Goal: Transaction & Acquisition: Purchase product/service

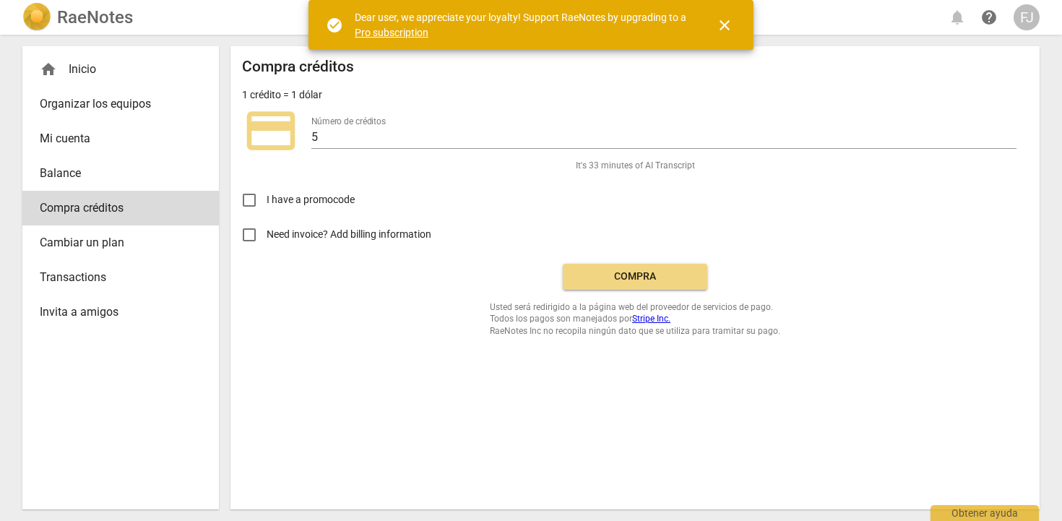
click at [69, 172] on span "Balance" at bounding box center [115, 173] width 150 height 17
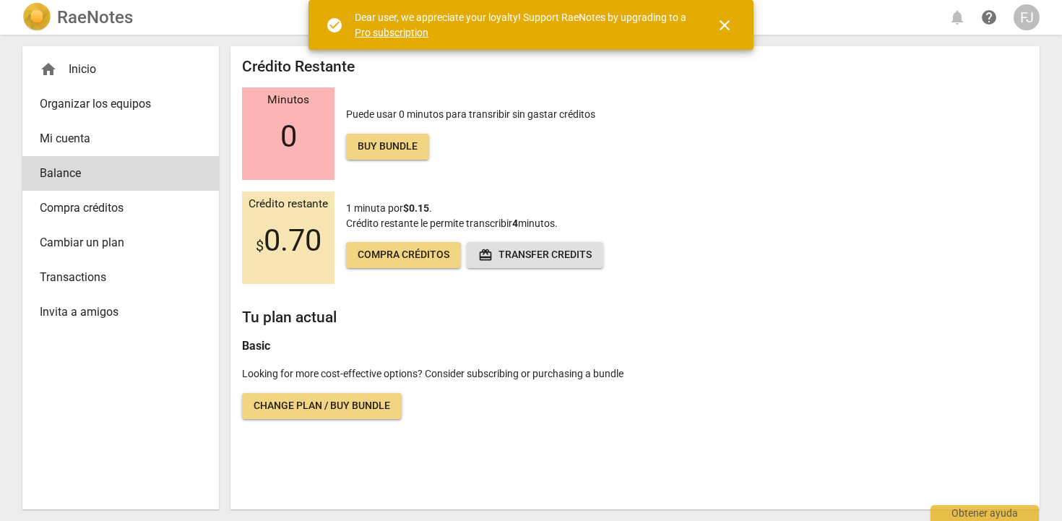
click at [71, 277] on span "Transactions" at bounding box center [115, 277] width 150 height 17
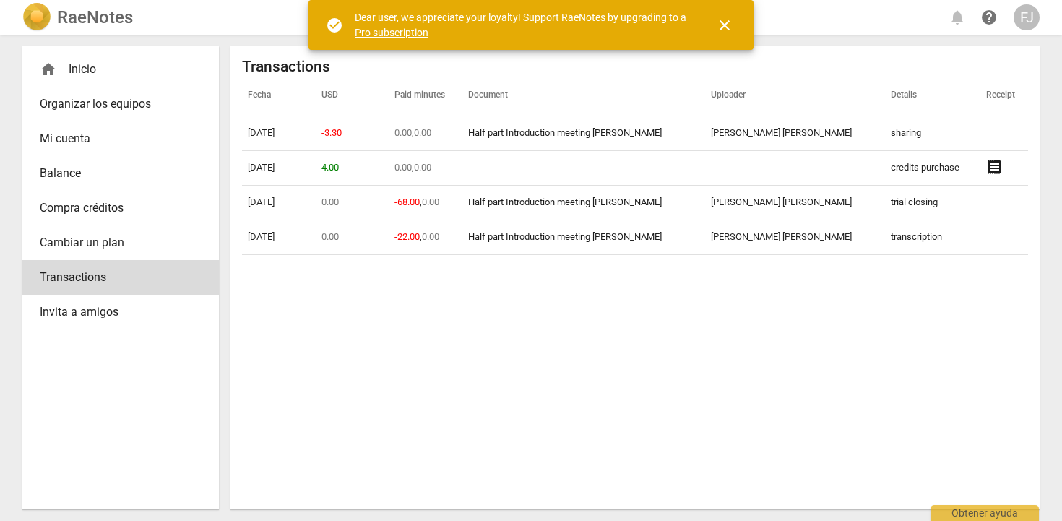
click at [89, 71] on div "home Inicio" at bounding box center [115, 69] width 150 height 17
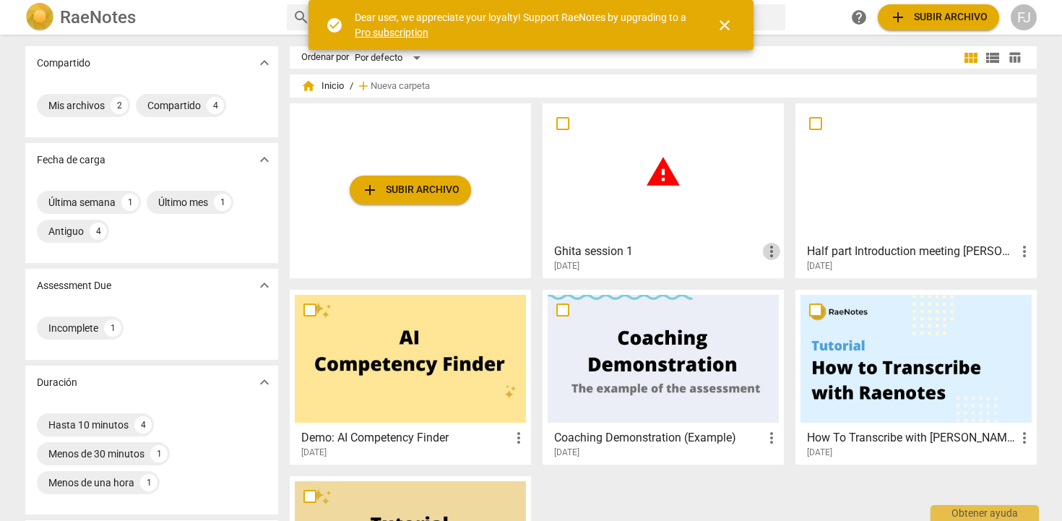
click at [766, 259] on span "more_vert" at bounding box center [771, 251] width 17 height 17
click at [775, 293] on li "Borrar" at bounding box center [787, 286] width 55 height 35
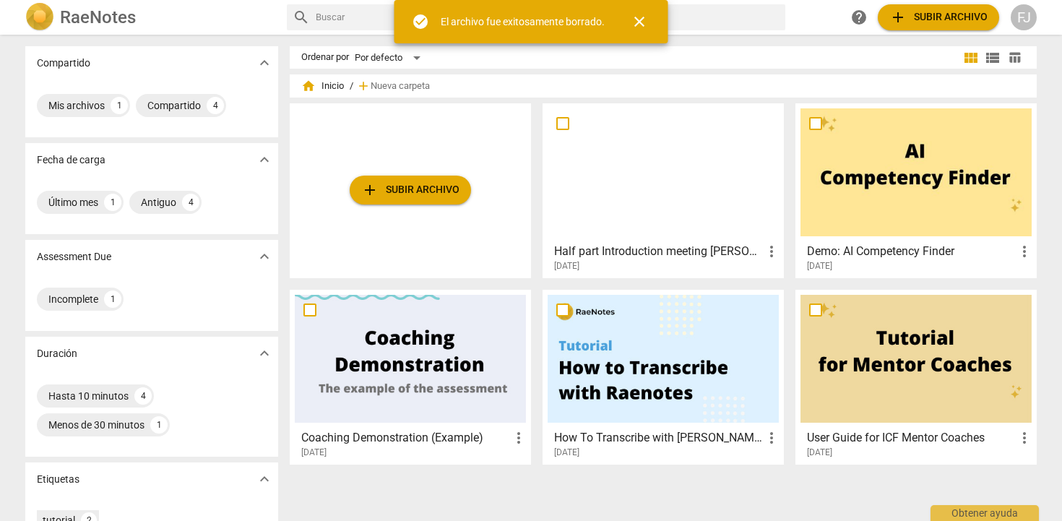
click at [877, 199] on div at bounding box center [915, 172] width 231 height 128
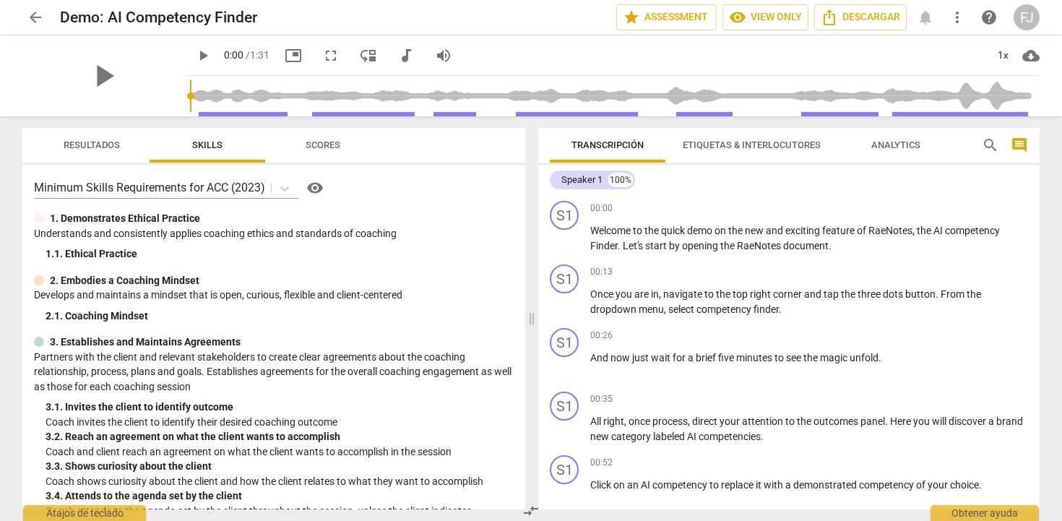
click at [37, 16] on span "arrow_back" at bounding box center [35, 17] width 17 height 17
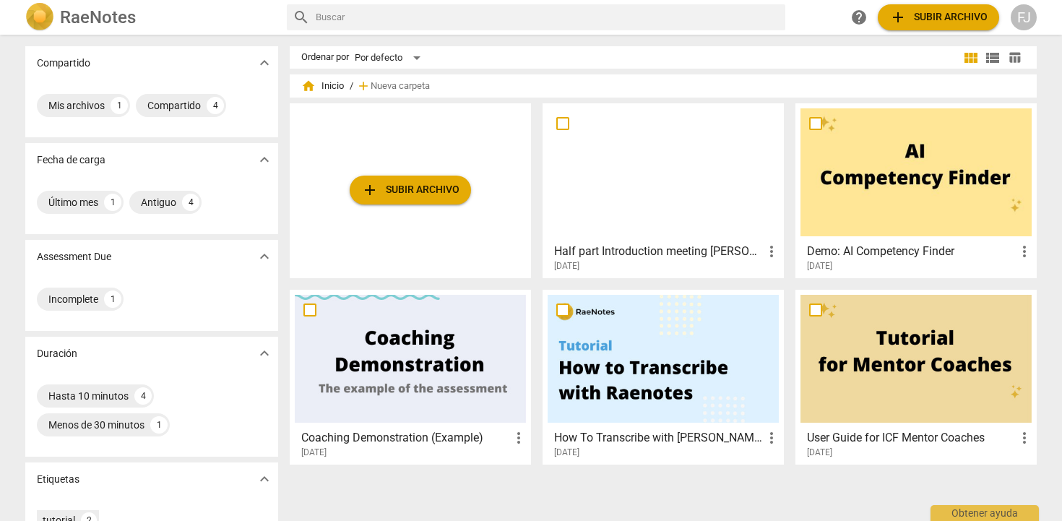
click at [689, 176] on div at bounding box center [662, 172] width 231 height 128
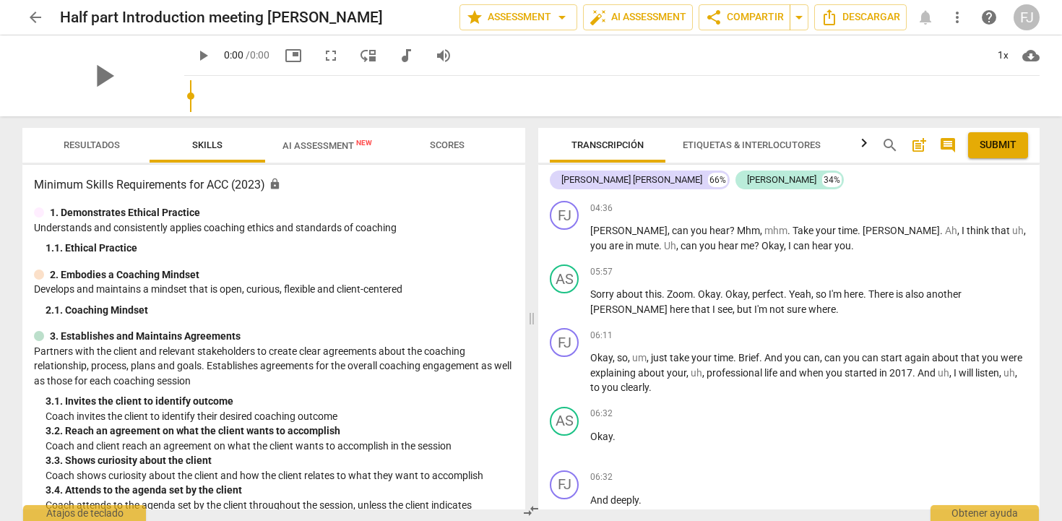
click at [321, 152] on span "AI Assessment New" at bounding box center [327, 145] width 124 height 22
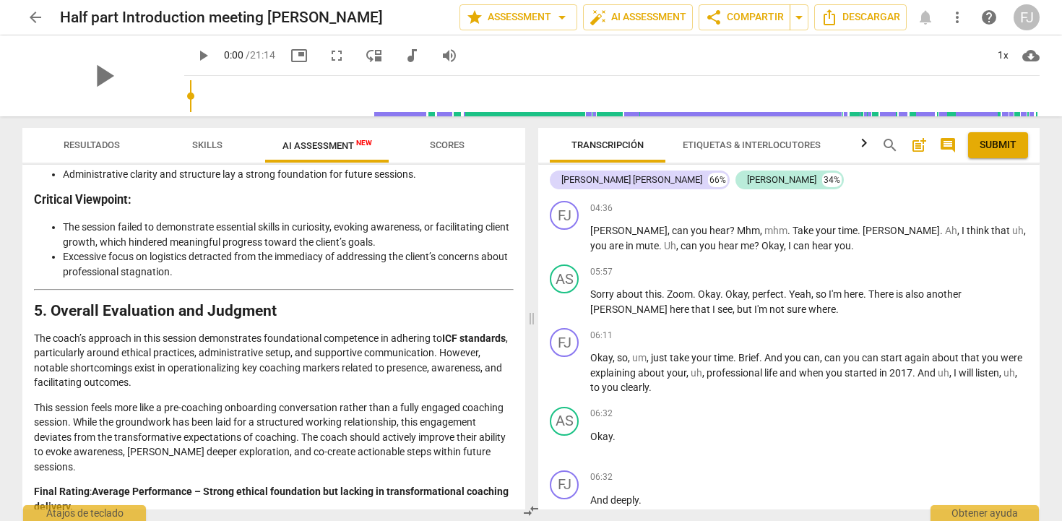
scroll to position [2389, 0]
click at [430, 141] on span "Scores" at bounding box center [447, 144] width 35 height 11
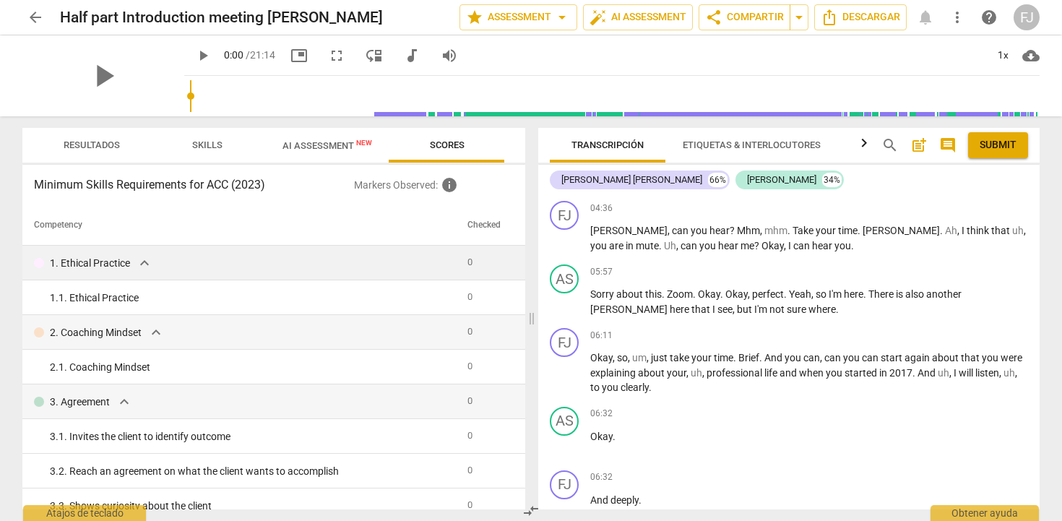
click at [140, 261] on span "expand_more" at bounding box center [144, 262] width 17 height 17
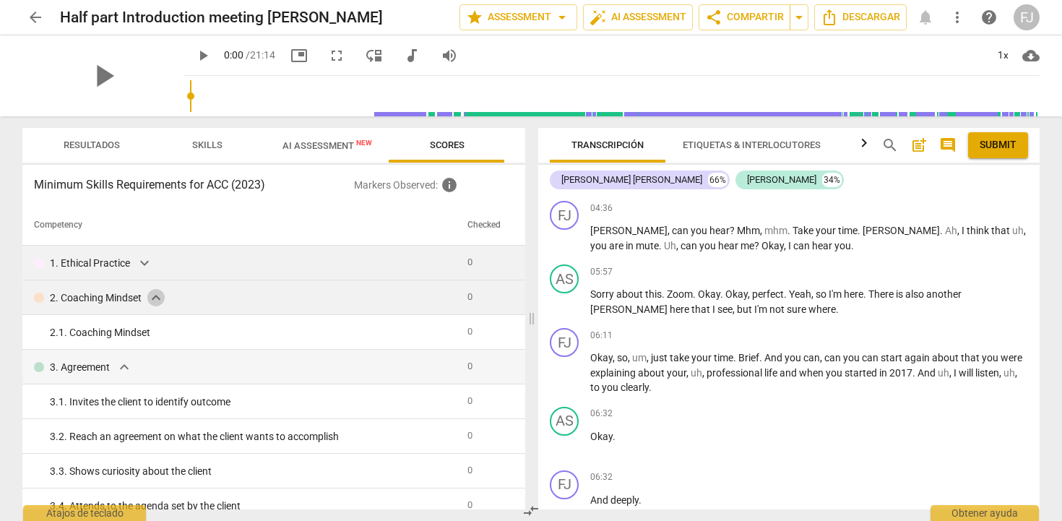
click at [157, 294] on span "expand_more" at bounding box center [155, 297] width 17 height 17
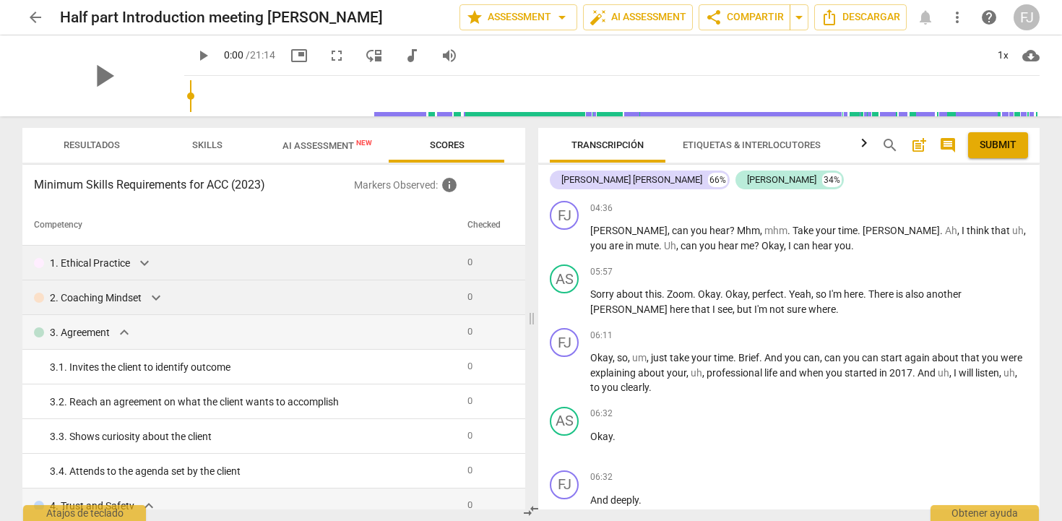
click at [117, 145] on span "Resultados" at bounding box center [92, 144] width 56 height 11
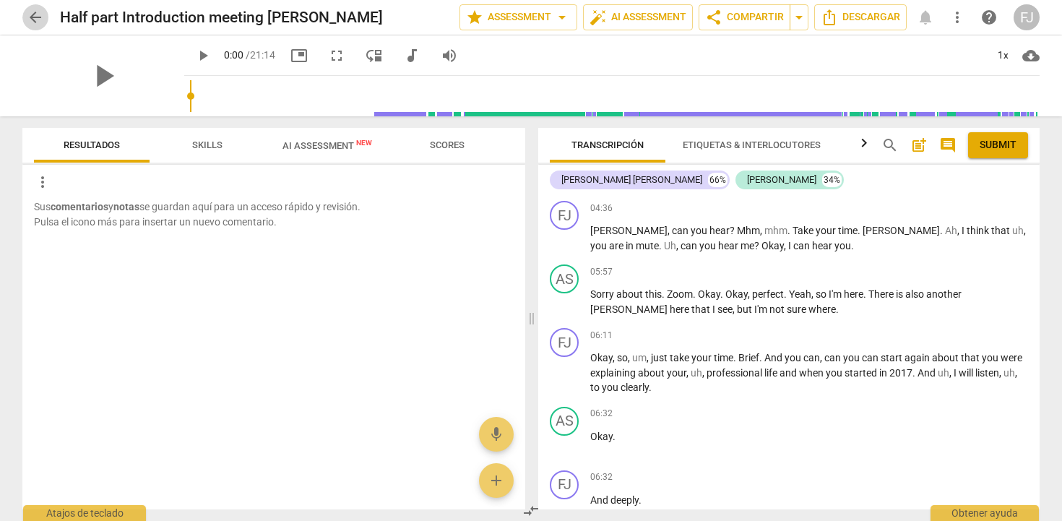
click at [42, 23] on span "arrow_back" at bounding box center [35, 17] width 17 height 17
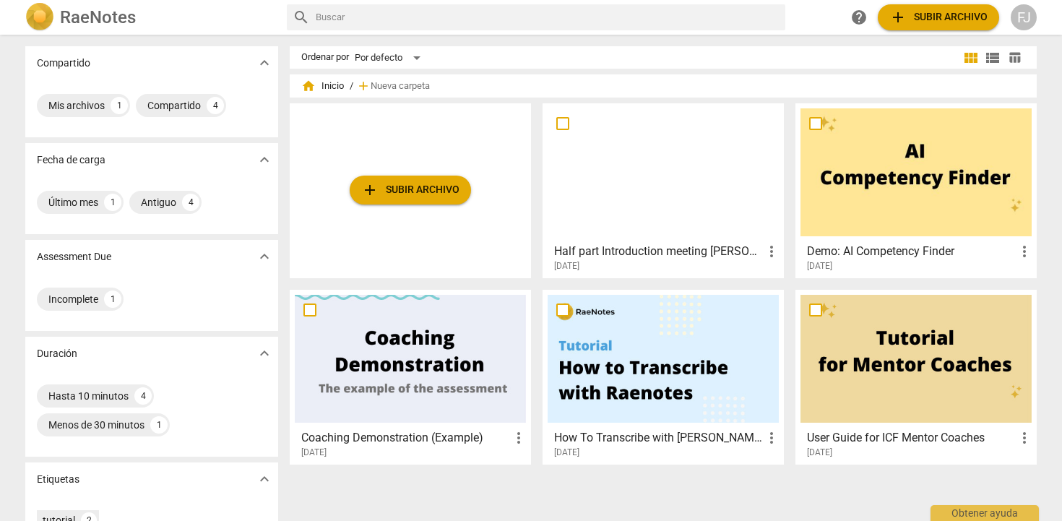
click at [451, 196] on span "add Subir archivo" at bounding box center [410, 189] width 98 height 17
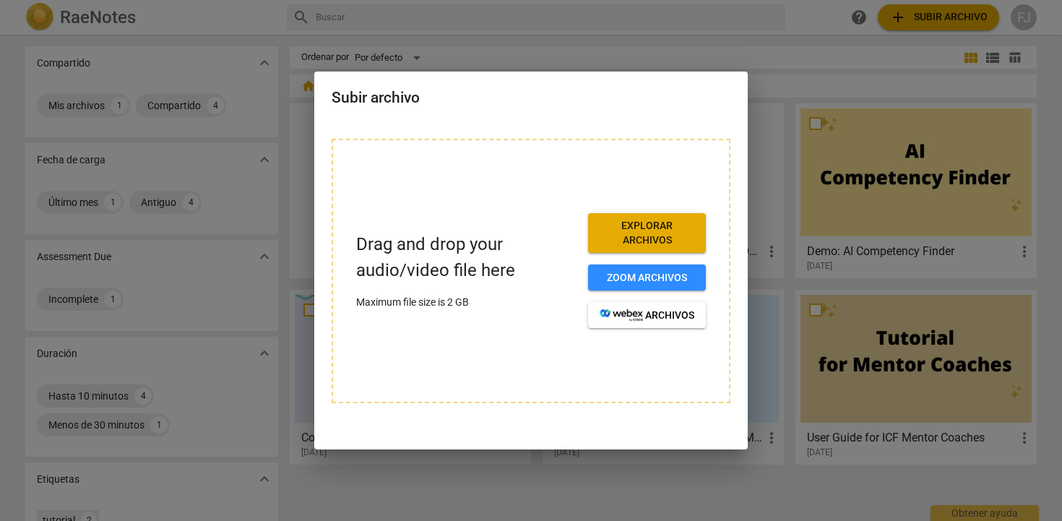
click at [629, 234] on span "Explorar archivos" at bounding box center [646, 233] width 95 height 28
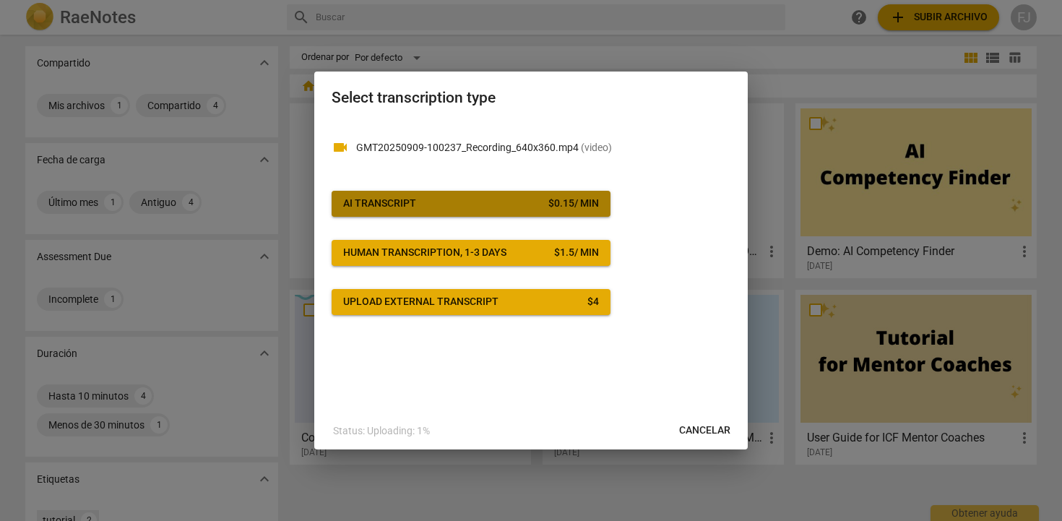
click at [571, 205] on div "$ 0.15 / min" at bounding box center [573, 203] width 51 height 14
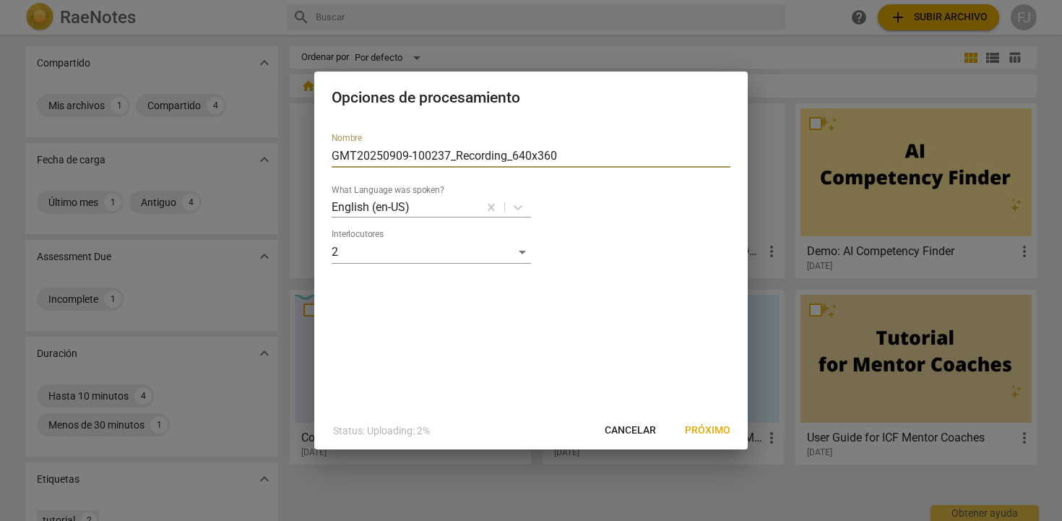
click at [563, 154] on input "GMT20250909-100237_Recording_640x360" at bounding box center [531, 155] width 399 height 23
drag, startPoint x: 563, startPoint y: 154, endPoint x: 202, endPoint y: 133, distance: 361.7
click at [202, 133] on div "Opciones de procesamiento Nombre GMT20250909-100237_Recording_640x360 What Lang…" at bounding box center [531, 260] width 1062 height 521
type input "Luana Session 1"
click at [700, 429] on span "Próximo" at bounding box center [708, 430] width 46 height 14
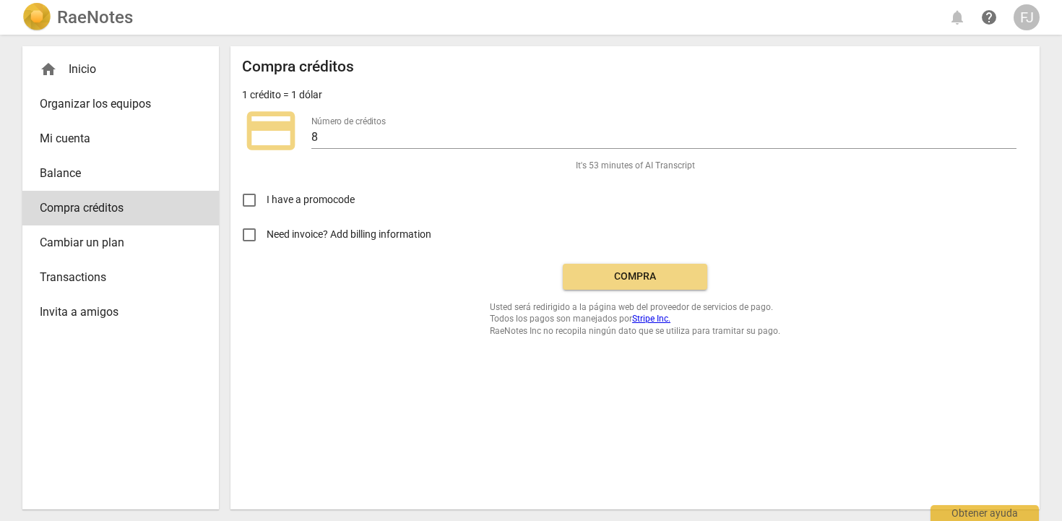
click at [599, 280] on span "Compra" at bounding box center [634, 276] width 121 height 14
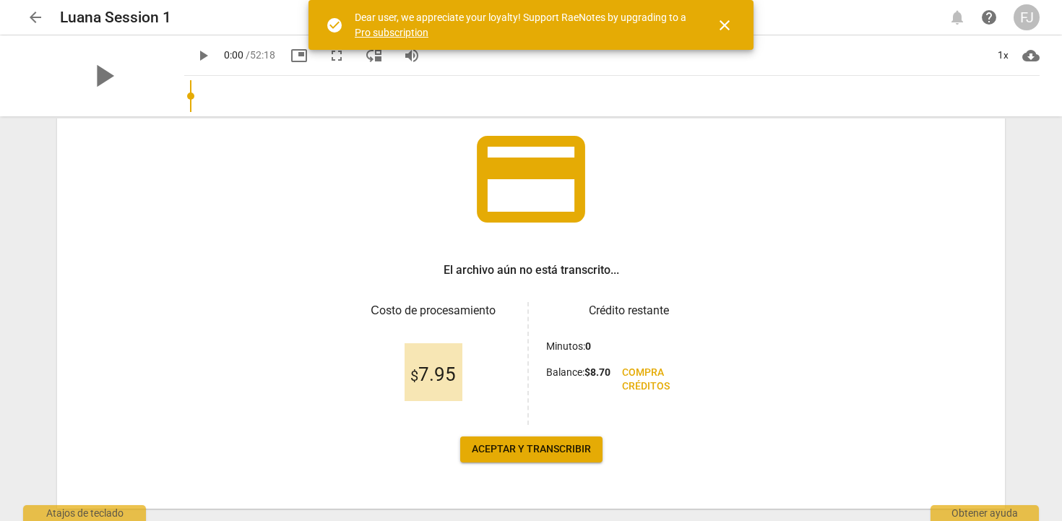
scroll to position [98, 0]
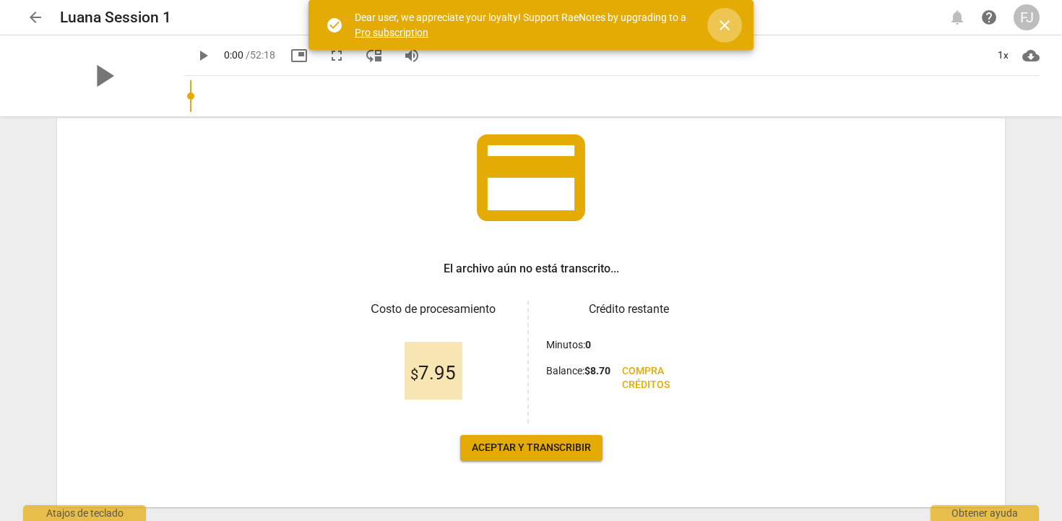
click at [729, 30] on span "close" at bounding box center [724, 25] width 17 height 17
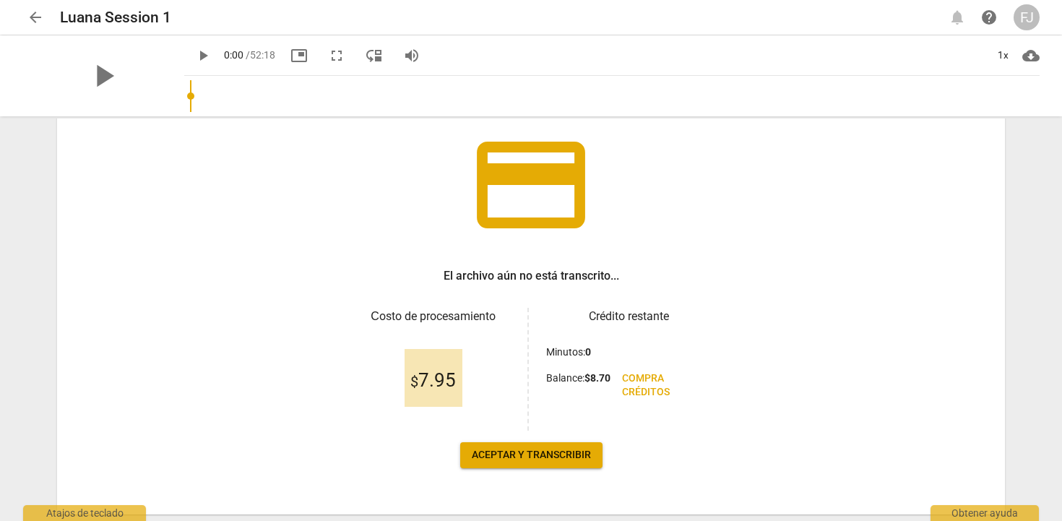
scroll to position [100, 0]
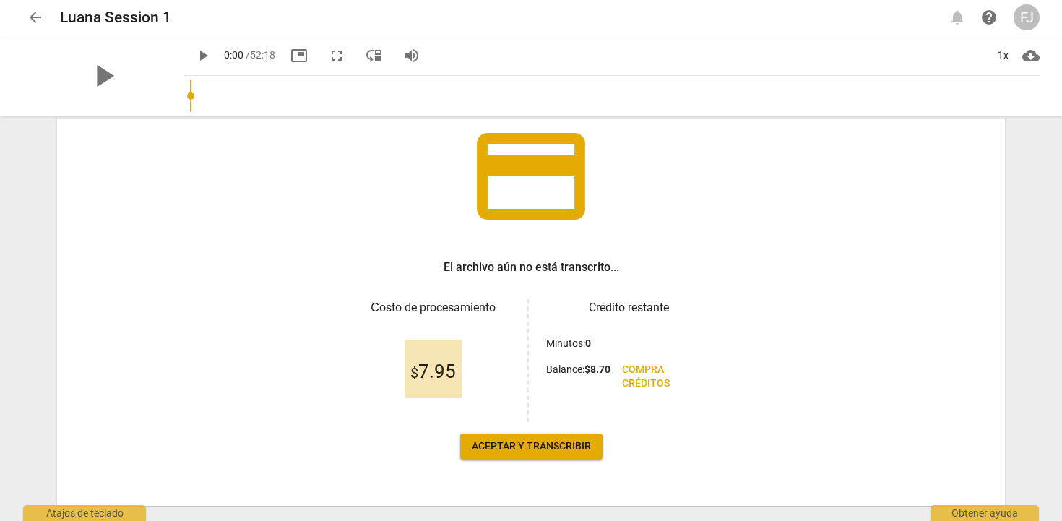
click at [568, 443] on span "Aceptar y transcribir" at bounding box center [531, 446] width 119 height 14
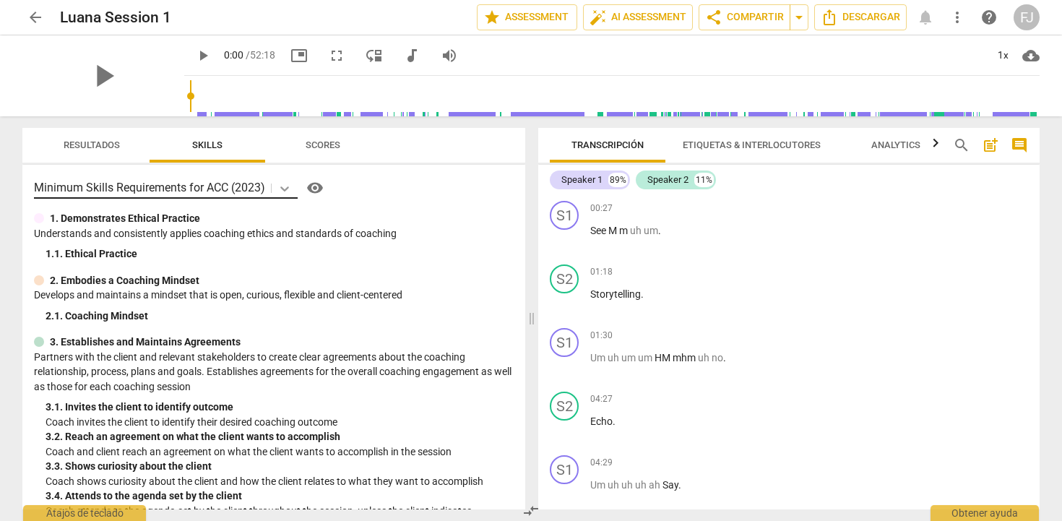
click at [284, 191] on icon at bounding box center [284, 188] width 14 height 14
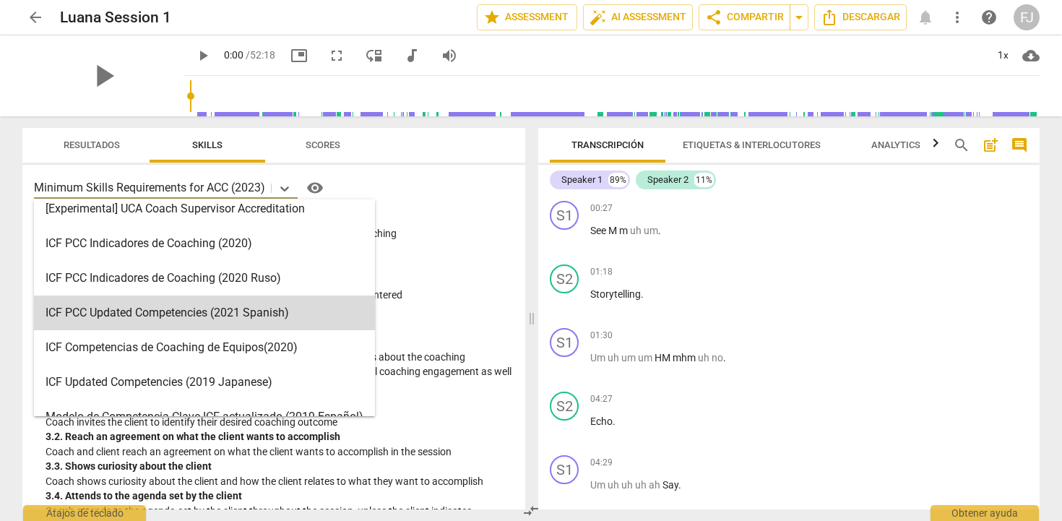
scroll to position [38, 0]
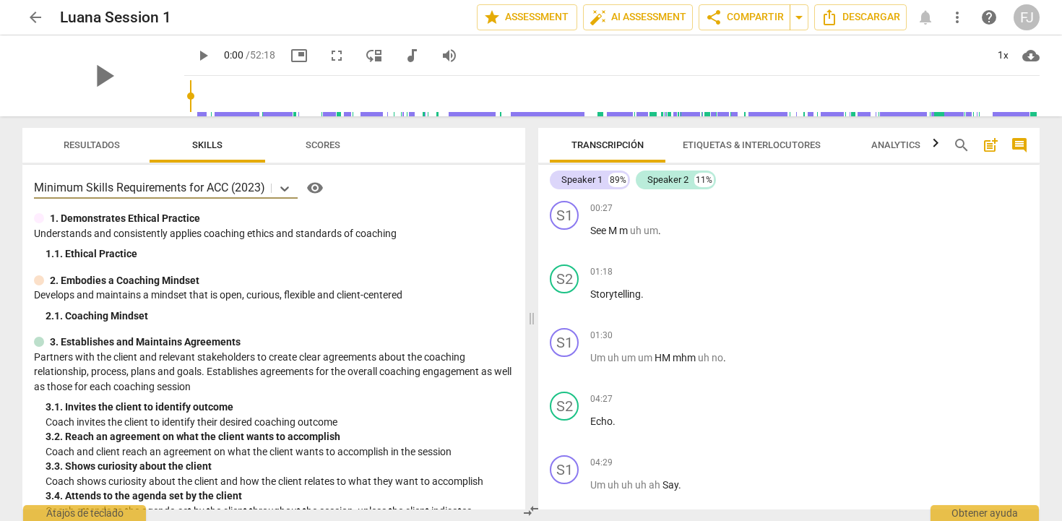
click at [737, 142] on span "Etiquetas & Interlocutores" at bounding box center [752, 144] width 138 height 11
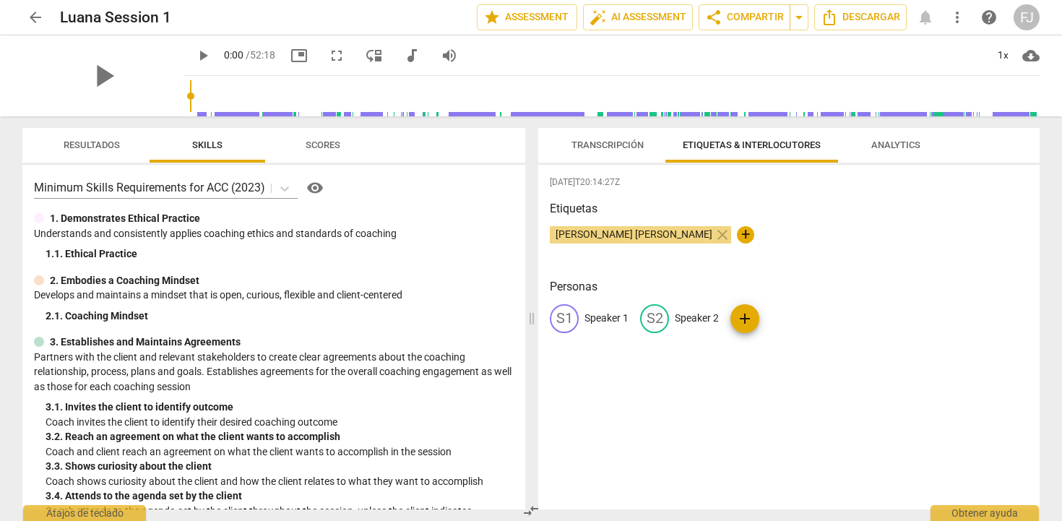
click at [598, 320] on p "Speaker 1" at bounding box center [606, 318] width 44 height 15
click at [628, 150] on span "Transcripción" at bounding box center [607, 144] width 72 height 11
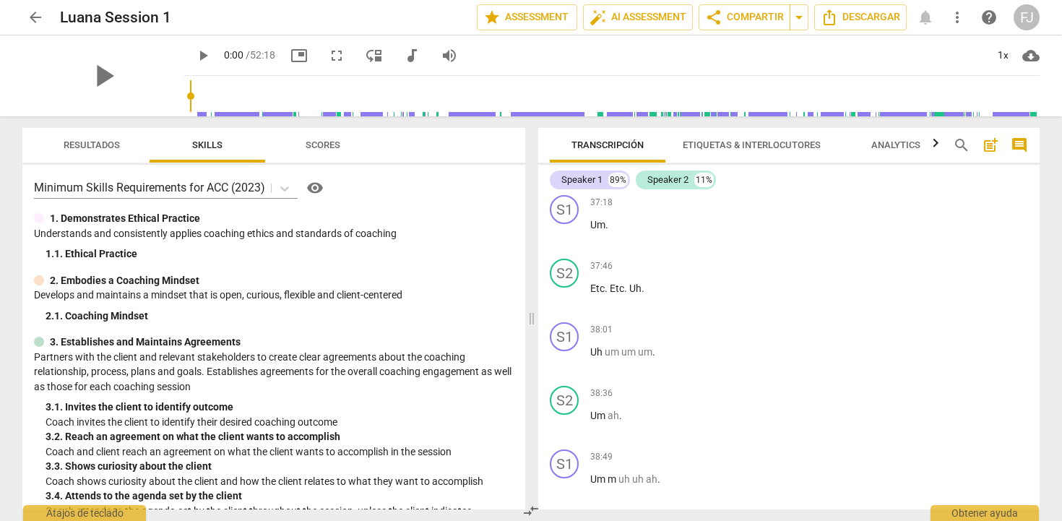
scroll to position [3694, 0]
click at [35, 19] on span "arrow_back" at bounding box center [35, 17] width 17 height 17
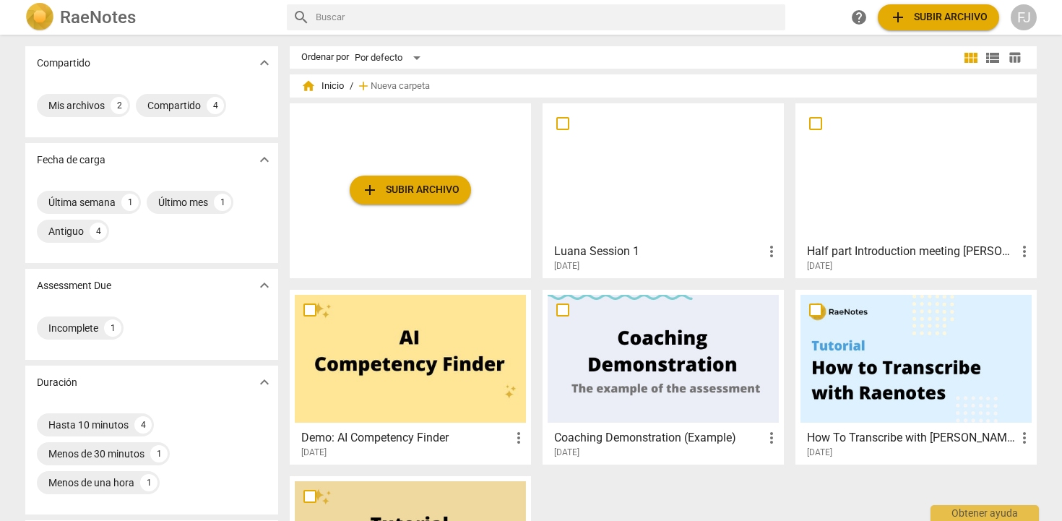
click at [766, 251] on span "more_vert" at bounding box center [771, 251] width 17 height 17
click at [680, 173] on div at bounding box center [531, 260] width 1062 height 521
click at [677, 182] on div at bounding box center [662, 172] width 231 height 128
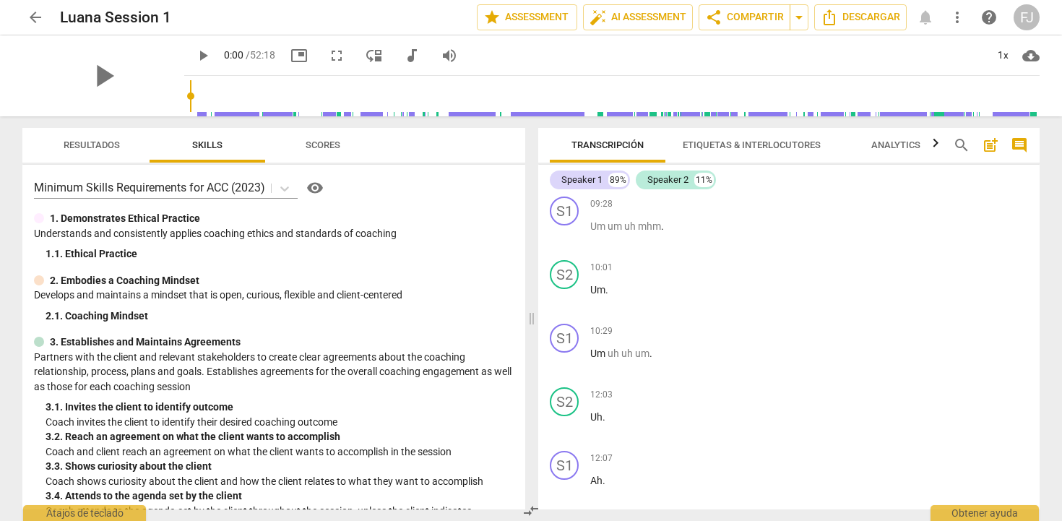
scroll to position [768, 0]
click at [30, 23] on span "arrow_back" at bounding box center [35, 17] width 17 height 17
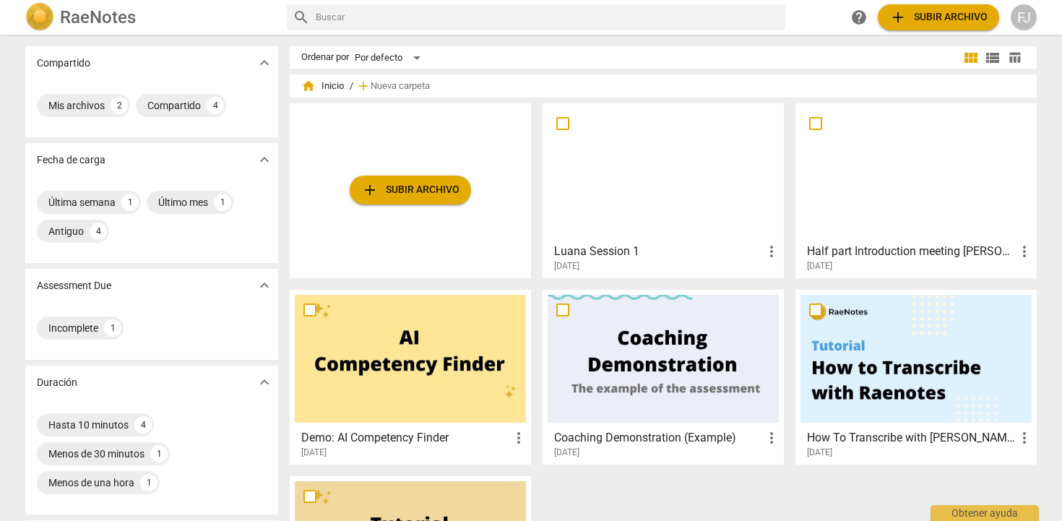
click at [848, 256] on h3 "Half part Introduction meeting [PERSON_NAME]" at bounding box center [911, 251] width 209 height 17
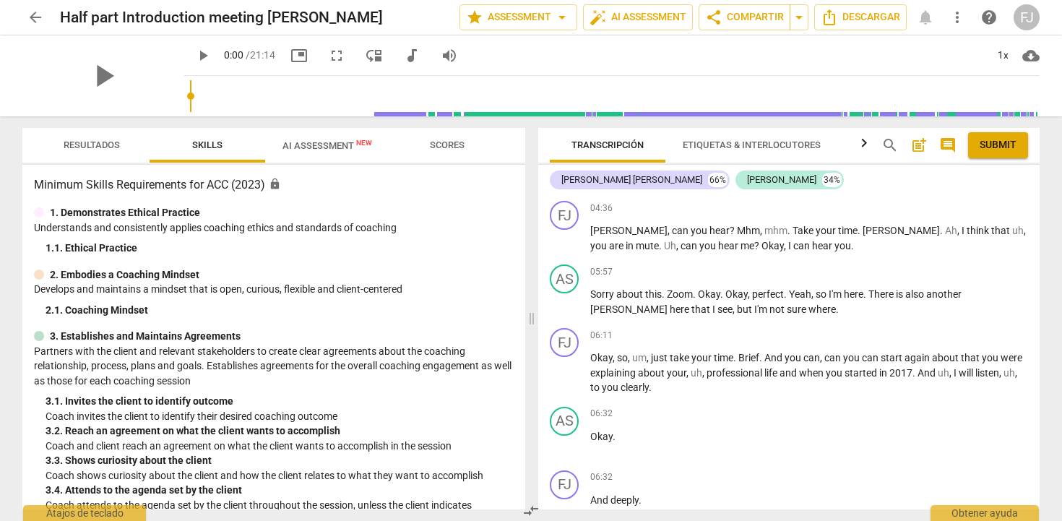
click at [27, 19] on span "arrow_back" at bounding box center [35, 17] width 17 height 17
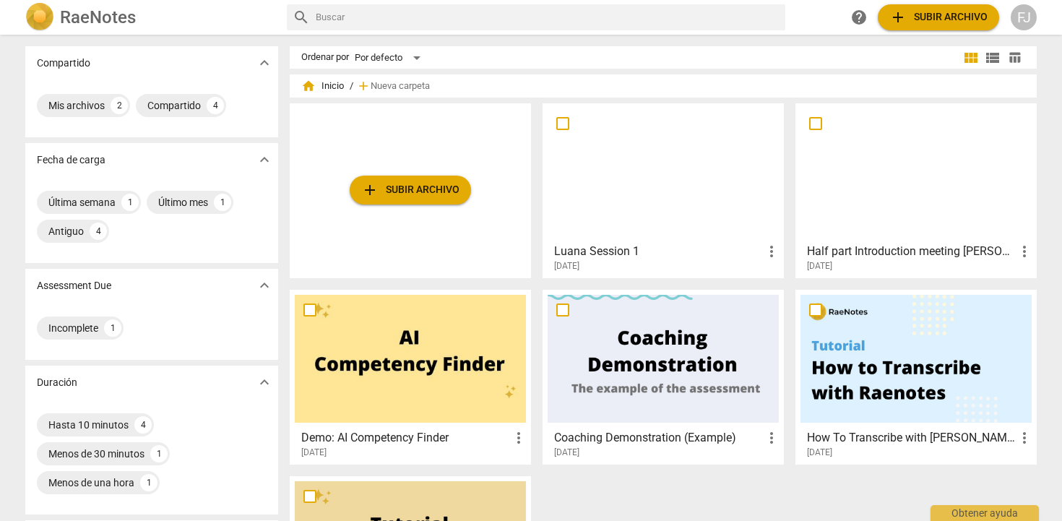
click at [718, 263] on div "[DATE]" at bounding box center [667, 266] width 226 height 12
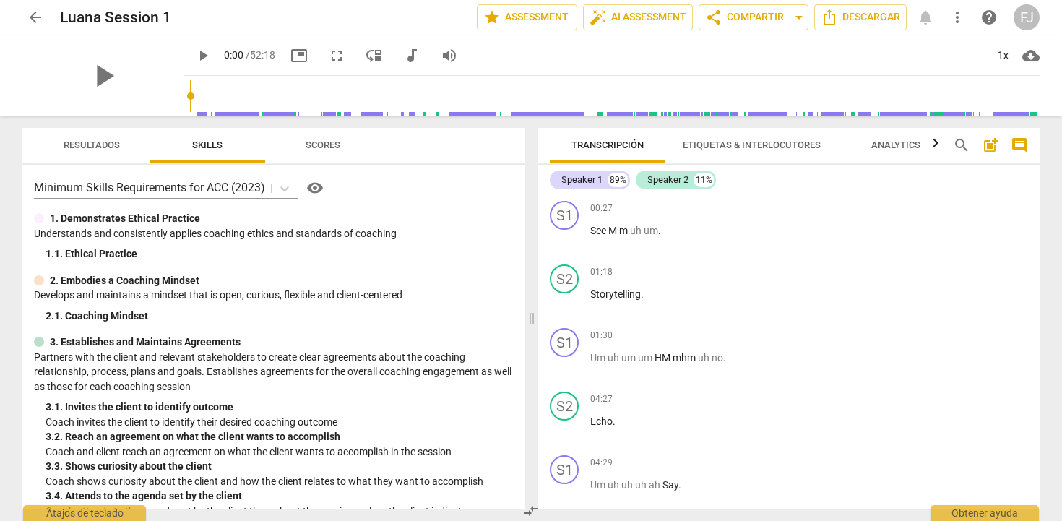
click at [36, 20] on span "arrow_back" at bounding box center [35, 17] width 17 height 17
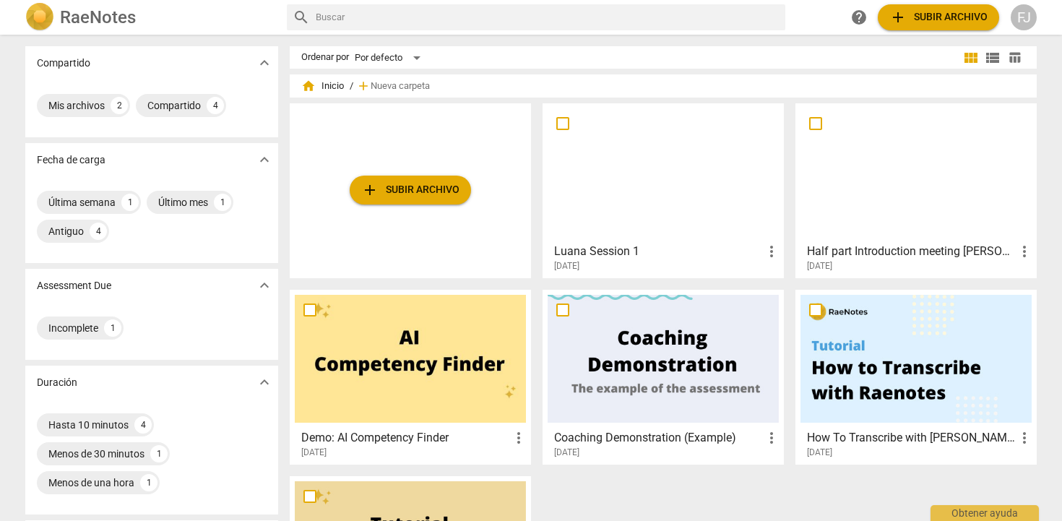
click at [646, 260] on div "[DATE]" at bounding box center [667, 266] width 226 height 12
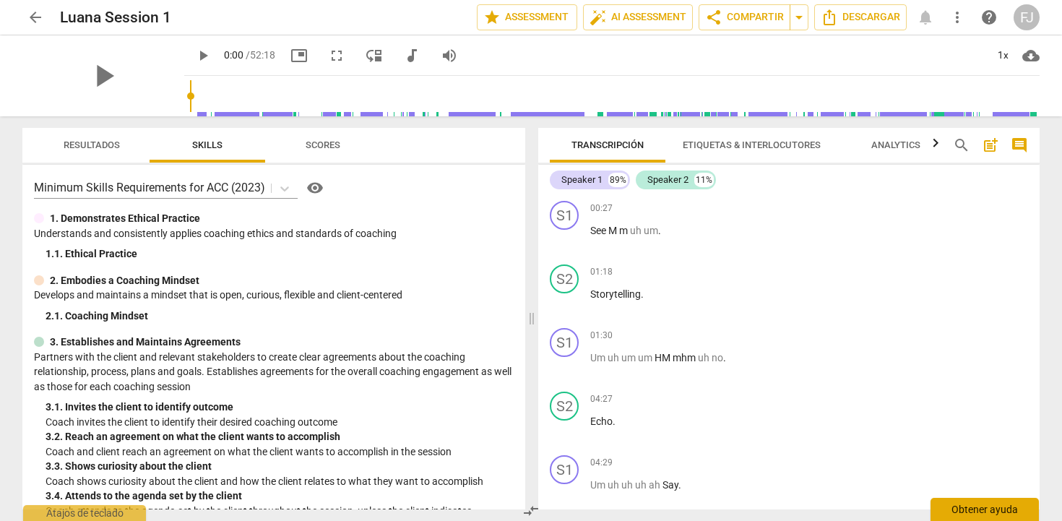
click at [977, 509] on div "Obtener ayuda" at bounding box center [984, 509] width 108 height 23
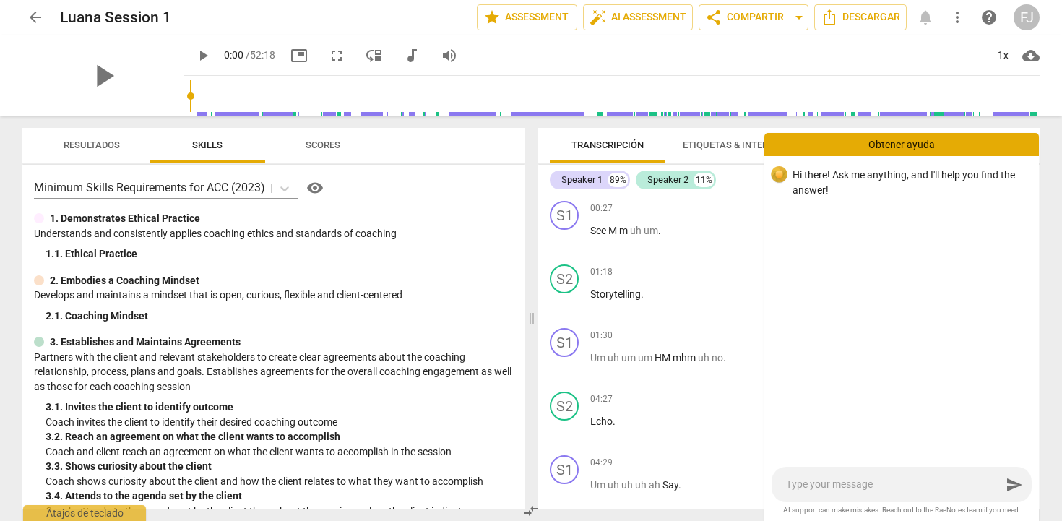
type textarea "h"
type textarea "he"
type textarea "hel"
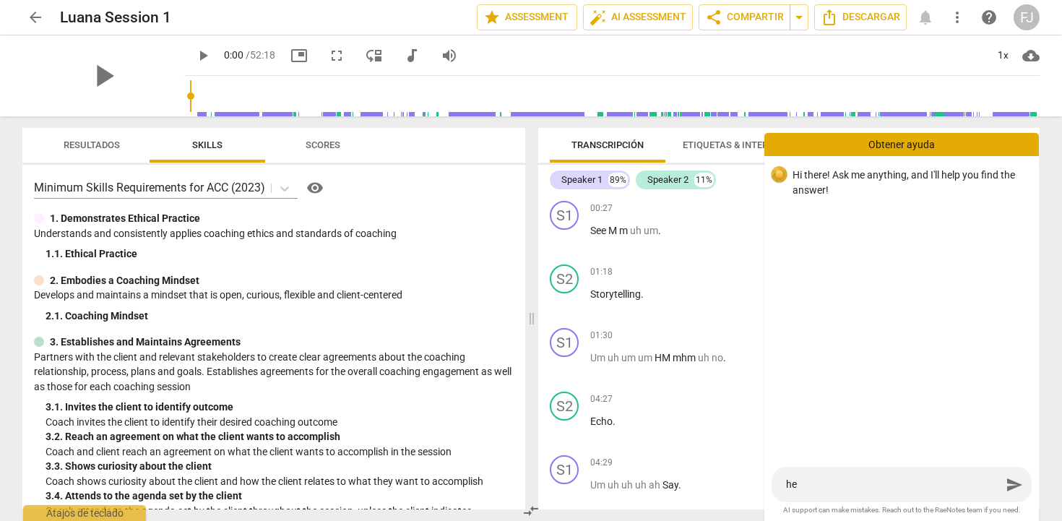
type textarea "hel"
type textarea "hell"
type textarea "hello"
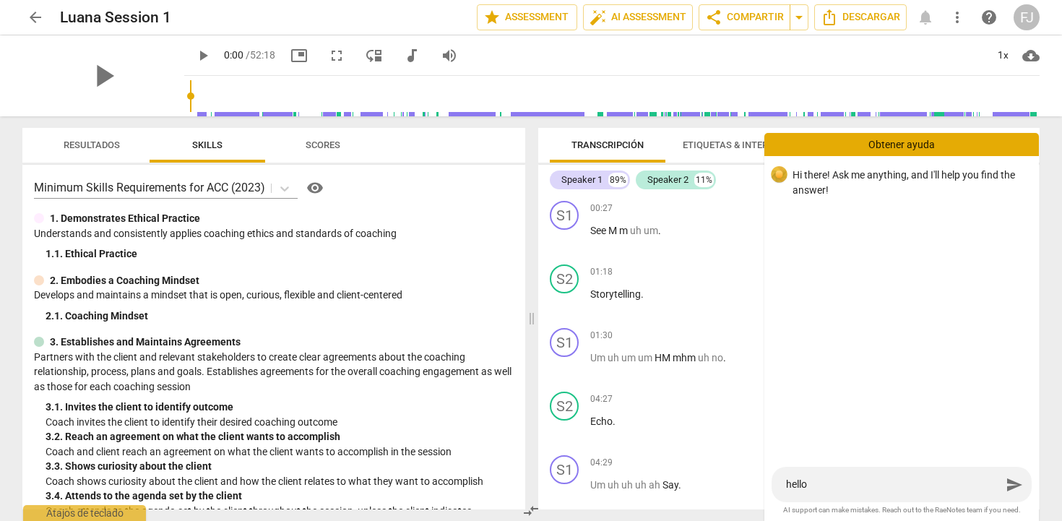
type textarea "hello,"
type textarea "hello, i"
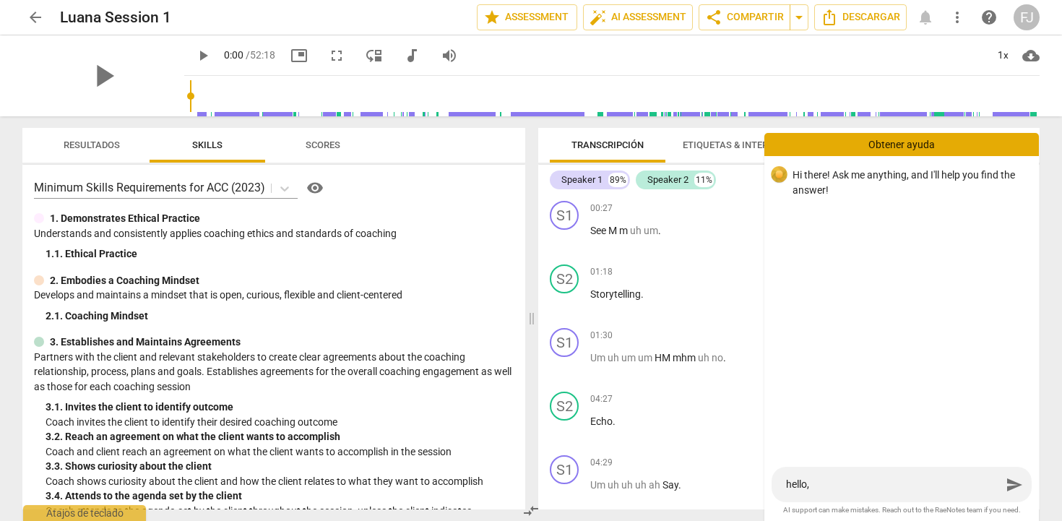
type textarea "hello, i"
type textarea "hello, it"
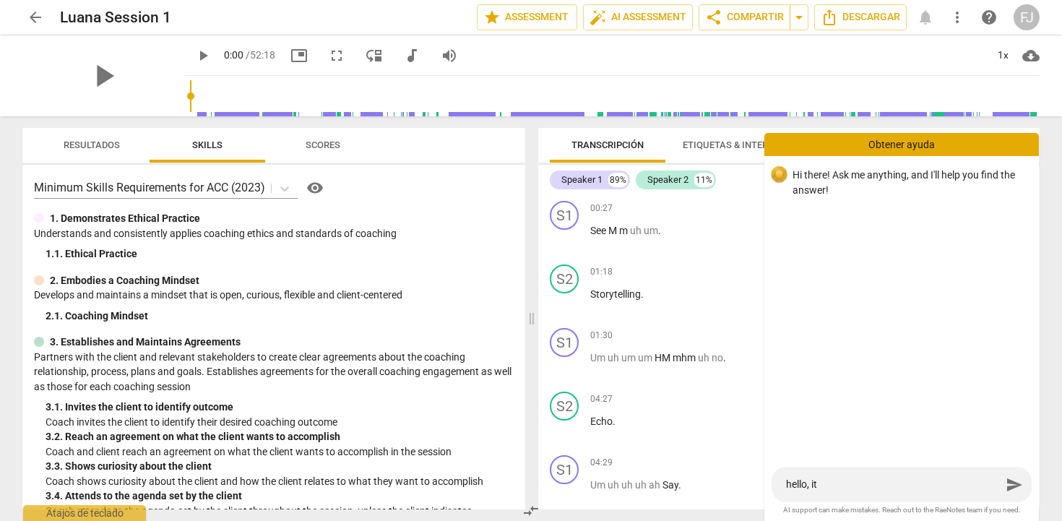
type textarea "hello, it s"
type textarea "hello, it se"
type textarea "hello, it see"
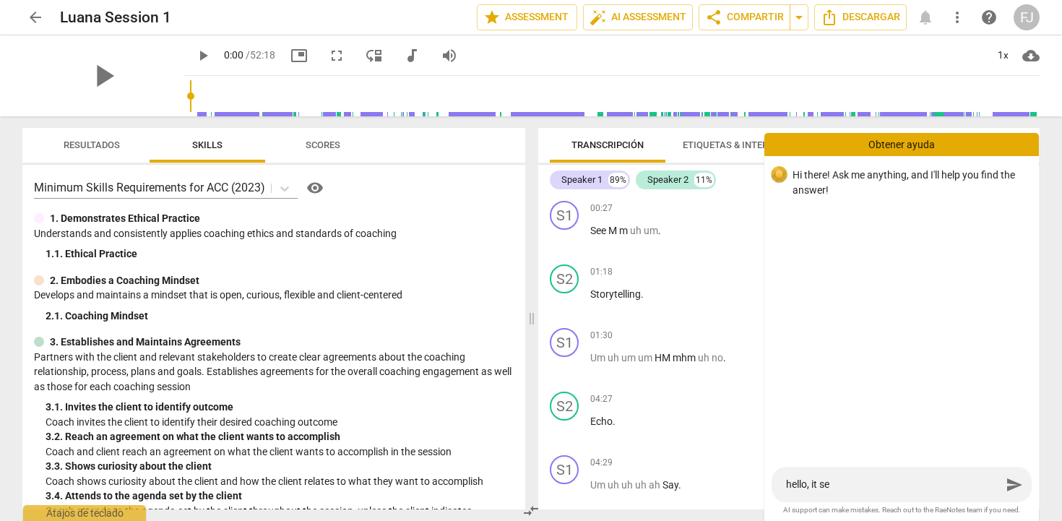
type textarea "hello, it see"
type textarea "hello, it seem"
type textarea "hello, it seems"
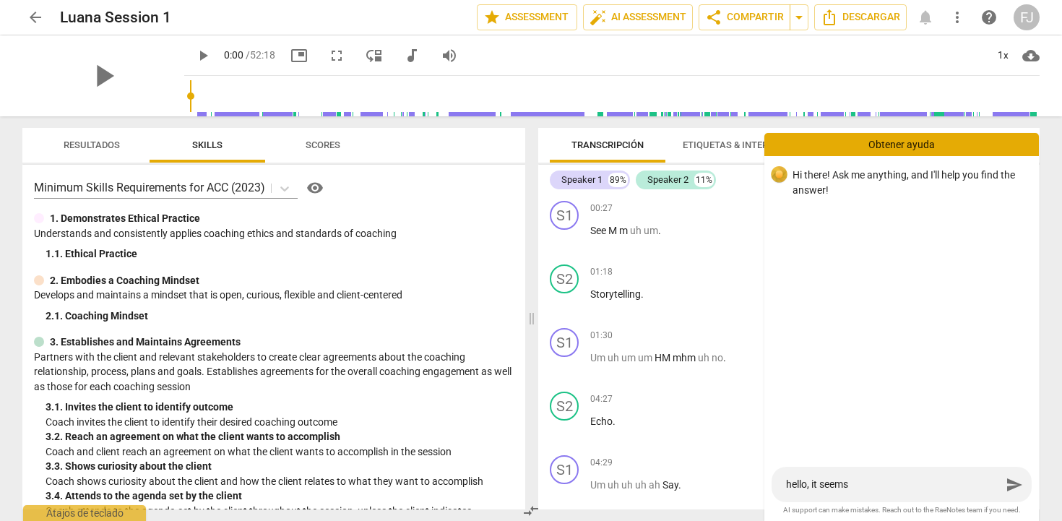
type textarea "hello, it seems"
type textarea "hello, it seems t"
type textarea "hello, it seems th"
type textarea "hello, it seems tha"
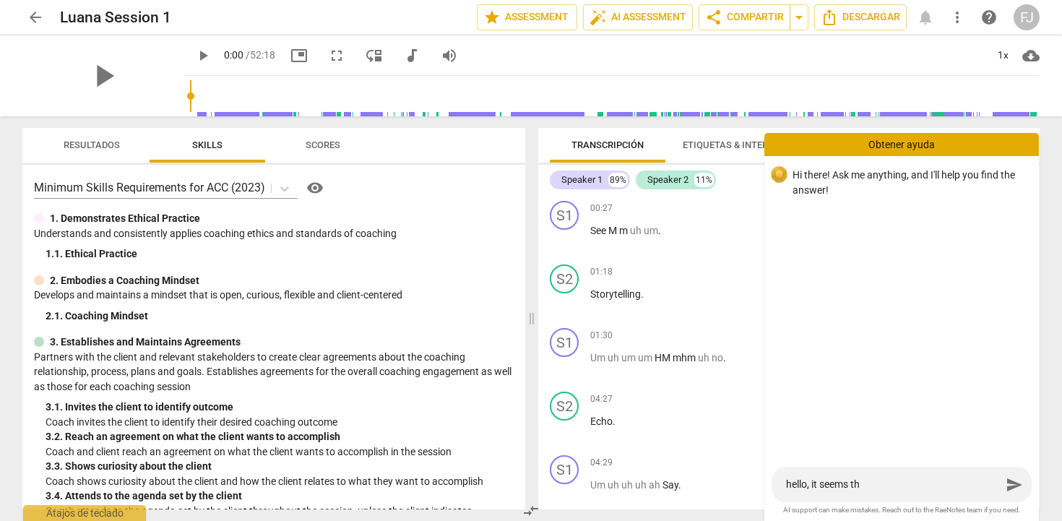
type textarea "hello, it seems tha"
type textarea "hello, it seems that"
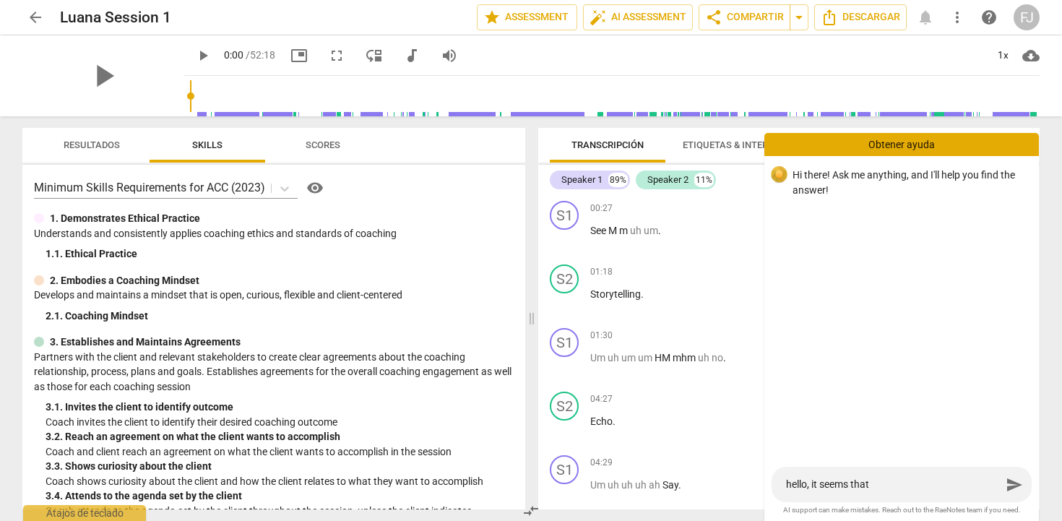
type textarea "hello, it seems that i"
type textarea "hello, it seems that it"
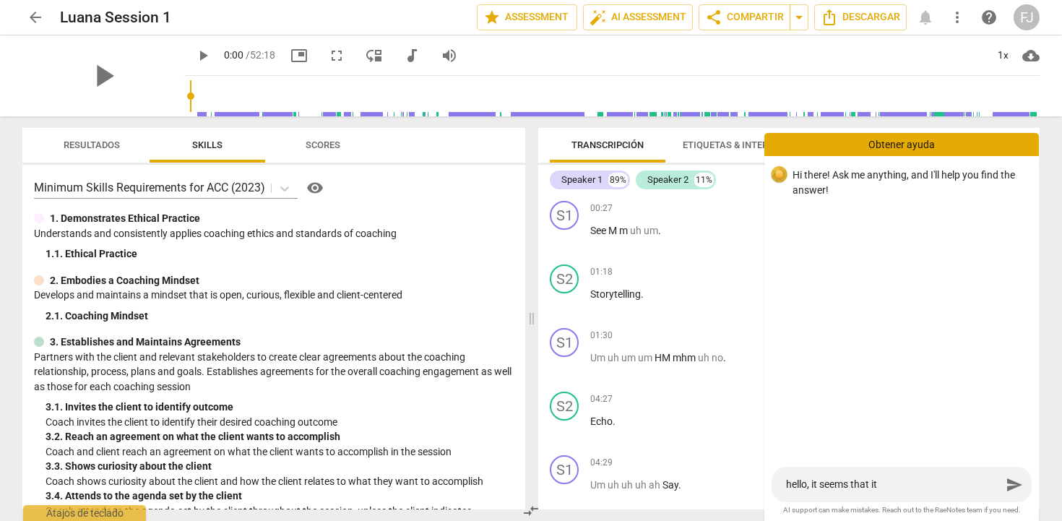
type textarea "hello, it seems that it"
type textarea "hello, it seems that it d"
type textarea "hello, it seems that it di"
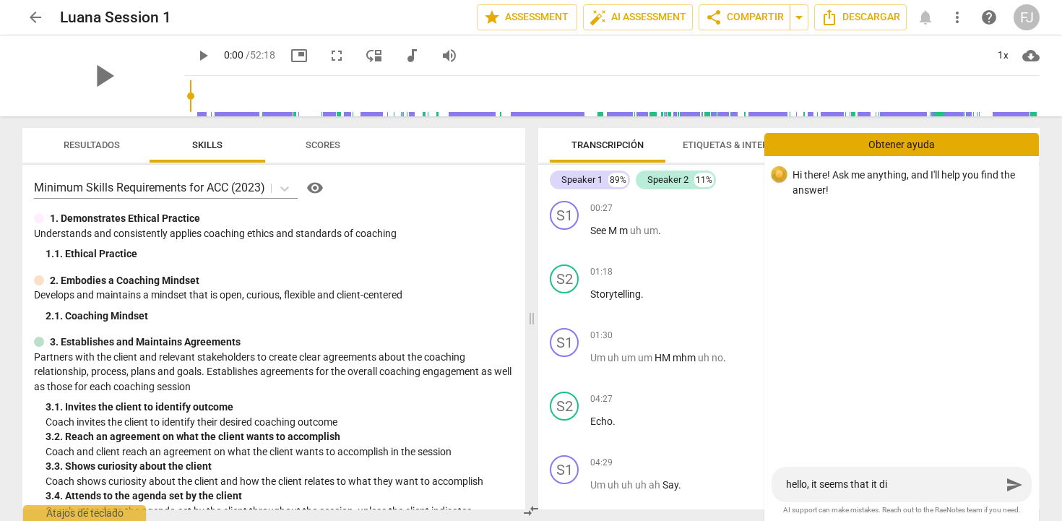
type textarea "hello, it seems that it did"
type textarea "hello, it seems that it did n"
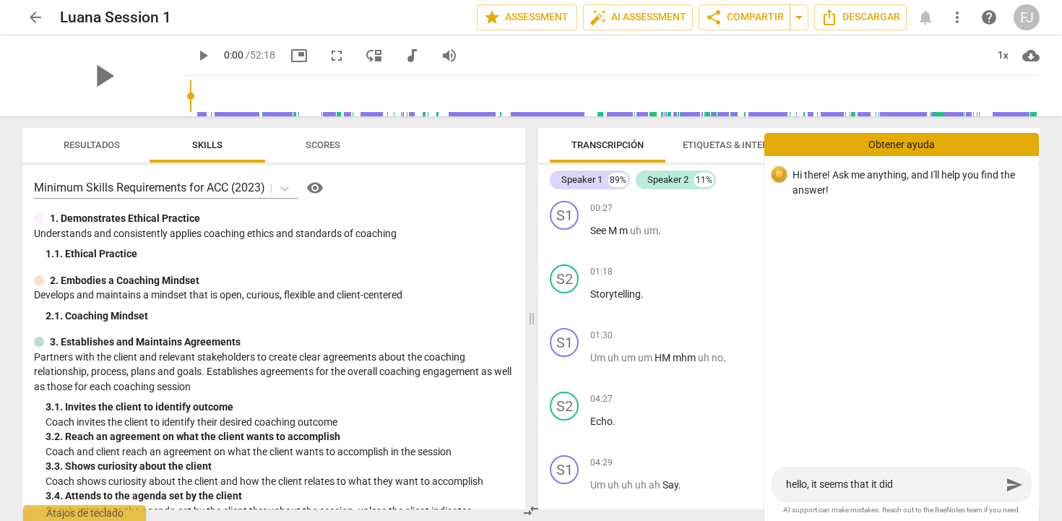
type textarea "hello, it seems that it did n"
type textarea "hello, it seems that it did ni"
type textarea "hello, it seems that it did nit"
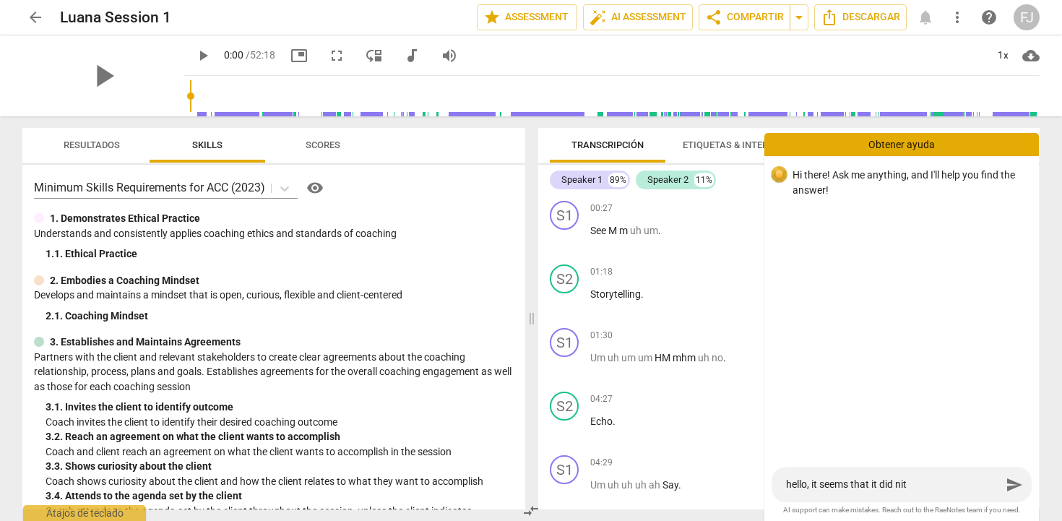
type textarea "hello, it seems that it did nit"
type textarea "hello, it seems that it did ni"
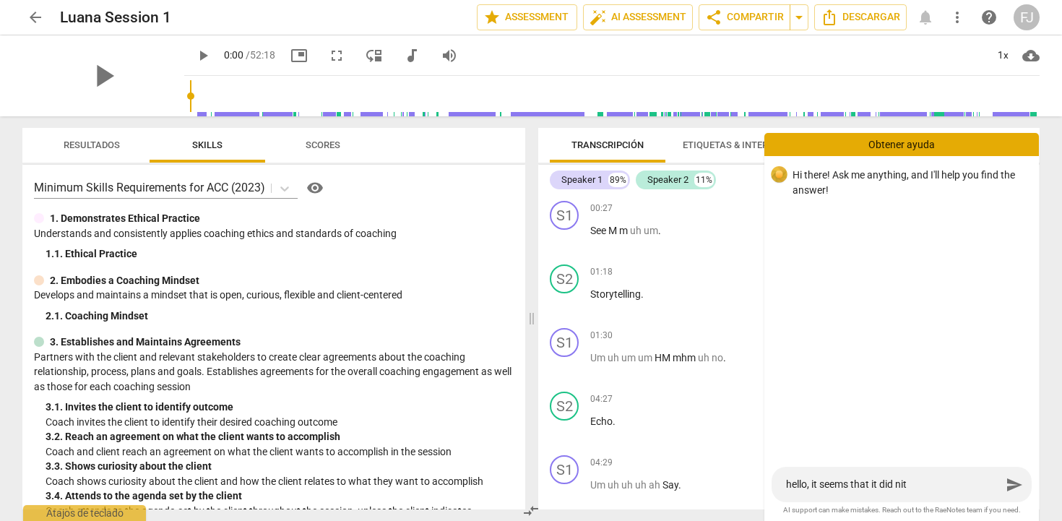
type textarea "hello, it seems that it did ni"
type textarea "hello, it seems that it did n"
type textarea "hello, it seems that it did no"
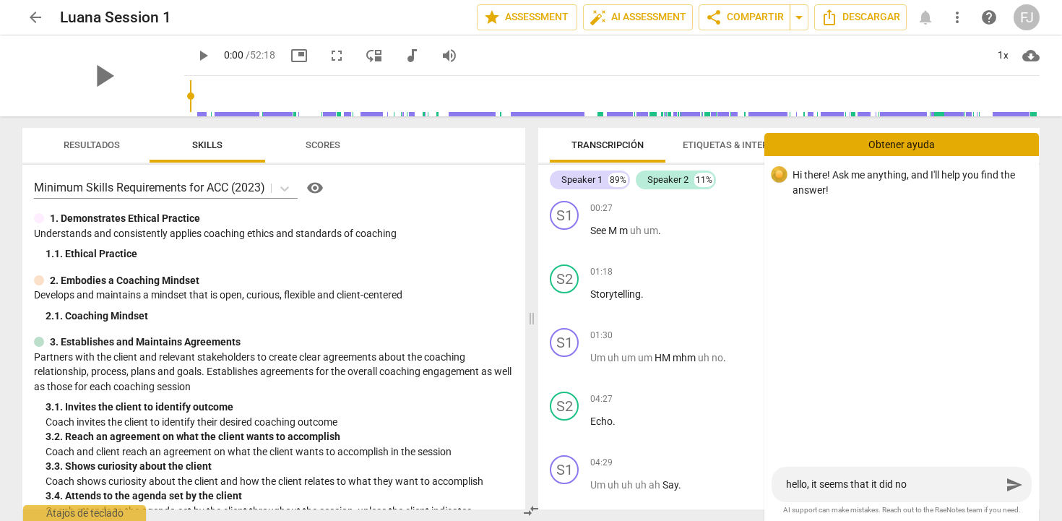
type textarea "hello, it seems that it did not"
type textarea "hello, it seems that it did not t"
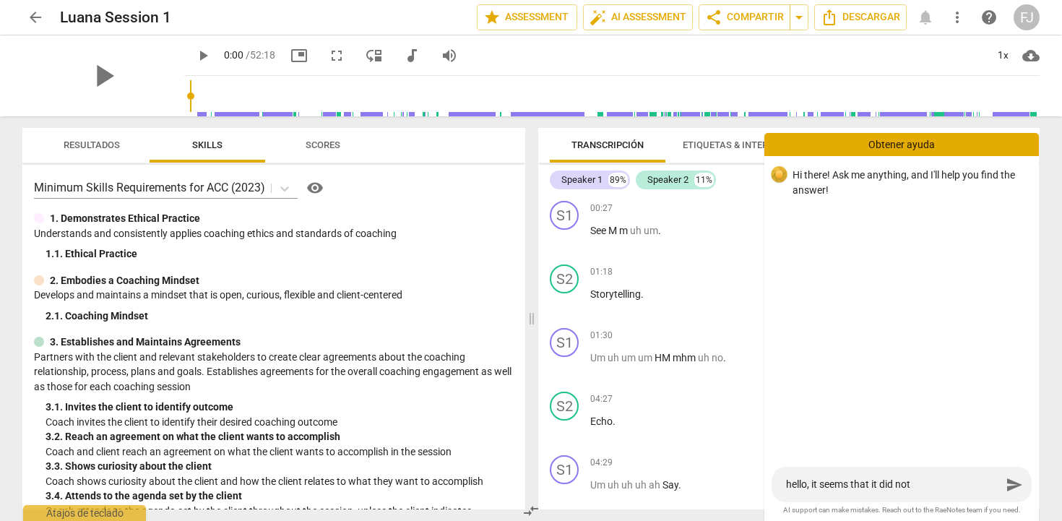
type textarea "hello, it seems that it did not t"
type textarea "hello, it seems that it did not tr"
type textarea "hello, it seems that it did not tra"
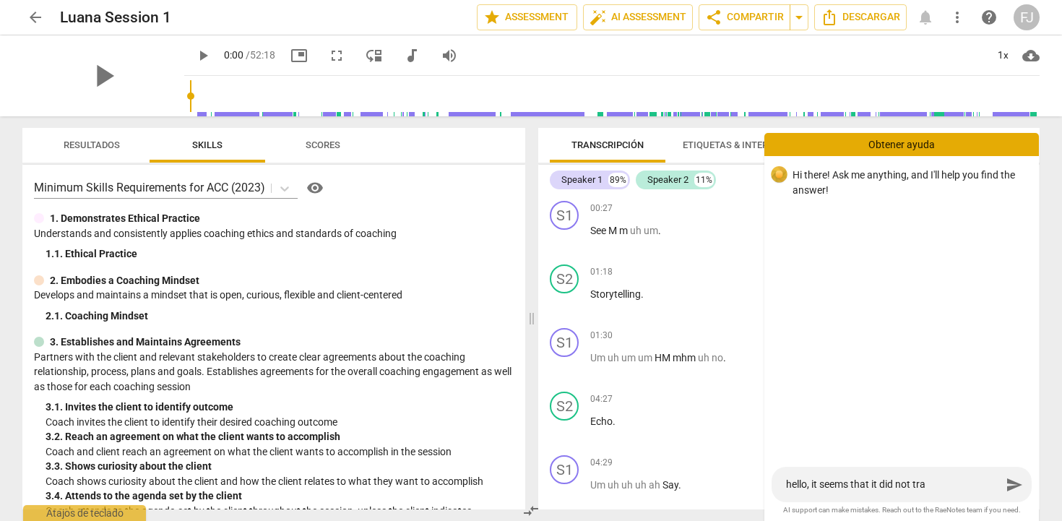
type textarea "hello, it seems that it did not tras"
type textarea "hello, it seems that it did not trasn"
type textarea "hello, it seems that it did not trasnc"
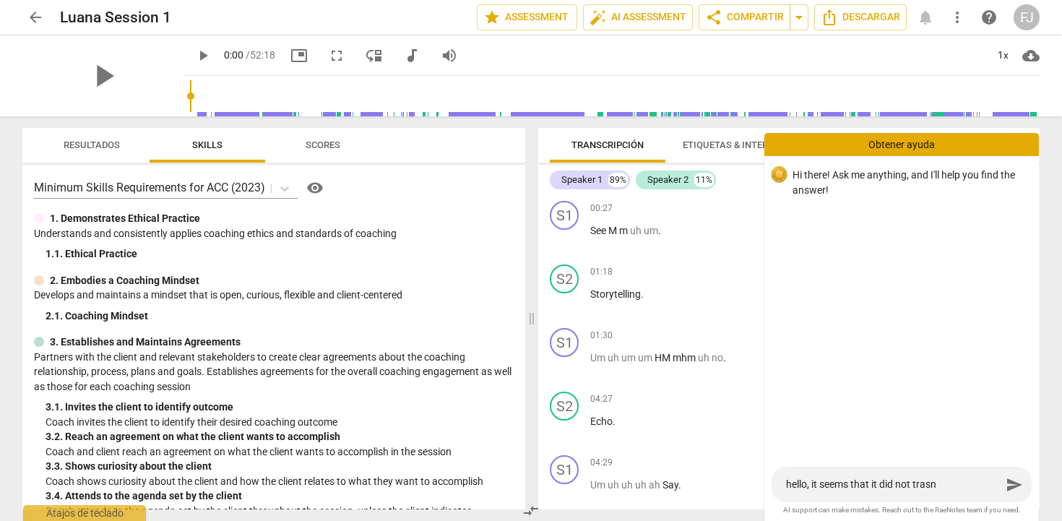
type textarea "hello, it seems that it did not trasnc"
type textarea "hello, it seems that it did not trasncr"
type textarea "hello, it seems that it did not trasnc"
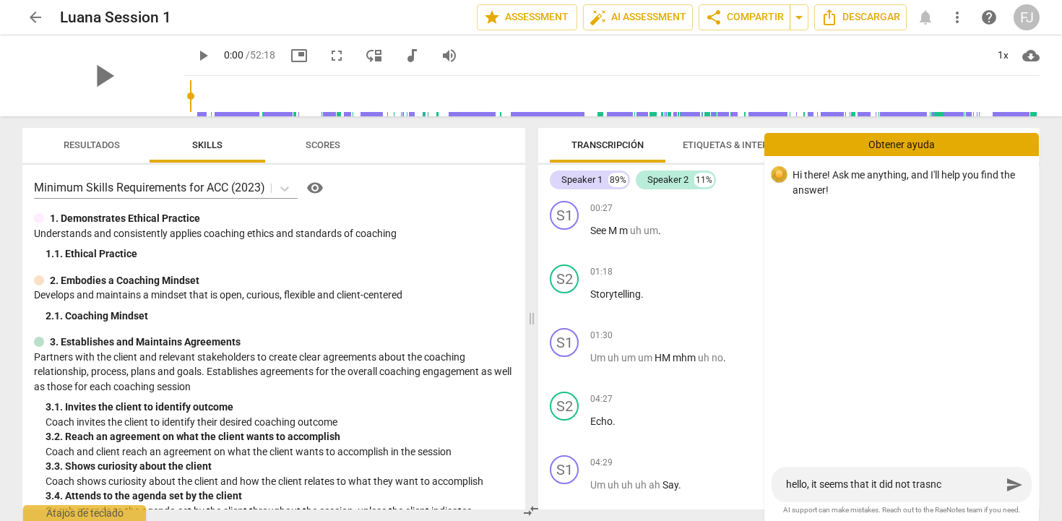
type textarea "hello, it seems that it did not trasn"
type textarea "hello, it seems that it did not tras"
type textarea "hello, it seems that it did not tra"
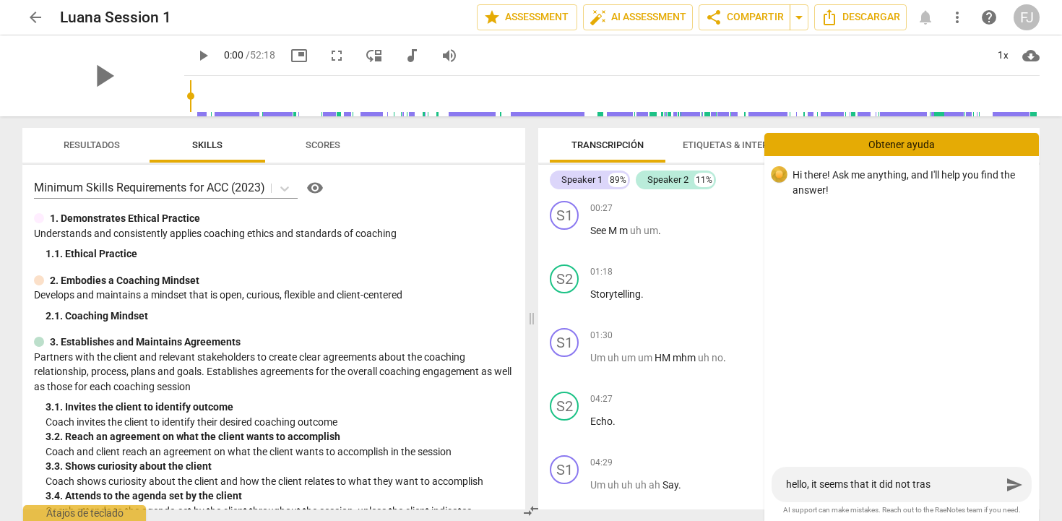
type textarea "hello, it seems that it did not tra"
type textarea "hello, it seems that it did not tran"
type textarea "hello, it seems that it did not trans"
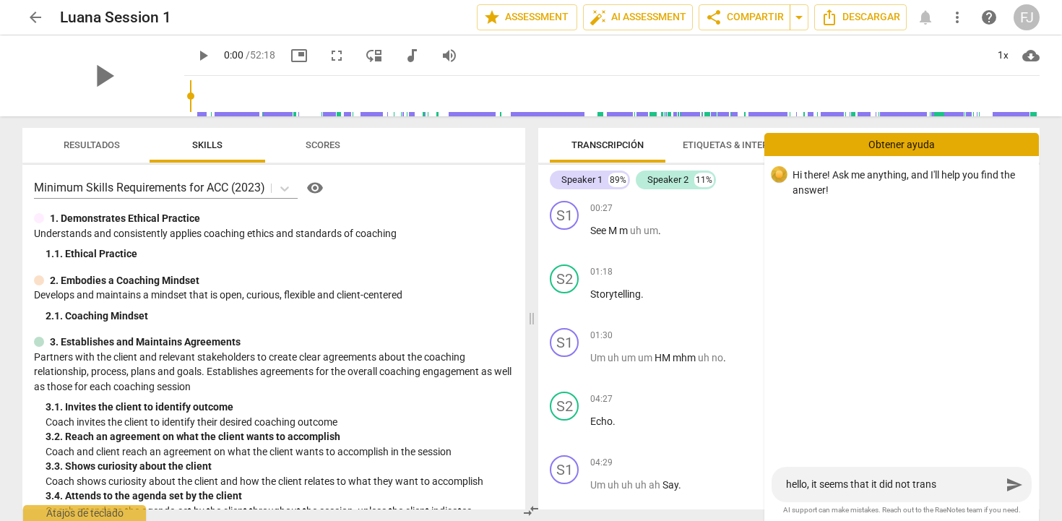
type textarea "hello, it seems that it did not transc"
type textarea "hello, it seems that it did not transcr"
type textarea "hello, it seems that it did not transcri"
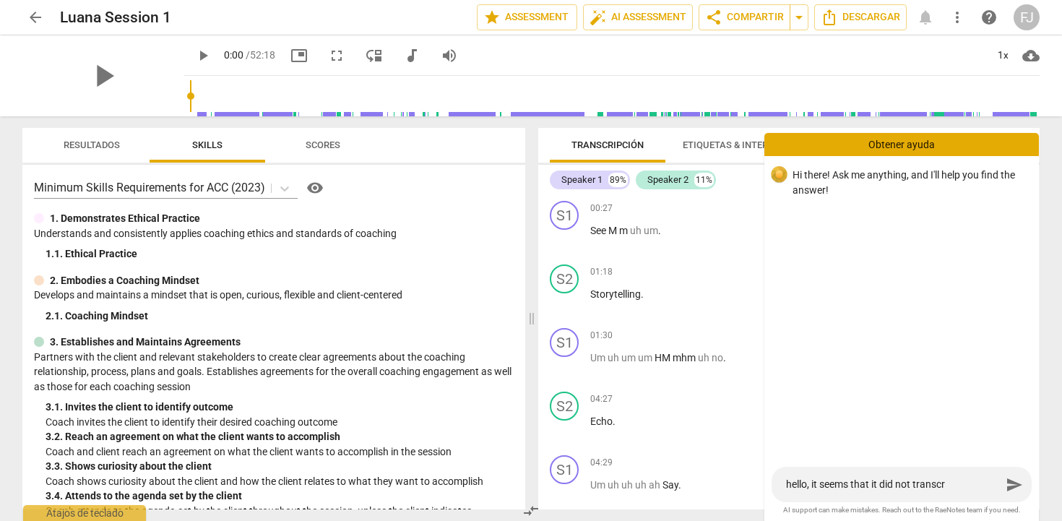
type textarea "hello, it seems that it did not transcri"
type textarea "hello, it seems that it did not transcrip"
type textarea "hello, it seems that it did not transcript"
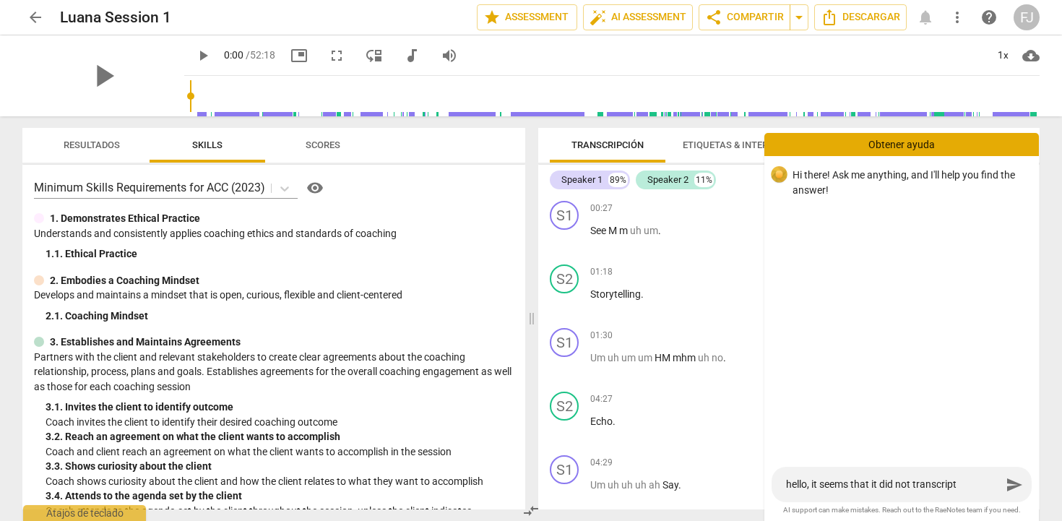
type textarea "hello, it seems that it did not transcripte"
type textarea "hello, it seems that it did not transcripted"
type textarea "hello, it seems that it did not transcripte"
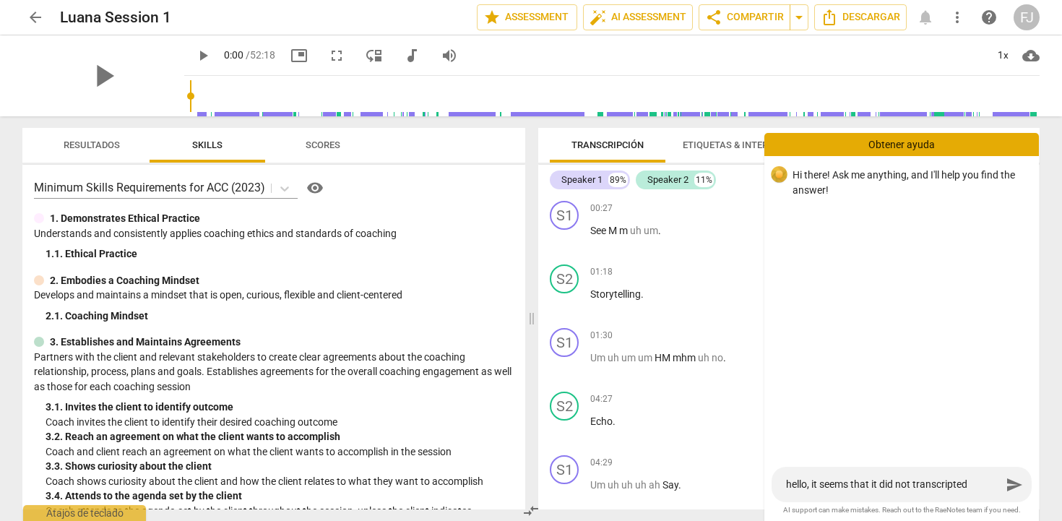
type textarea "hello, it seems that it did not transcripte"
type textarea "hello, it seems that it did not transcript"
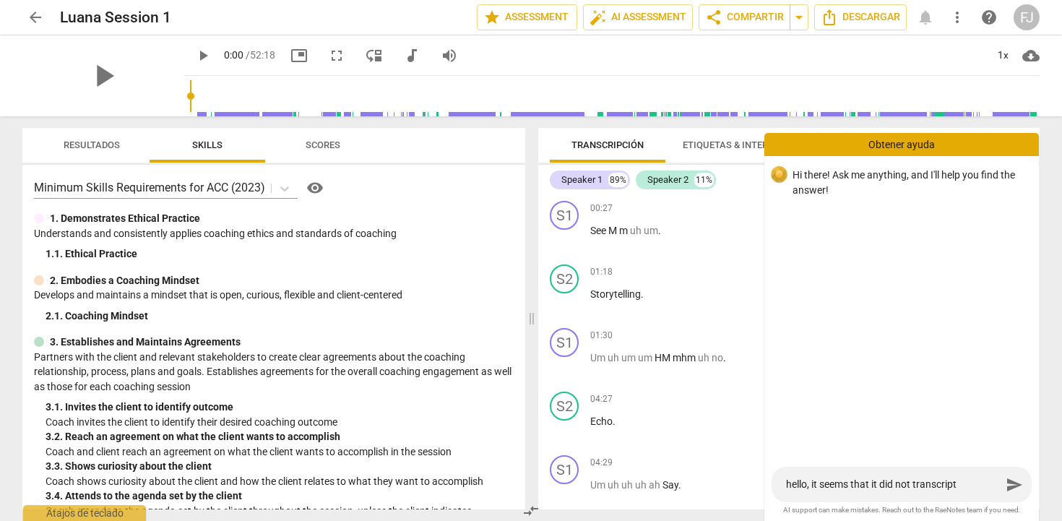
type textarea "hello, it seems that it did not transcript a"
type textarea "hello, it seems that it did not transcript al"
type textarea "hello, it seems that it did not transcript all"
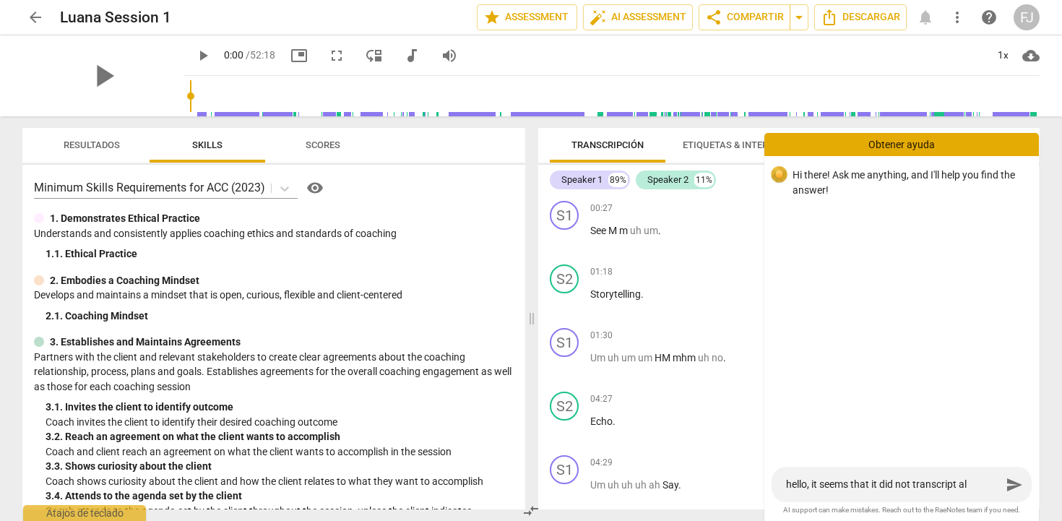
type textarea "hello, it seems that it did not transcript all"
type textarea "hello, it seems that it did not transcript all t"
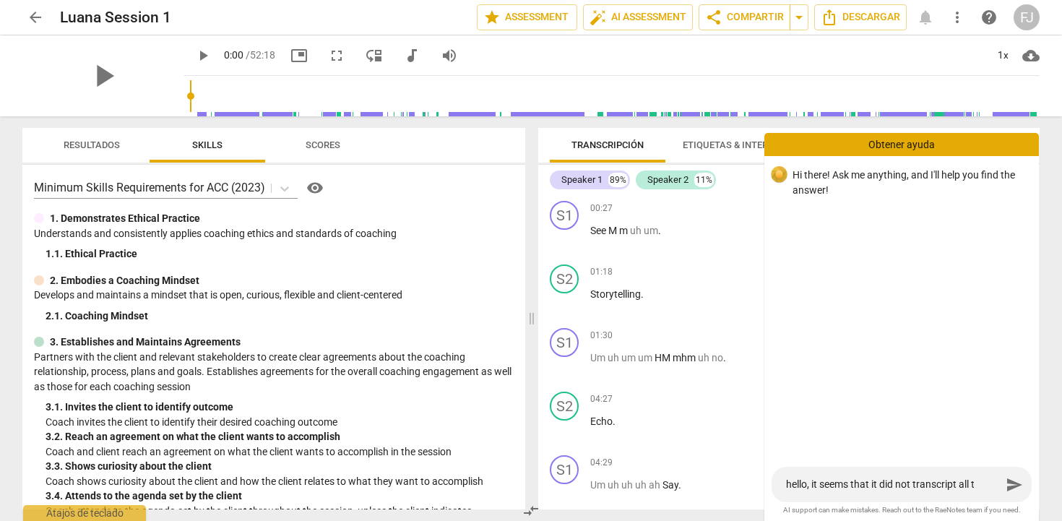
type textarea "hello, it seems that it did not transcript all th"
type textarea "hello, it seems that it did not transcript all the"
type textarea "hello, it seems that it did not transcript all the v"
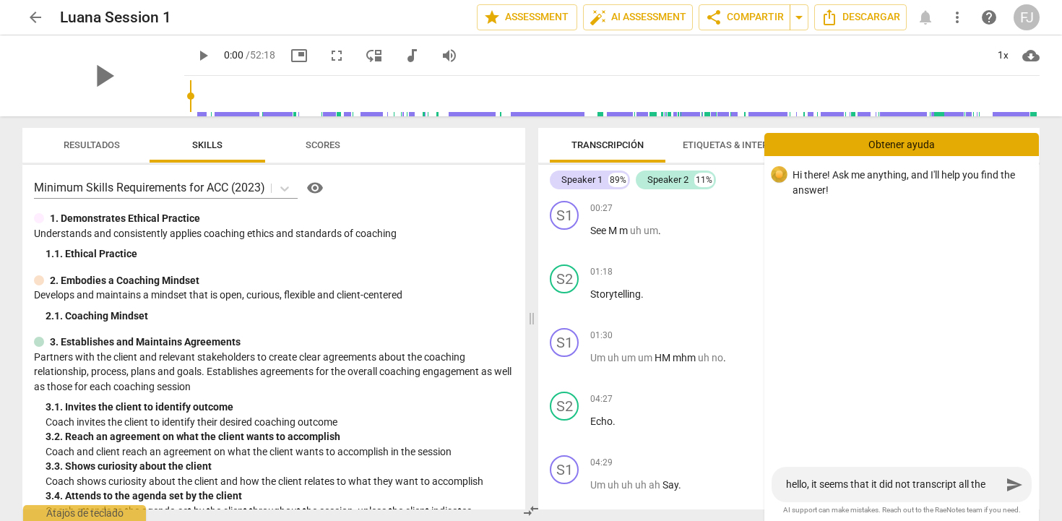
type textarea "hello, it seems that it did not transcript all the v"
type textarea "hello, it seems that it did not transcript all the vi"
type textarea "hello, it seems that it did not transcript all the vid"
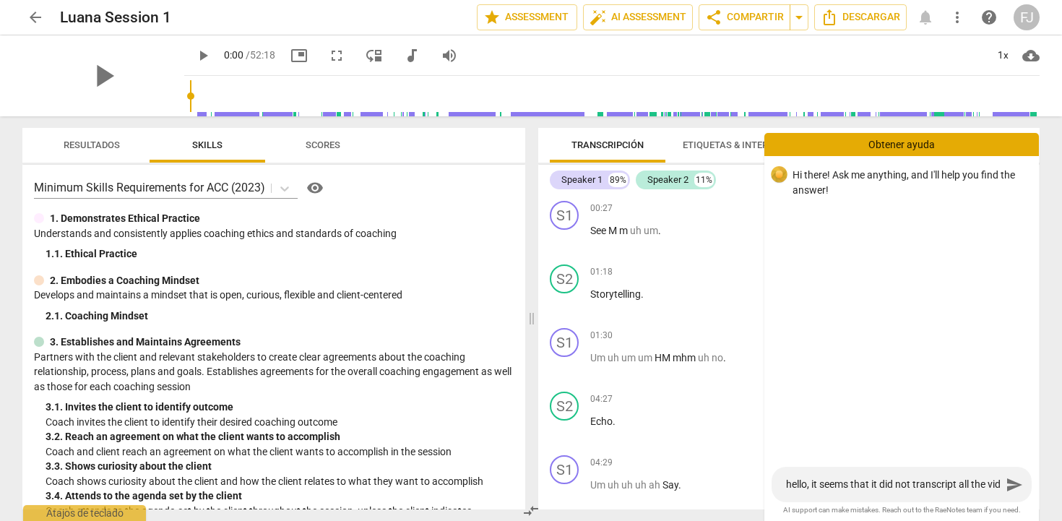
type textarea "hello, it seems that it did not transcript all the vide"
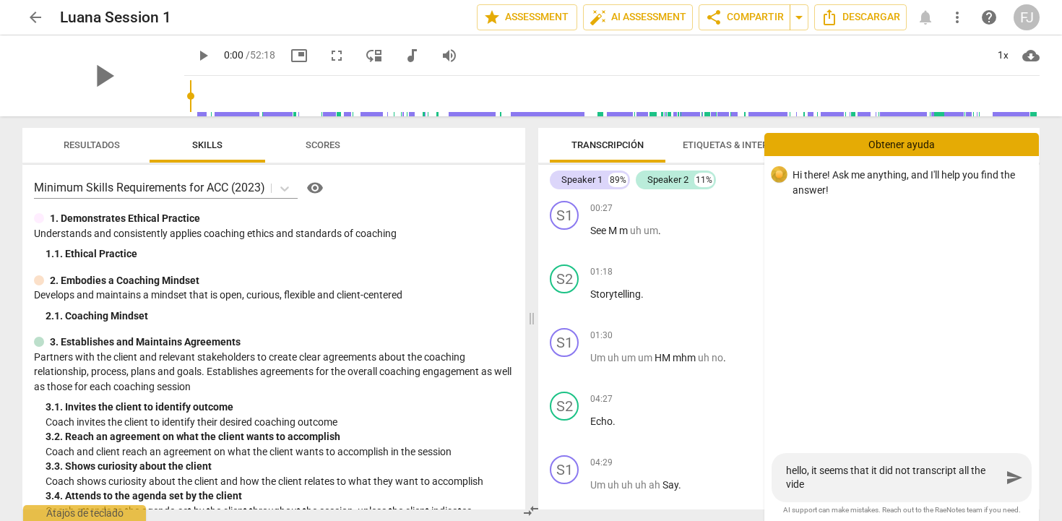
type textarea "hello, it seems that it did not transcript all the video"
type textarea "hello, it seems that it did not transcript all the video a"
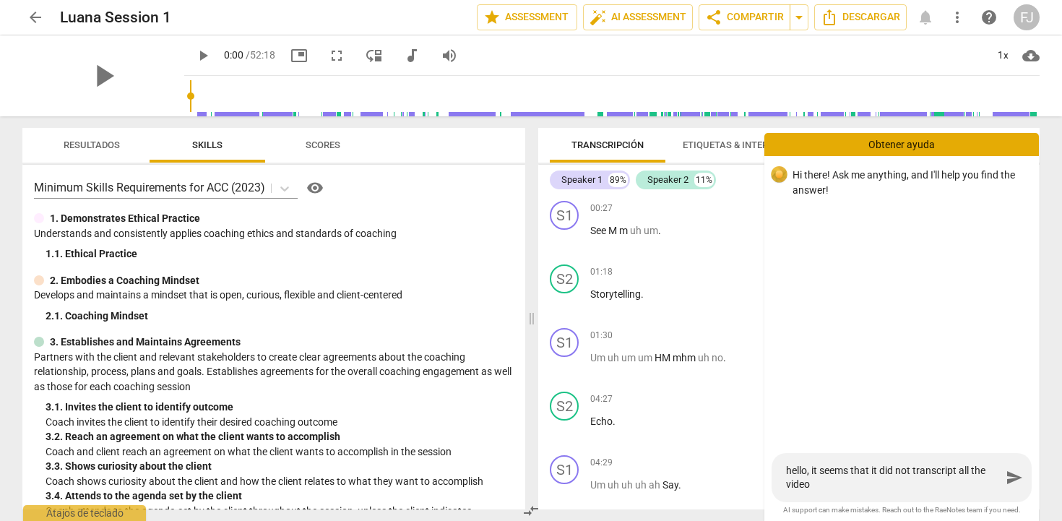
type textarea "hello, it seems that it did not transcript all the video a"
type textarea "hello, it seems that it did not transcript all the video an"
type textarea "hello, it seems that it did not transcript all the video and"
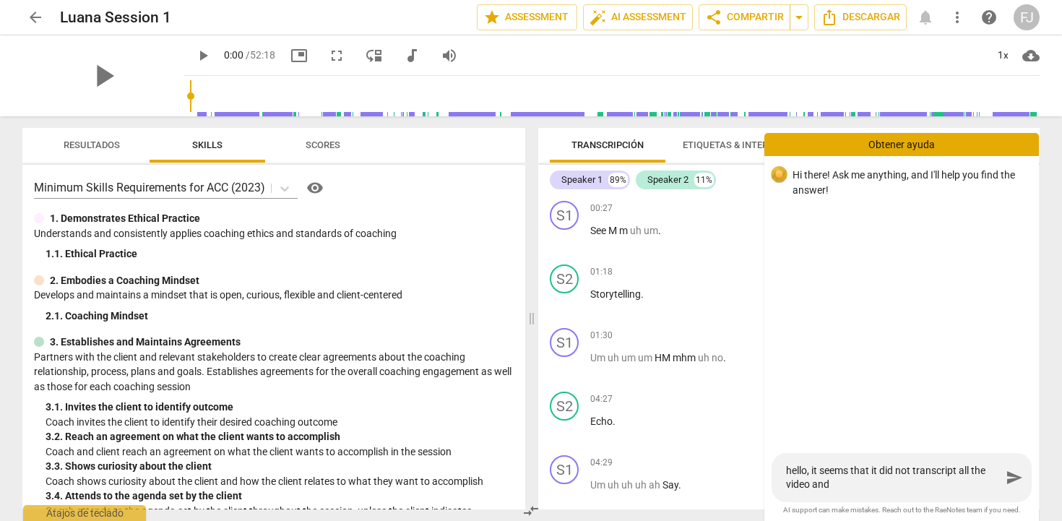
type textarea "hello, it seems that it did not transcript all the video and"
type textarea "hello, it seems that it did not transcript all the video and a"
type textarea "hello, it seems that it did not transcript all the video and au"
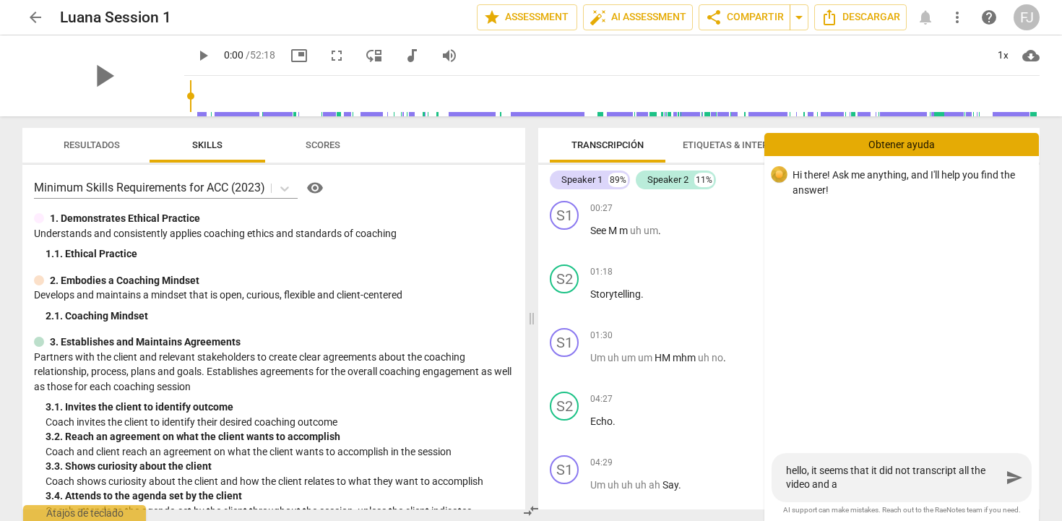
type textarea "hello, it seems that it did not transcript all the video and au"
type textarea "hello, it seems that it did not transcript all the video and aud"
type textarea "hello, it seems that it did not transcript all the video and audi"
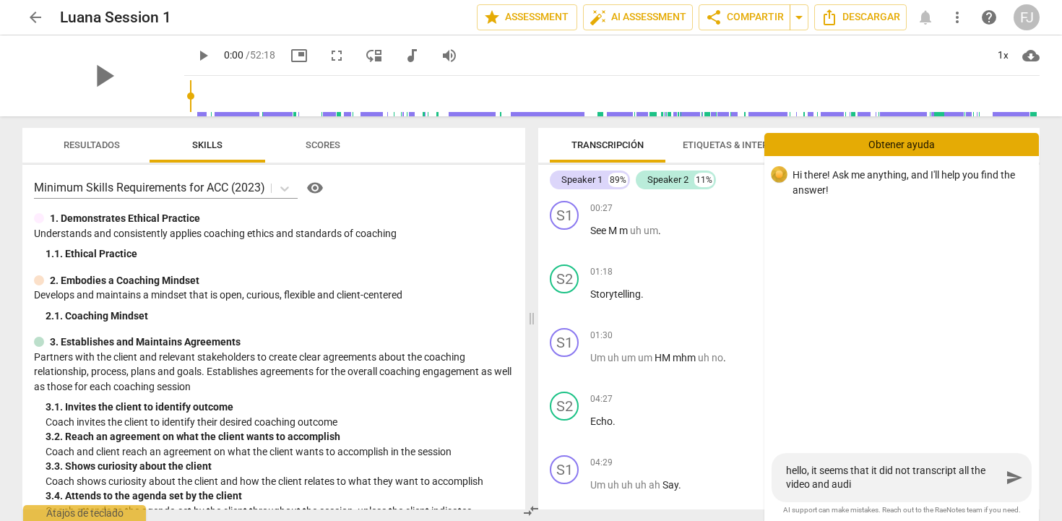
type textarea "hello, it seems that it did not transcript all the video and audio"
type textarea "hello, it seems that it did not transcript all the video and audio t"
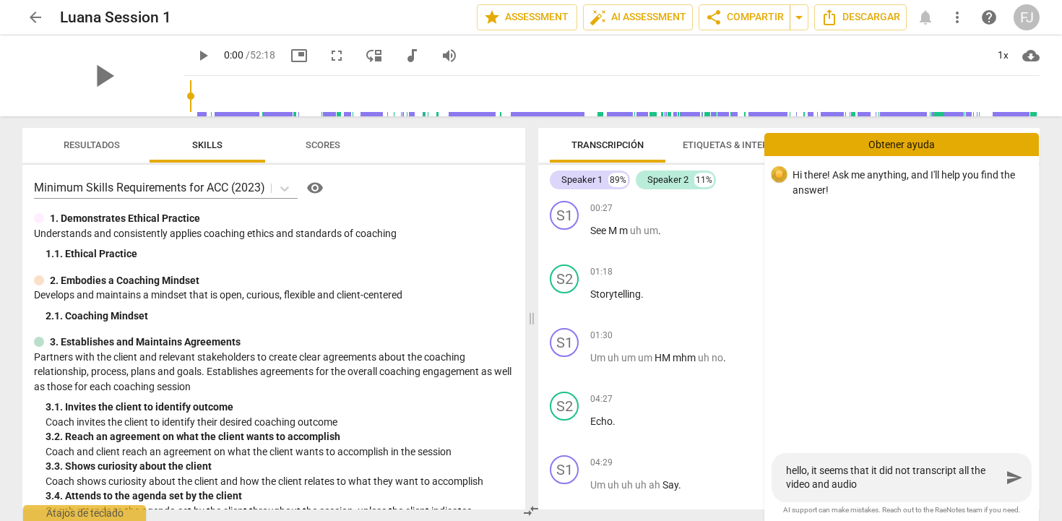
type textarea "hello, it seems that it did not transcript all the video and audio t"
type textarea "hello, it seems that it did not transcript all the video and audio th"
type textarea "hello, it seems that it did not transcript all the video and audio tha"
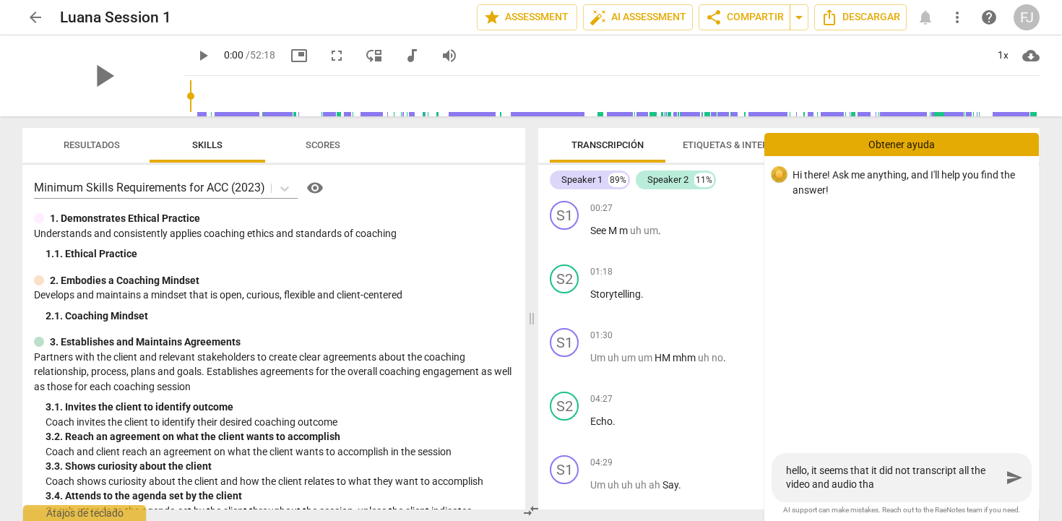
type textarea "hello, it seems that it did not transcript all the video and audio that"
type textarea "hello, it seems that it did not transcript all the video and audio that i"
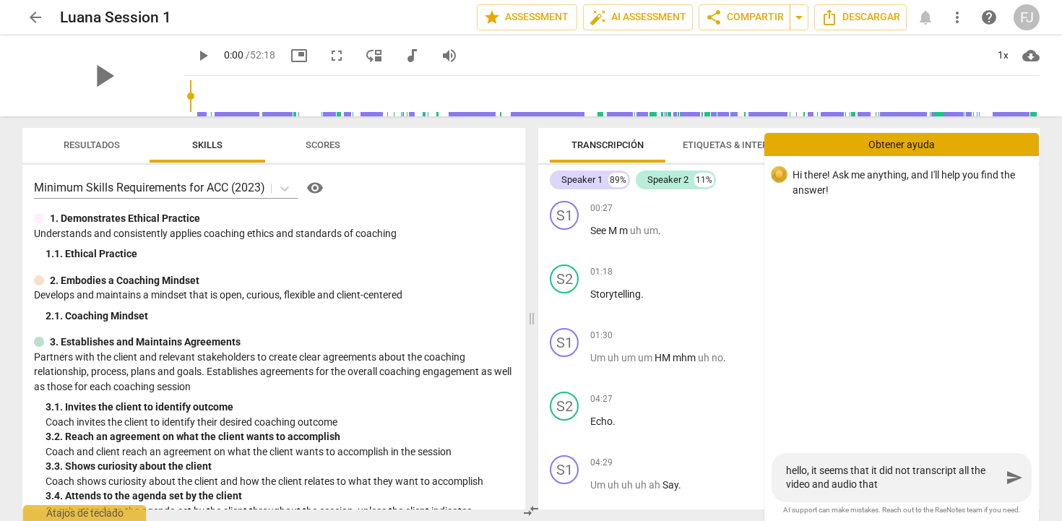
type textarea "hello, it seems that it did not transcript all the video and audio that i"
type textarea "hello, it seems that it did not transcript all the video and audio that it"
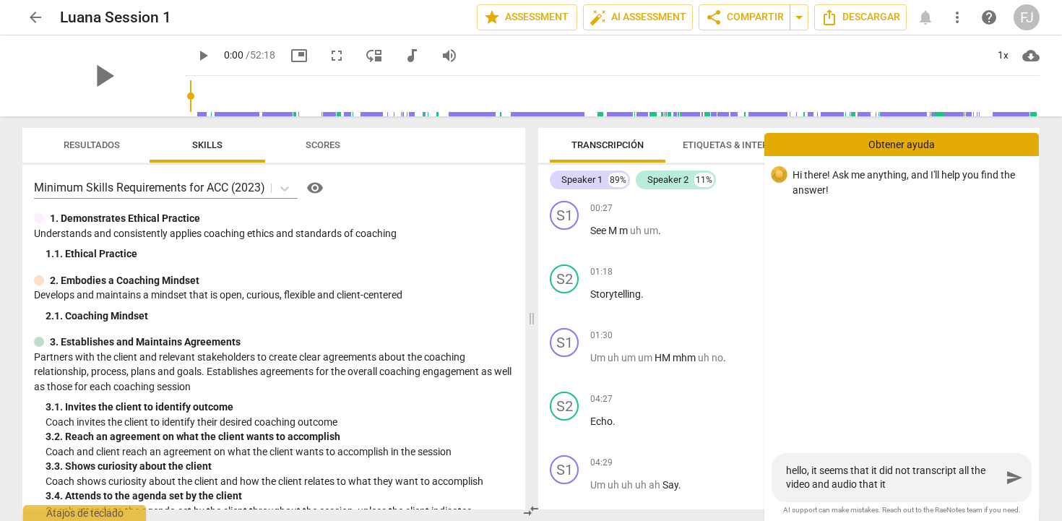
type textarea "hello, it seems that it did not transcript all the video and audio that it u"
type textarea "hello, it seems that it did not transcript all the video and audio that it up"
type textarea "hello, it seems that it did not transcript all the video and audio that it upl"
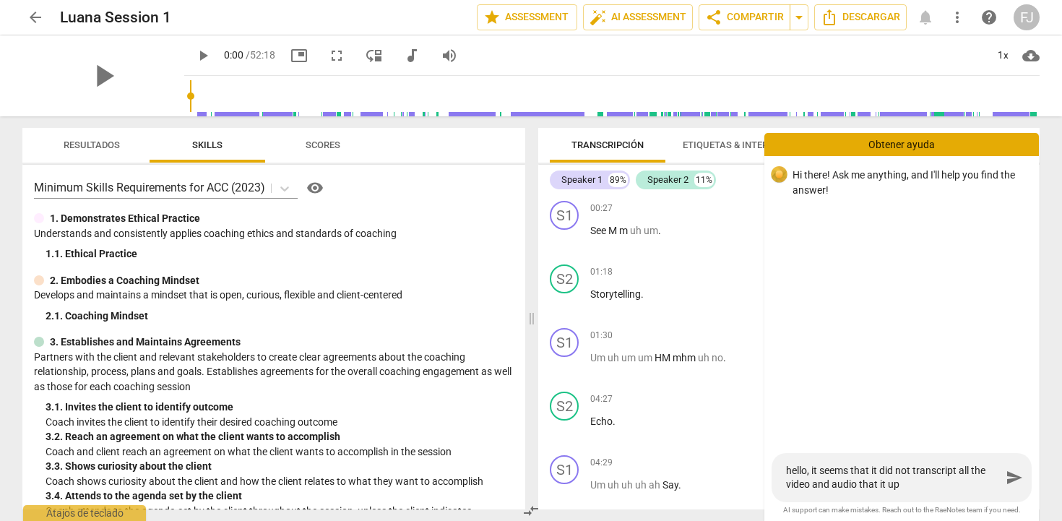
type textarea "hello, it seems that it did not transcript all the video and audio that it upl"
type textarea "hello, it seems that it did not transcript all the video and audio that it uplo"
type textarea "hello, it seems that it did not transcript all the video and audio that it uploa"
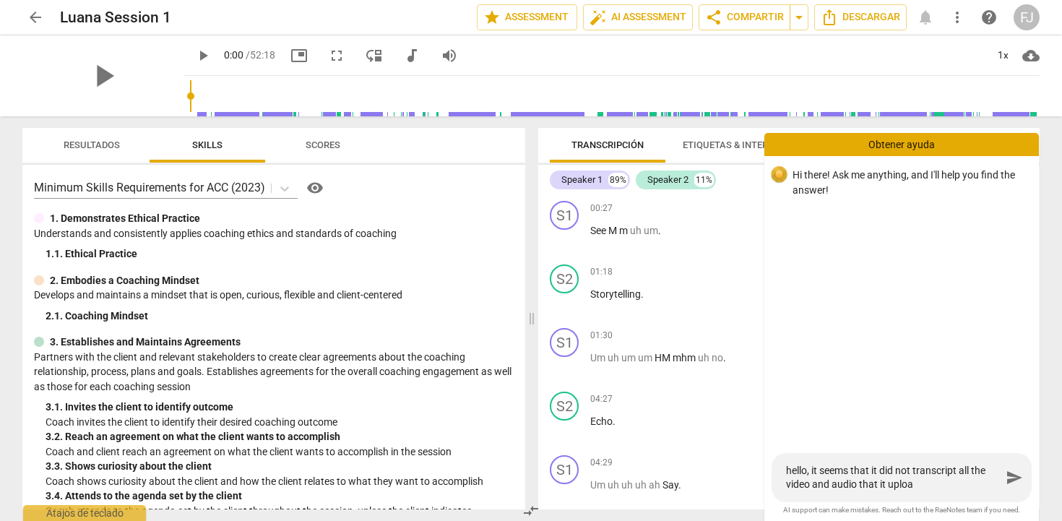
type textarea "hello, it seems that it did not transcript all the video and audio that it uplo…"
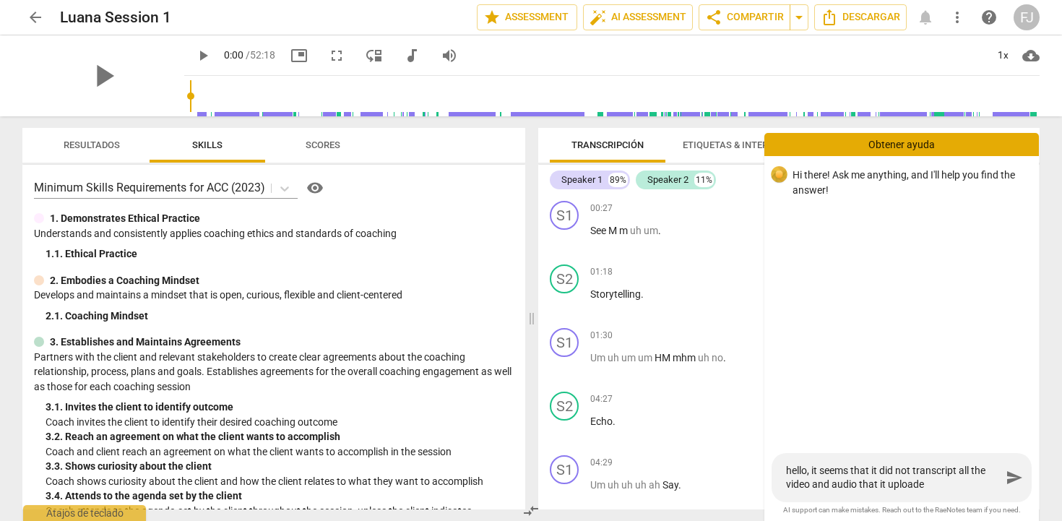
type textarea "hello, it seems that it did not transcript all the video and audio that it uplo…"
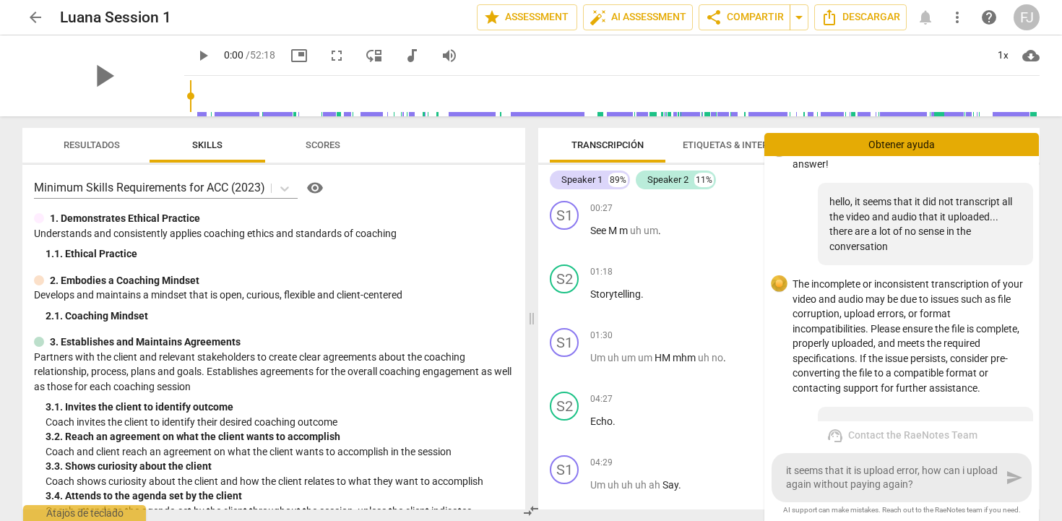
scroll to position [118, 0]
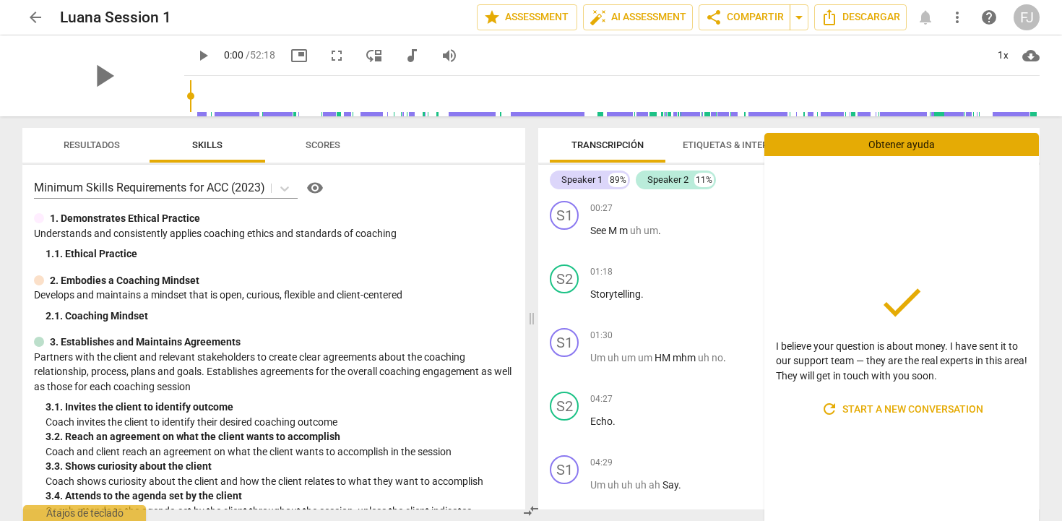
click at [763, 68] on div "play_arrow 0:00 / 52:18 picture_in_picture fullscreen move_down audiotrack volu…" at bounding box center [611, 55] width 855 height 40
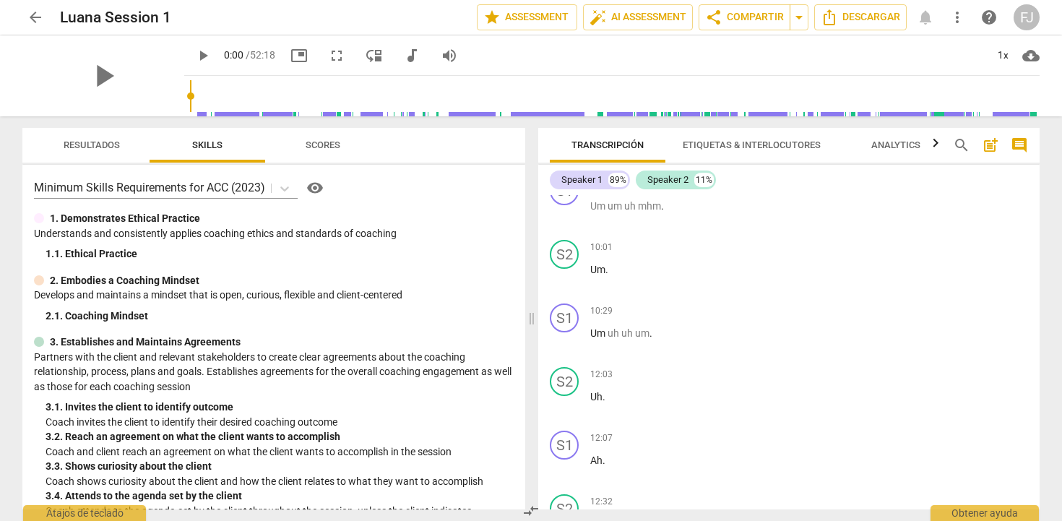
scroll to position [0, 0]
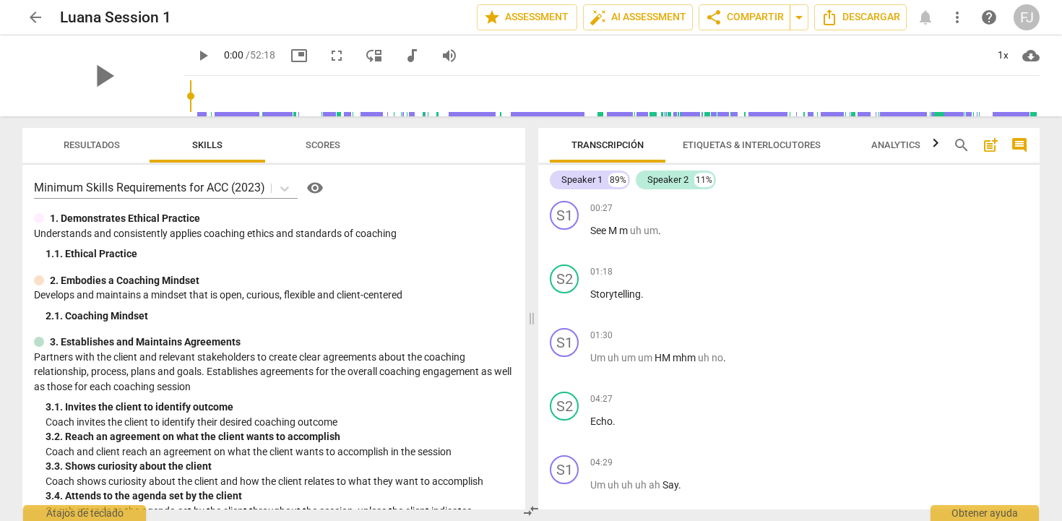
click at [194, 57] on span "play_arrow" at bounding box center [202, 55] width 17 height 17
click at [289, 95] on input "range" at bounding box center [614, 96] width 849 height 46
click at [535, 93] on input "range" at bounding box center [614, 96] width 849 height 46
click at [753, 96] on input "range" at bounding box center [614, 96] width 849 height 46
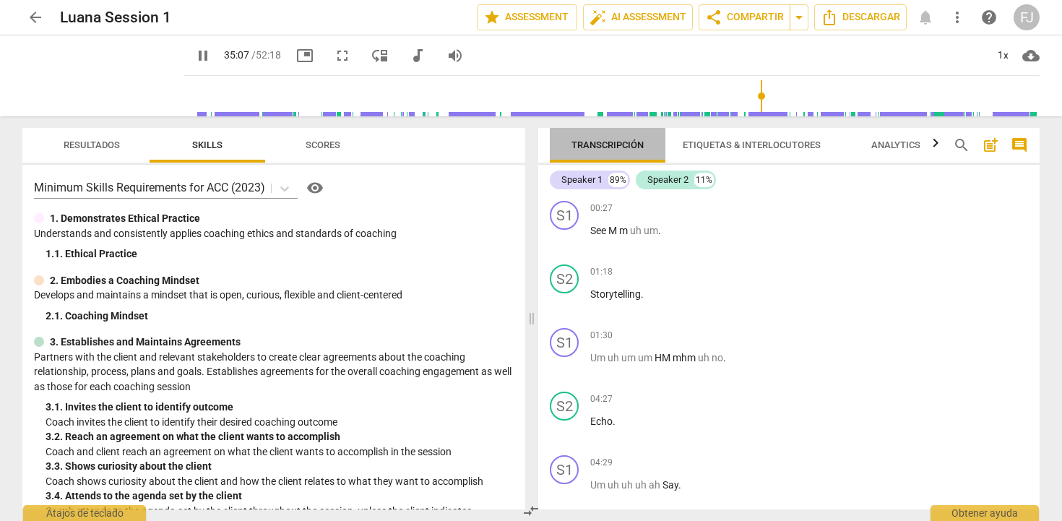
click at [615, 147] on span "Transcripción" at bounding box center [607, 144] width 72 height 11
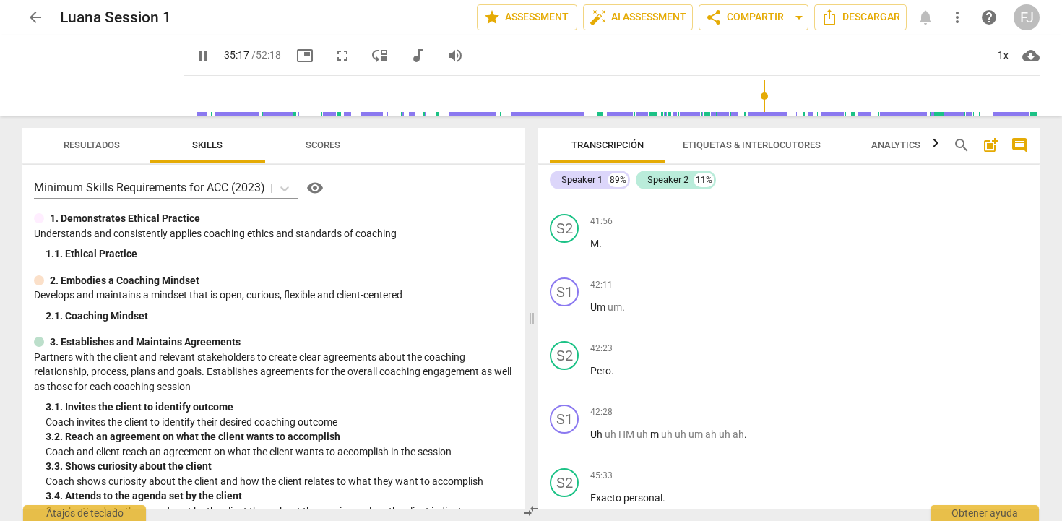
scroll to position [4246, 0]
click at [194, 61] on span "pause" at bounding box center [202, 55] width 17 height 17
click at [30, 23] on span "arrow_back" at bounding box center [35, 17] width 17 height 17
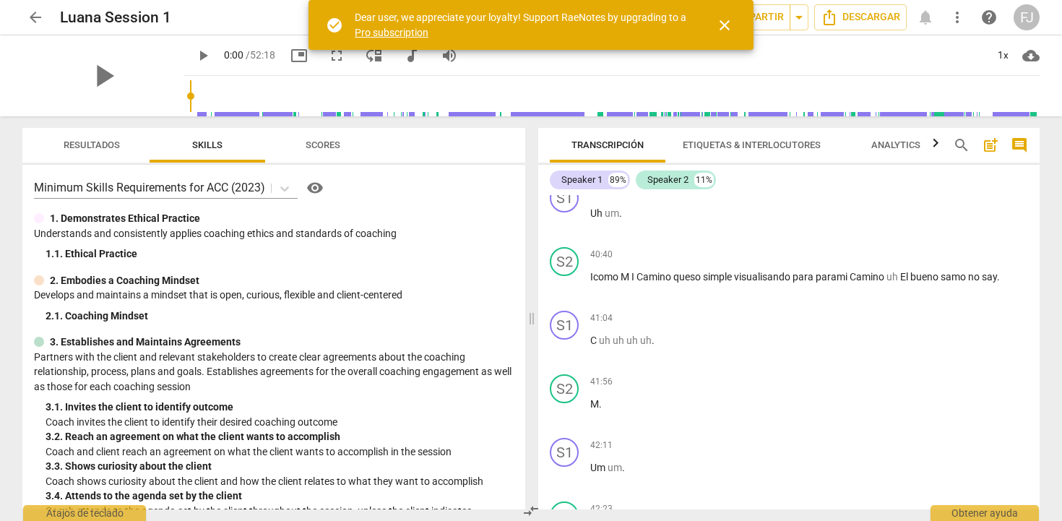
scroll to position [4088, 0]
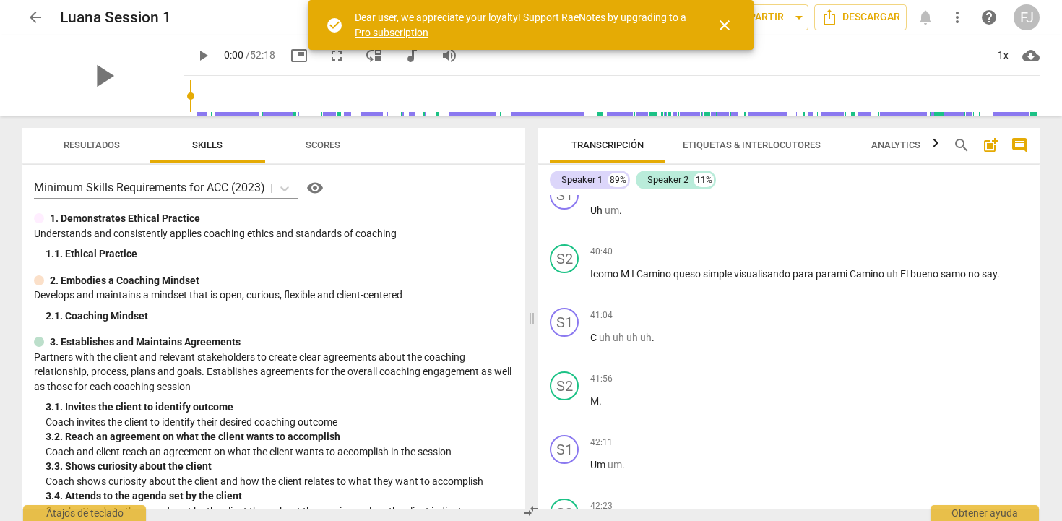
click at [726, 27] on span "close" at bounding box center [724, 25] width 17 height 17
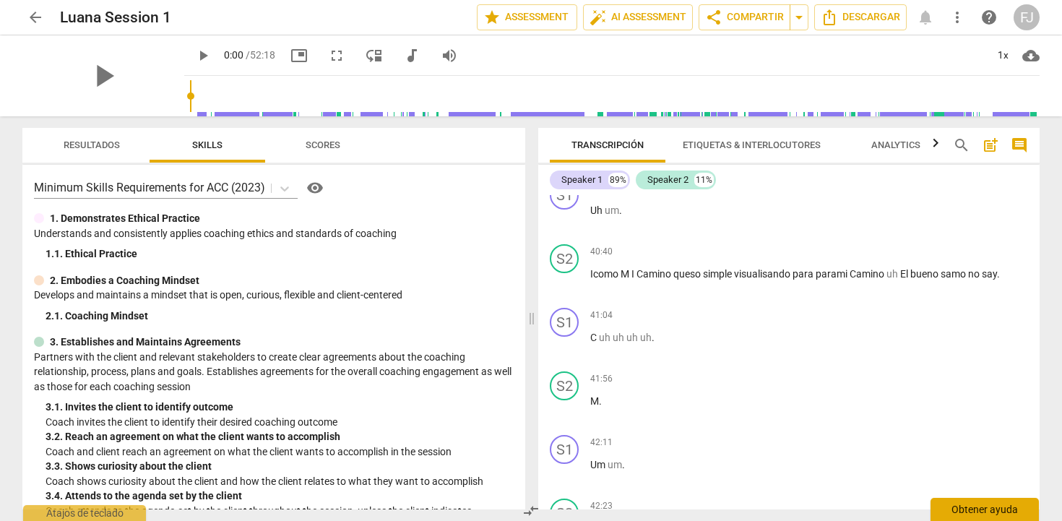
click at [966, 508] on div "Obtener ayuda" at bounding box center [984, 509] width 108 height 23
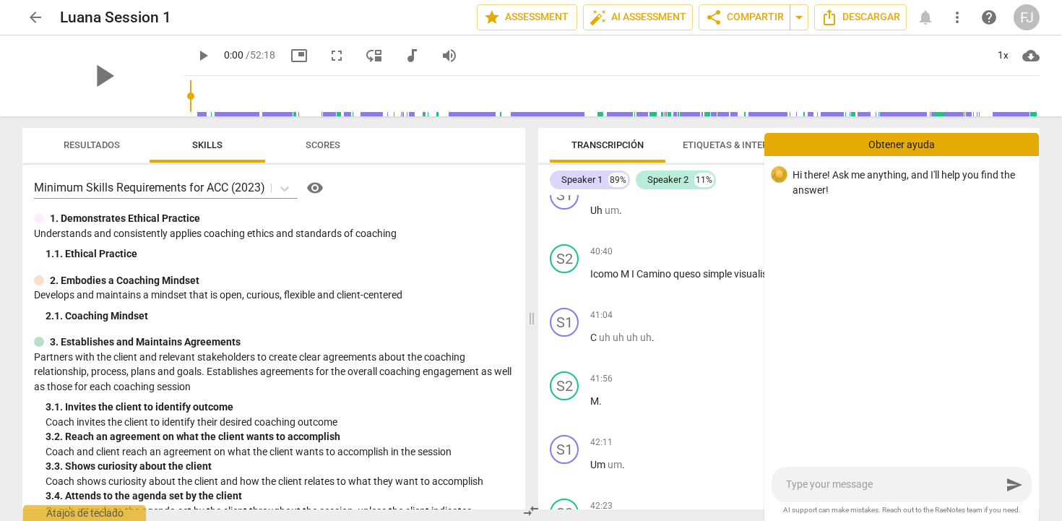
type textarea "f"
type textarea "fo"
type textarea "fo r"
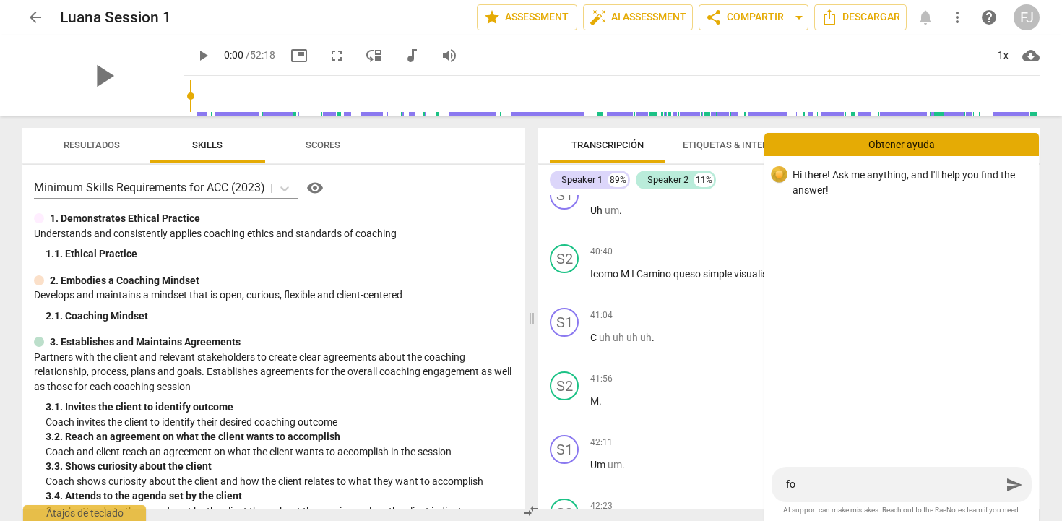
type textarea "fo r"
type textarea "fo ra"
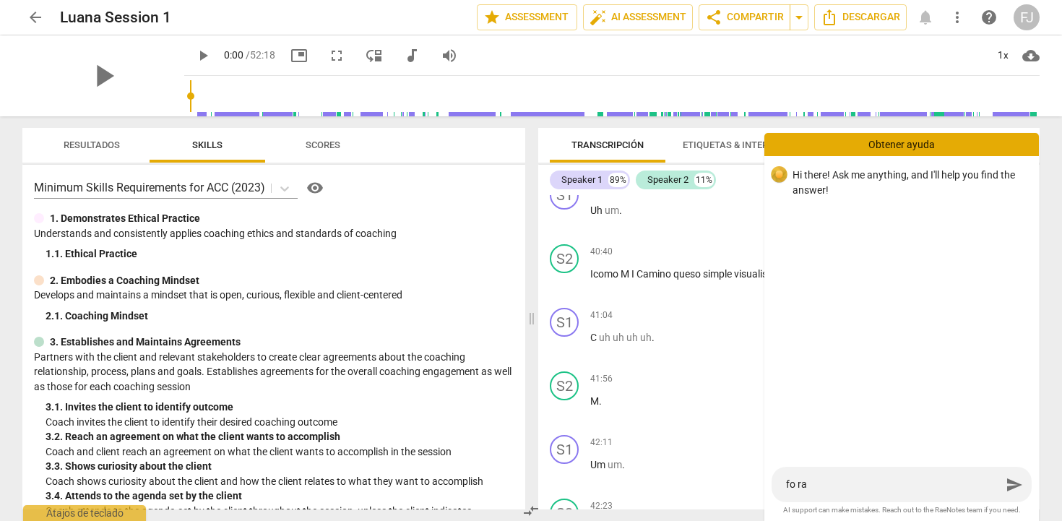
type textarea "fo ra t"
type textarea "fo ra tr"
type textarea "fo ra tra"
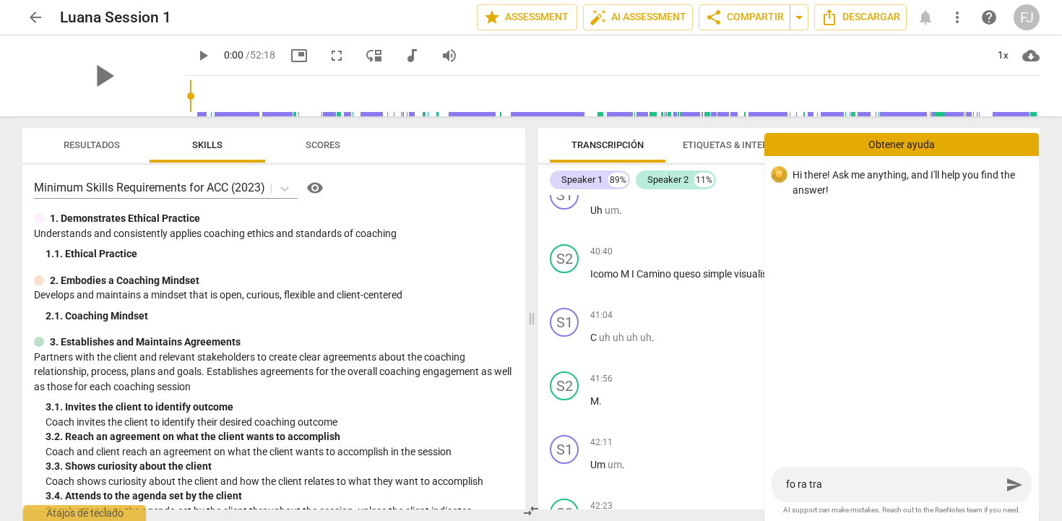
type textarea "fo ra tran"
type textarea "fo ra trans"
type textarea "fo ra transc"
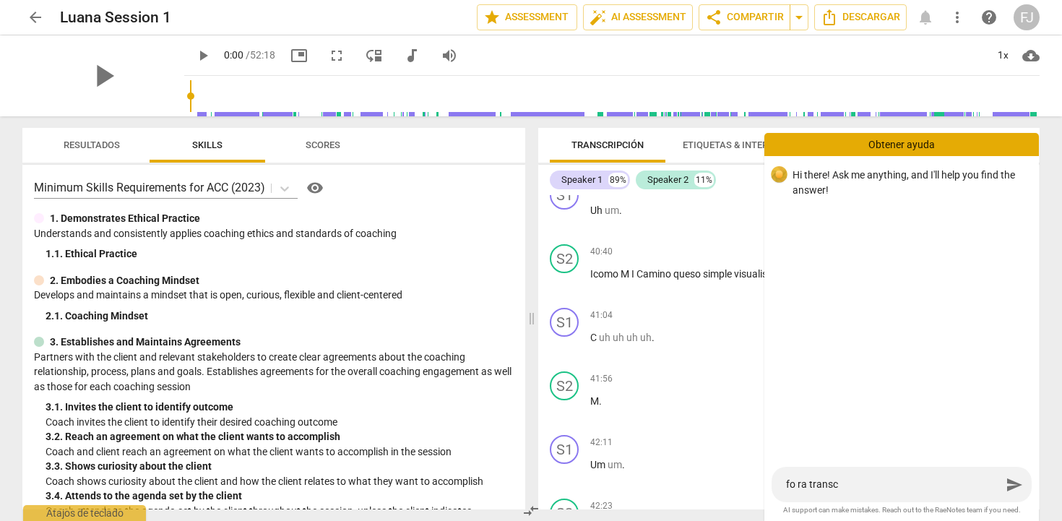
type textarea "fo ra transcr"
type textarea "fo ra transcri"
type textarea "fo ra transcrip"
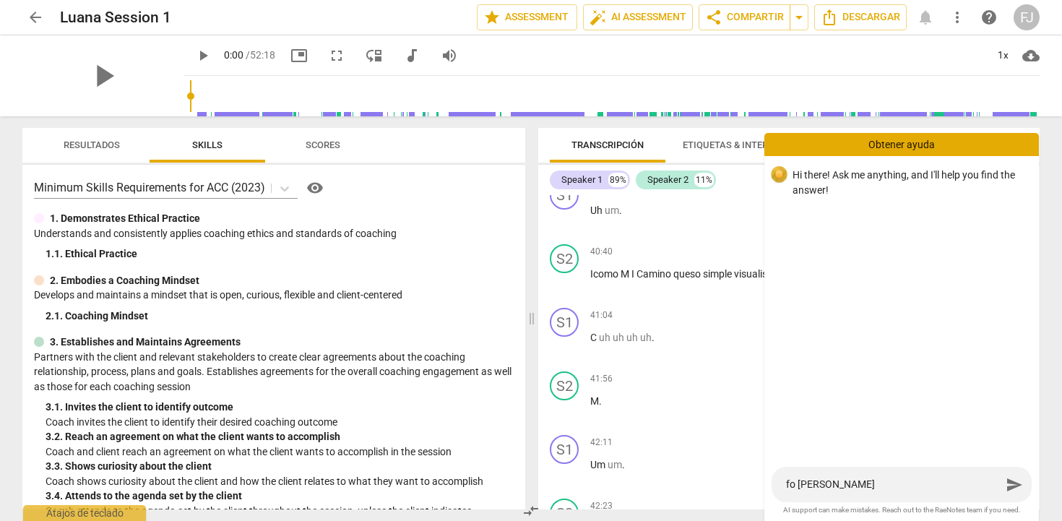
type textarea "fo ra transcrip"
type textarea "fo ra transcript"
type textarea "fo ra transcripti"
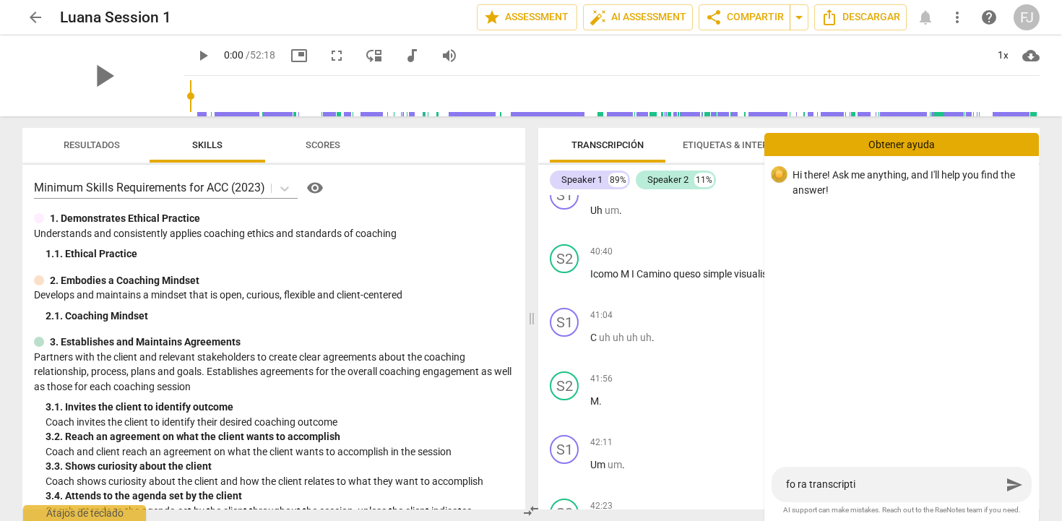
type textarea "fo ra transcriptio"
type textarea "fo ra transcription"
type textarea "fo ra transcription,"
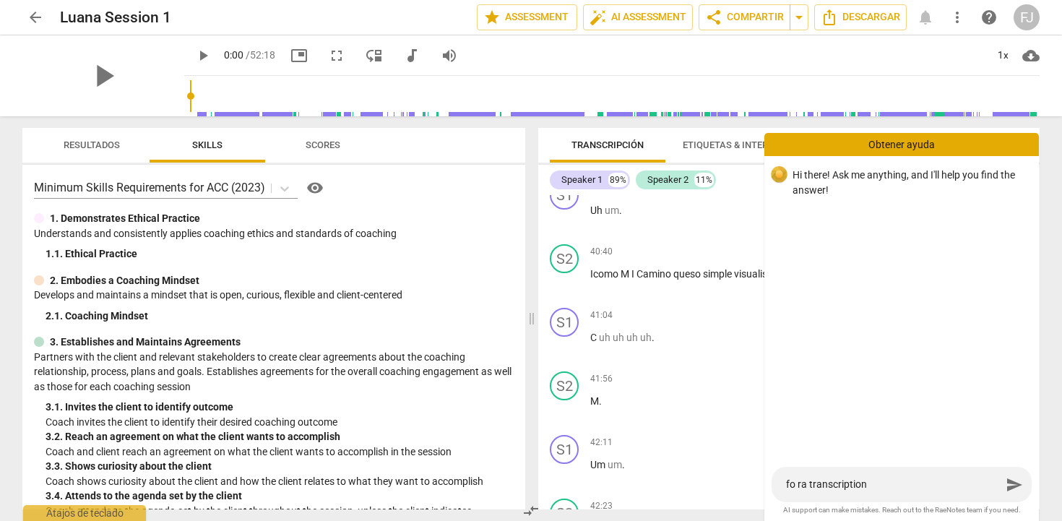
type textarea "fo ra transcription,"
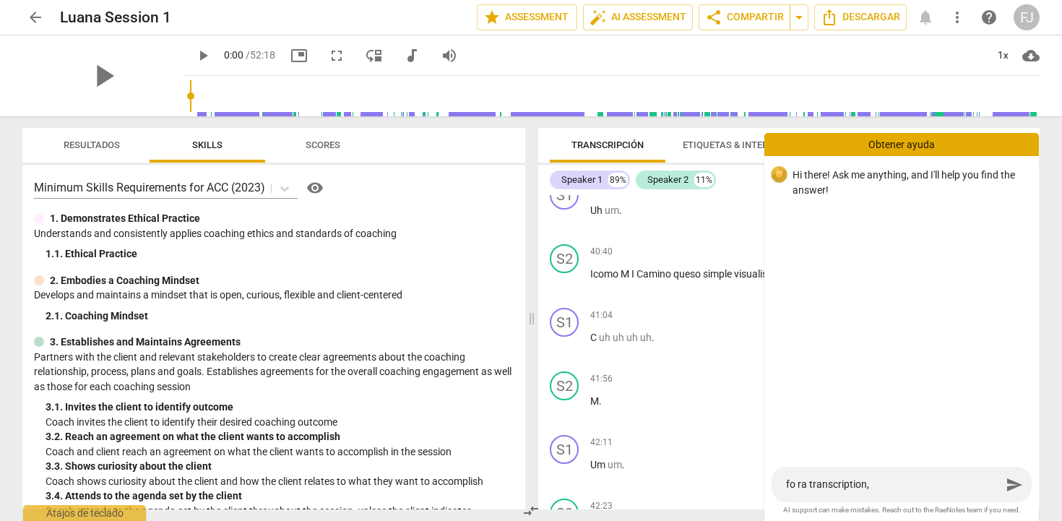
type textarea "fo ra transcription"
type textarea "fo ra transcriptio"
type textarea "fo ra transcripti"
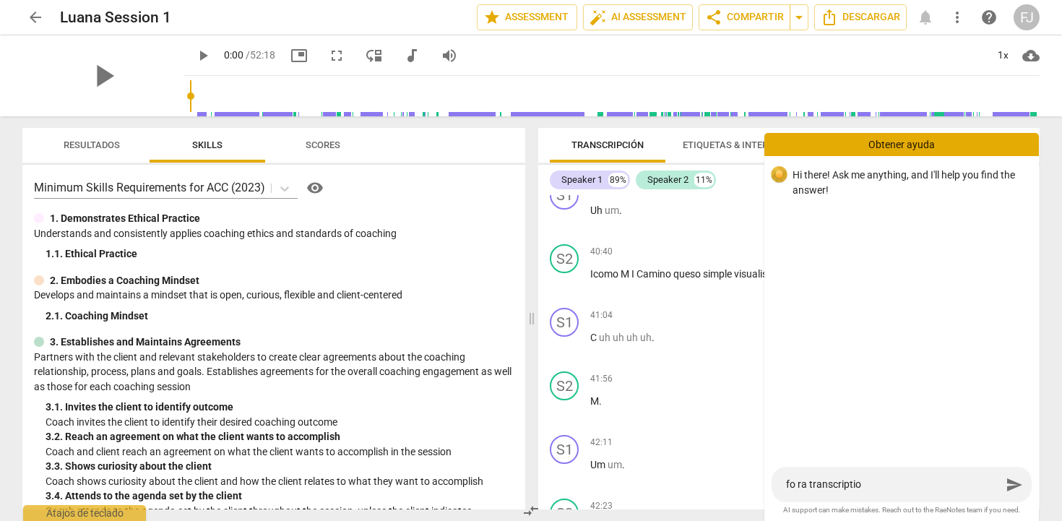
type textarea "fo ra transcripti"
type textarea "fo ra transcript"
type textarea "fo ra transcrip"
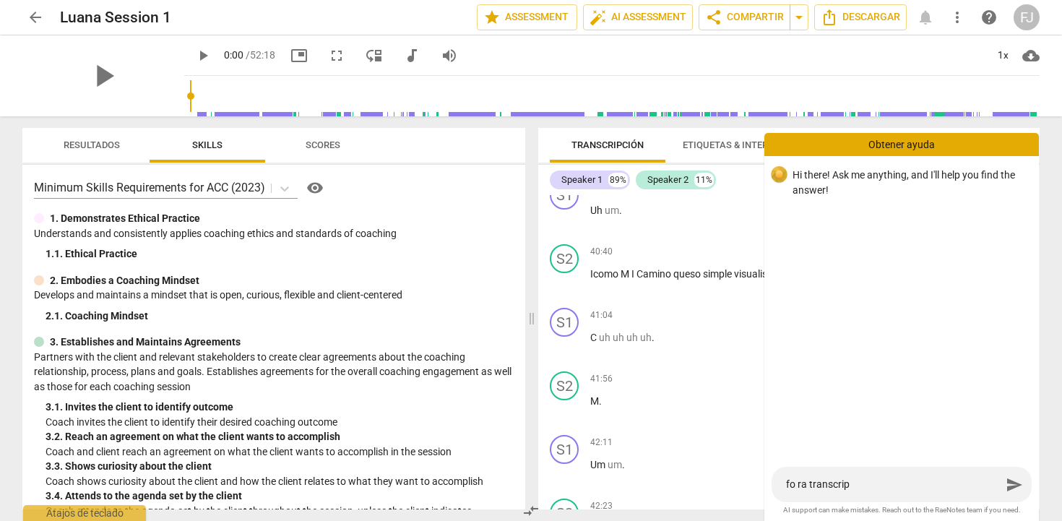
type textarea "fo ra transcri"
type textarea "fo ra transcr"
type textarea "fo ra transc"
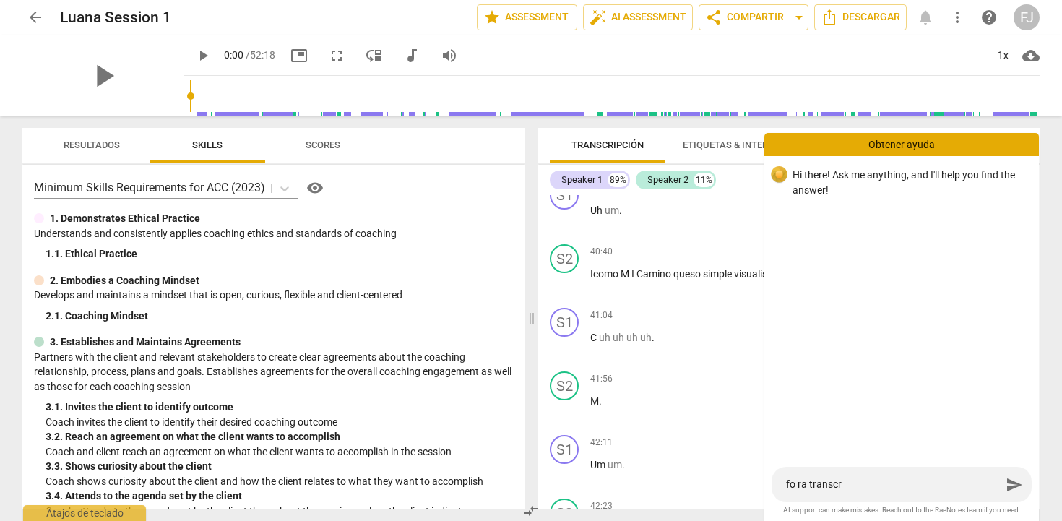
type textarea "fo ra transc"
type textarea "fo ra trans"
type textarea "fo ra tran"
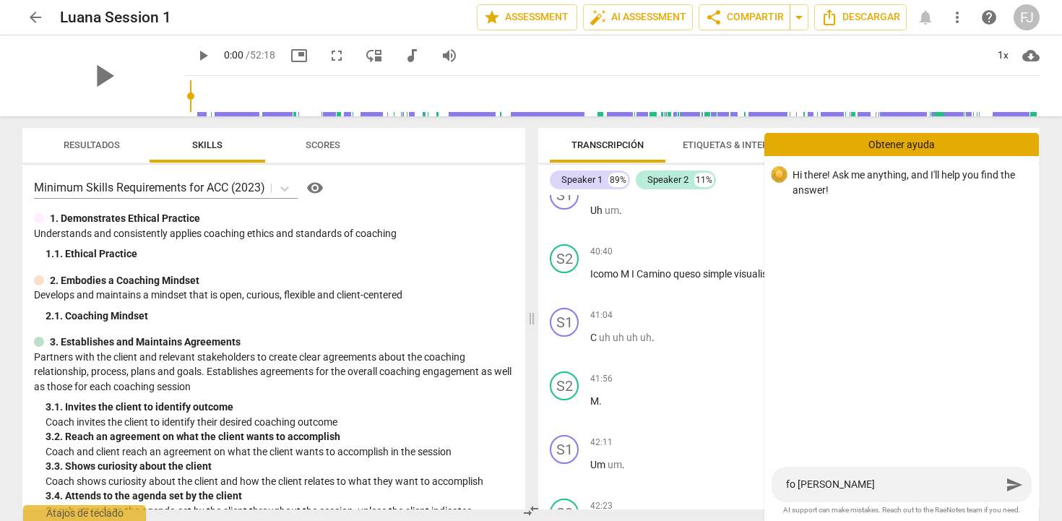
type textarea "fo ra tra"
type textarea "fo ra tr"
type textarea "fo ra t"
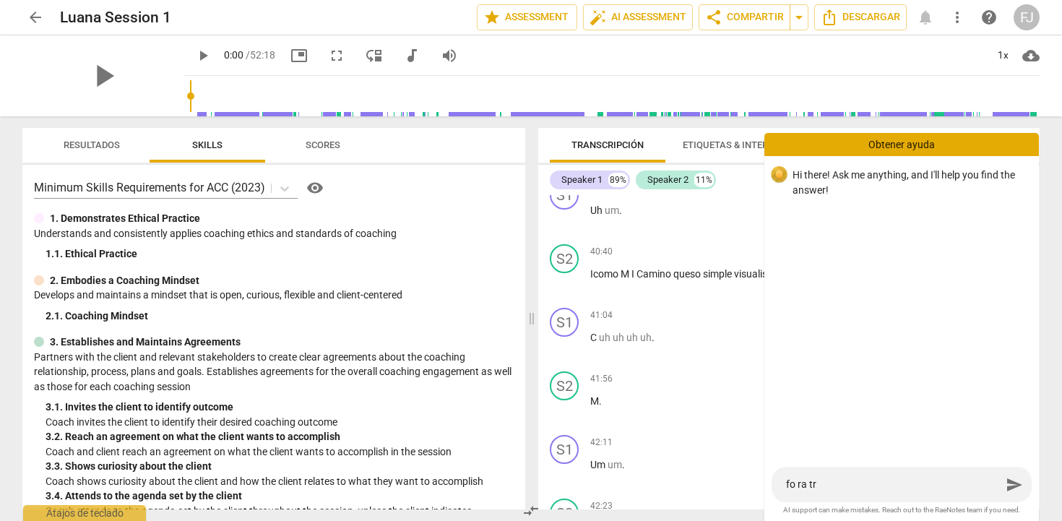
type textarea "fo ra t"
type textarea "fo ra"
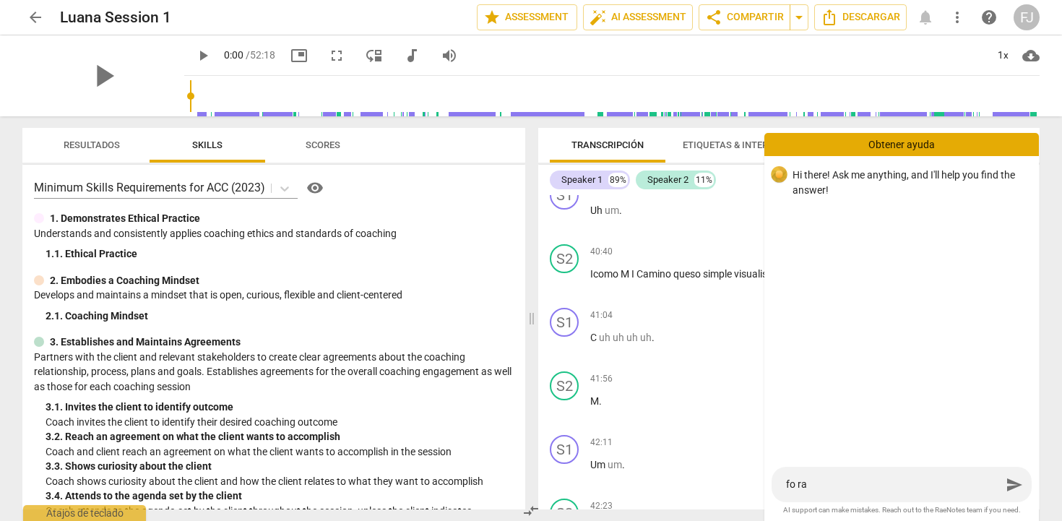
type textarea "fo r"
type textarea "fo"
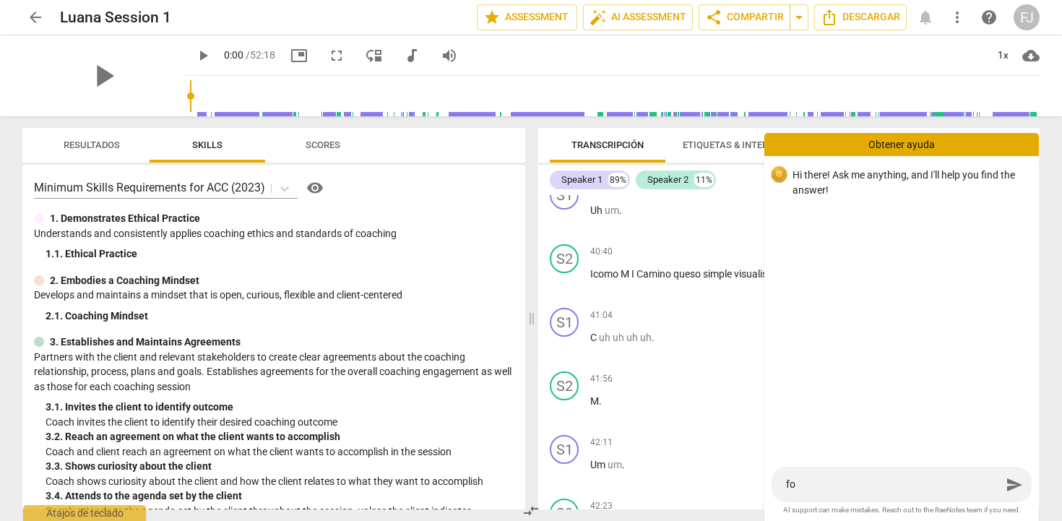
type textarea "fo"
type textarea "for"
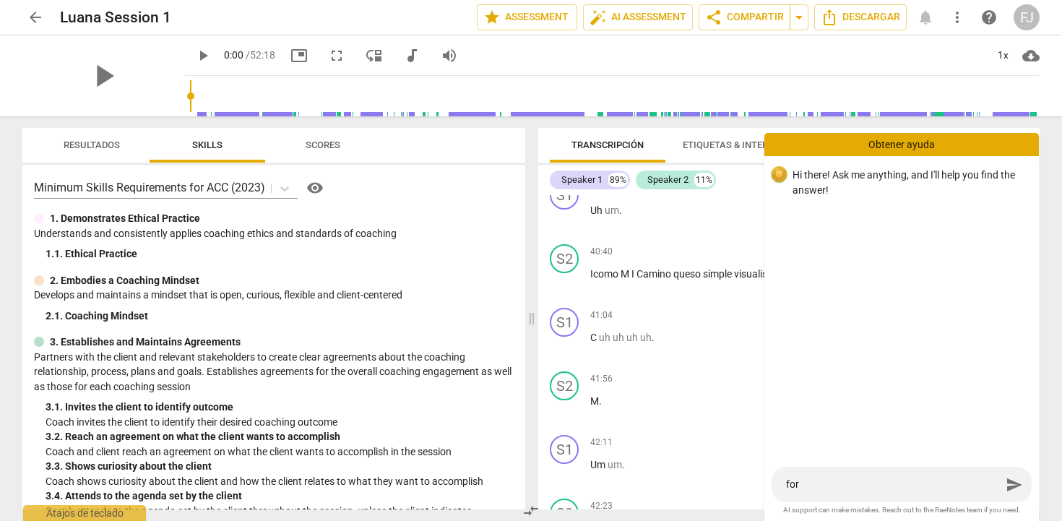
type textarea "for a"
type textarea "for a t"
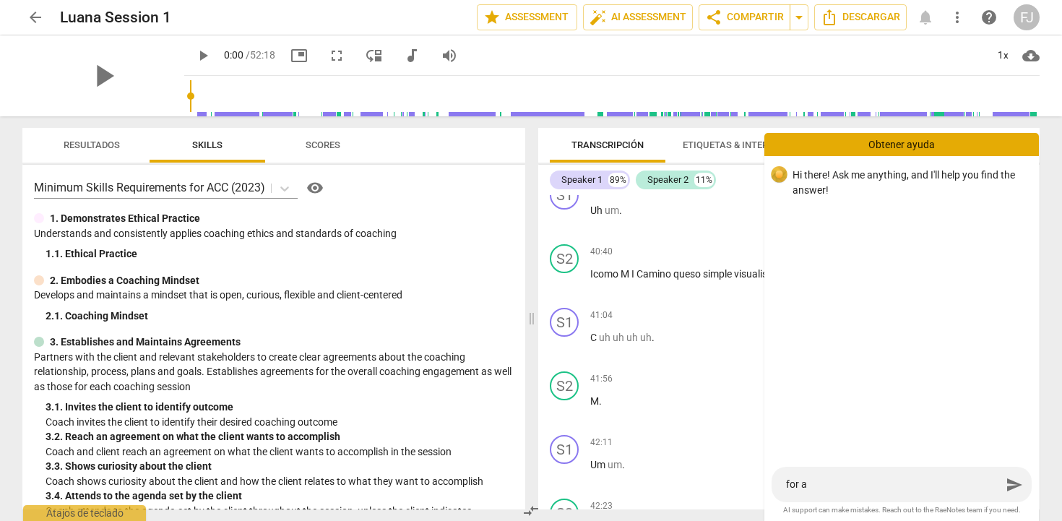
type textarea "for a t"
type textarea "for a tr"
type textarea "for a tra"
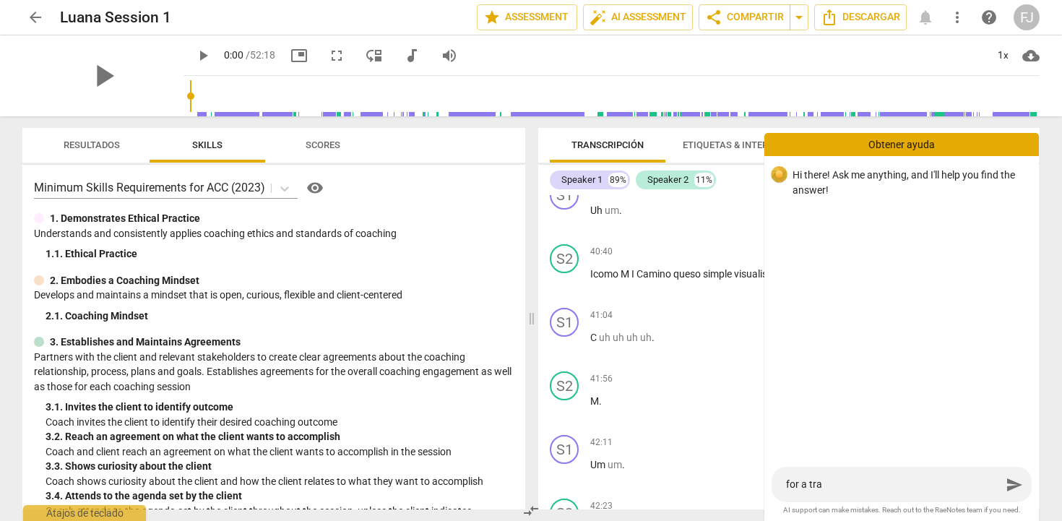
type textarea "for a tran"
type textarea "for a trans"
type textarea "for a transc"
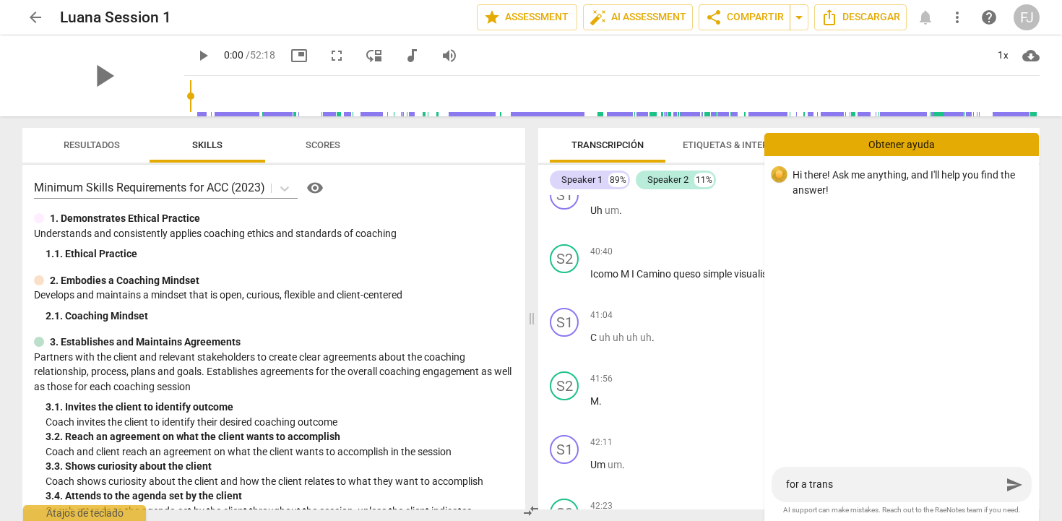
type textarea "for a transc"
type textarea "for a transcr"
type textarea "for a transcri"
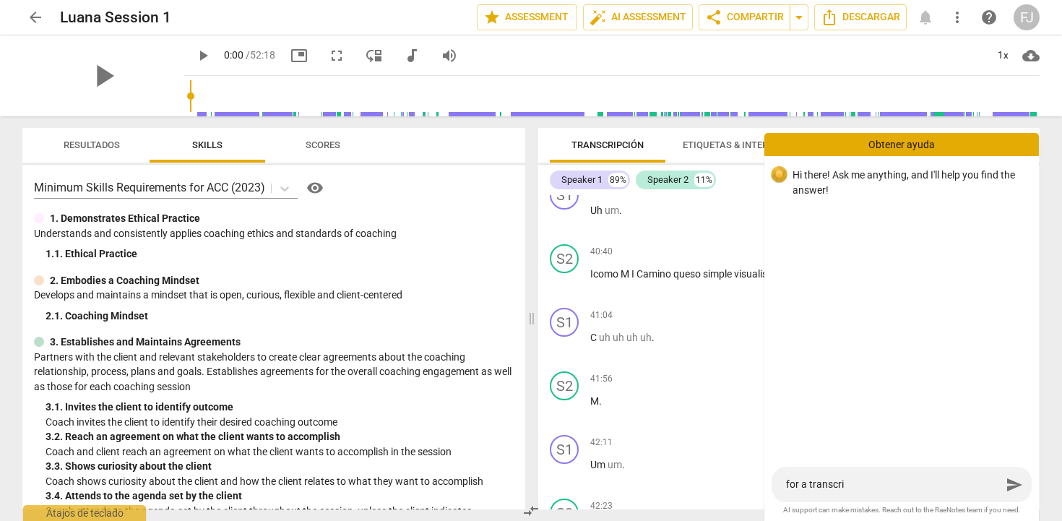
type textarea "for a transcrip"
type textarea "for a transcript"
type textarea "for a transcripti"
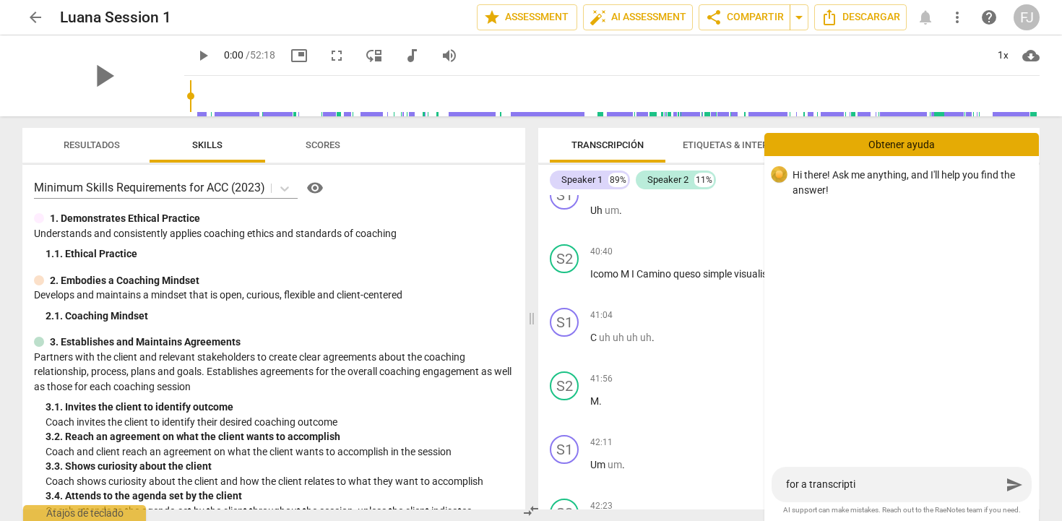
type textarea "for a transcriptio"
type textarea "for a transcriptiop"
type textarea "for a transcriptiopn"
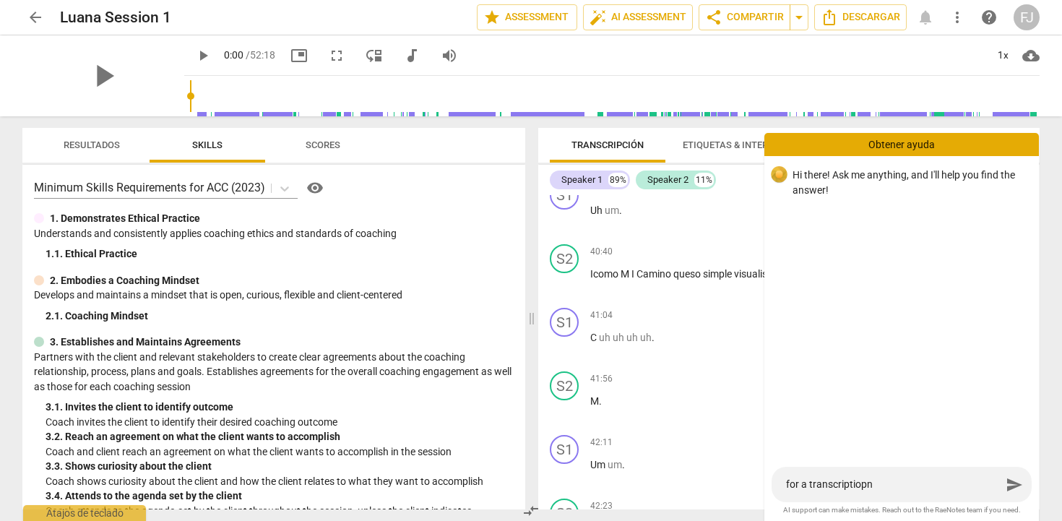
type textarea "for a transcriptiop"
type textarea "for a transcriptio"
type textarea "for a transcription"
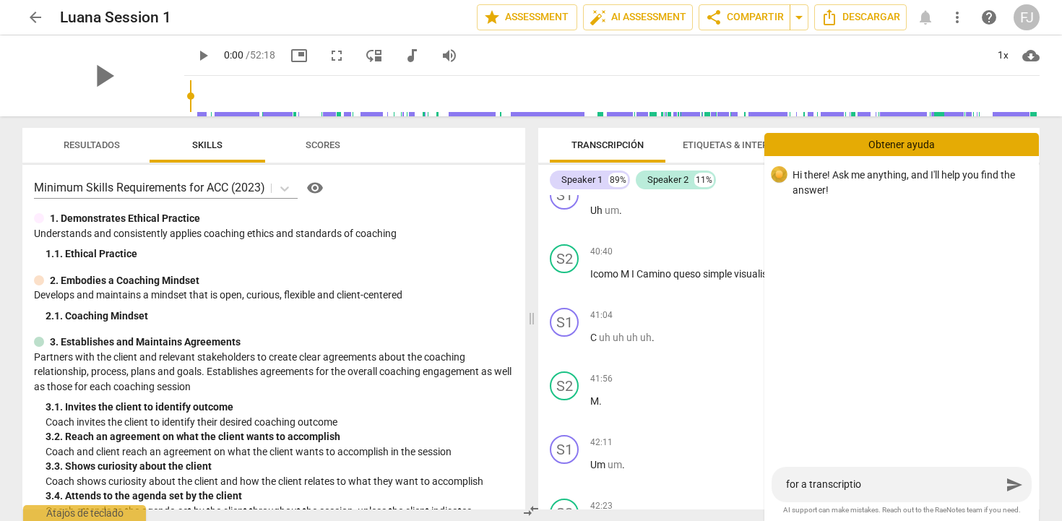
type textarea "for a transcription"
type textarea "for a transcription,"
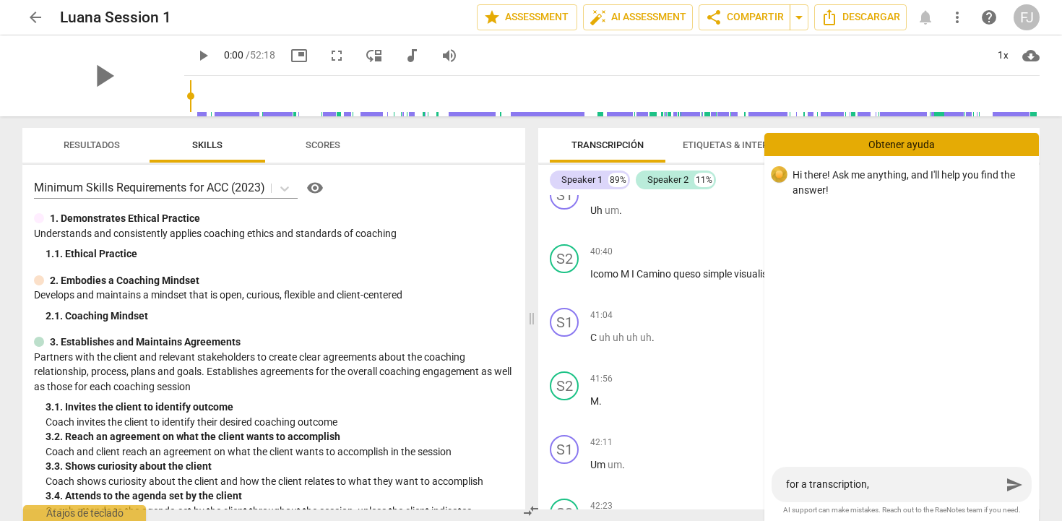
type textarea "for a transcription, t"
type textarea "for a transcription, th"
type textarea "for a transcription, the"
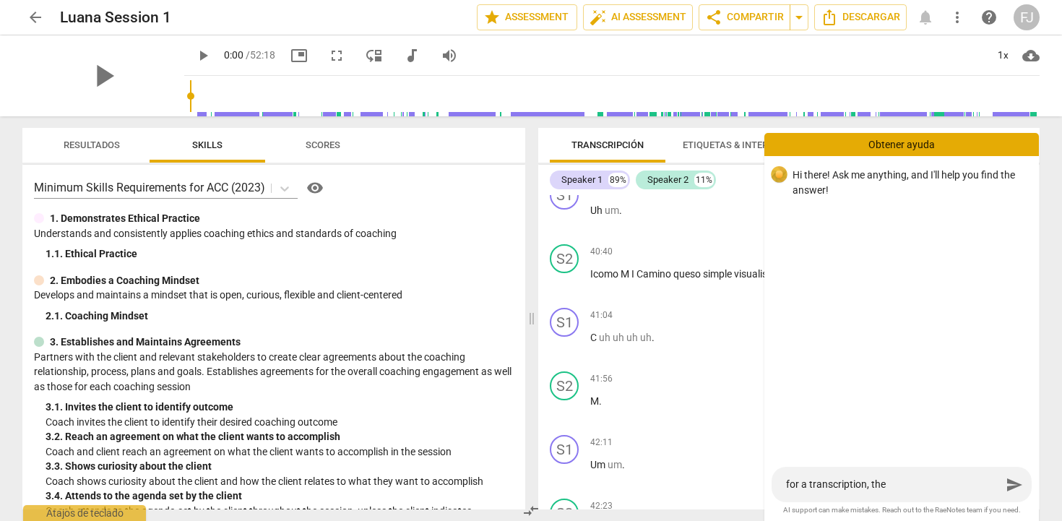
type textarea "for a transcription, the"
type textarea "for a transcription, the s"
type textarea "for a transcription, the sy"
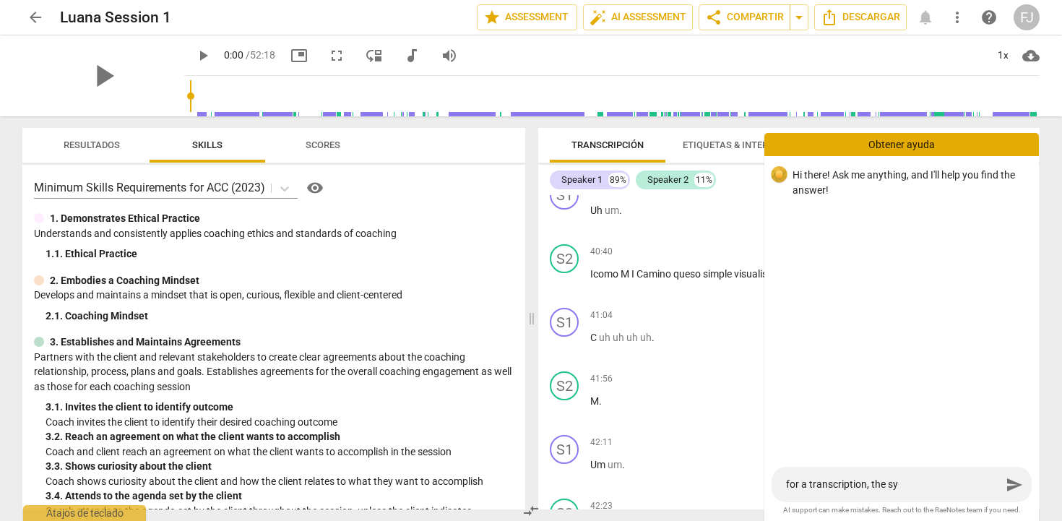
type textarea "for a transcription, the sys"
type textarea "for a transcription, the syst"
type textarea "for a transcription, the syste"
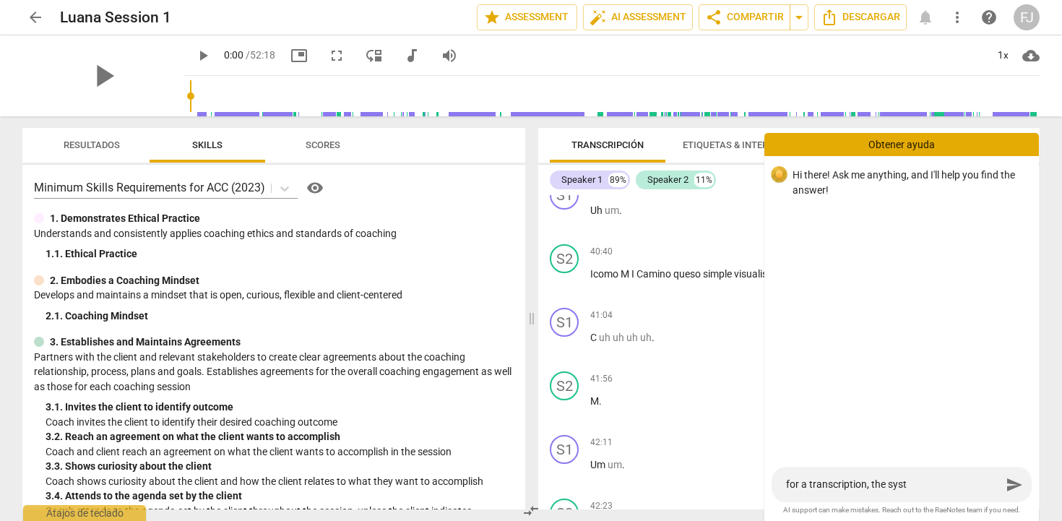
type textarea "for a transcription, the syste"
type textarea "for a transcription, the system"
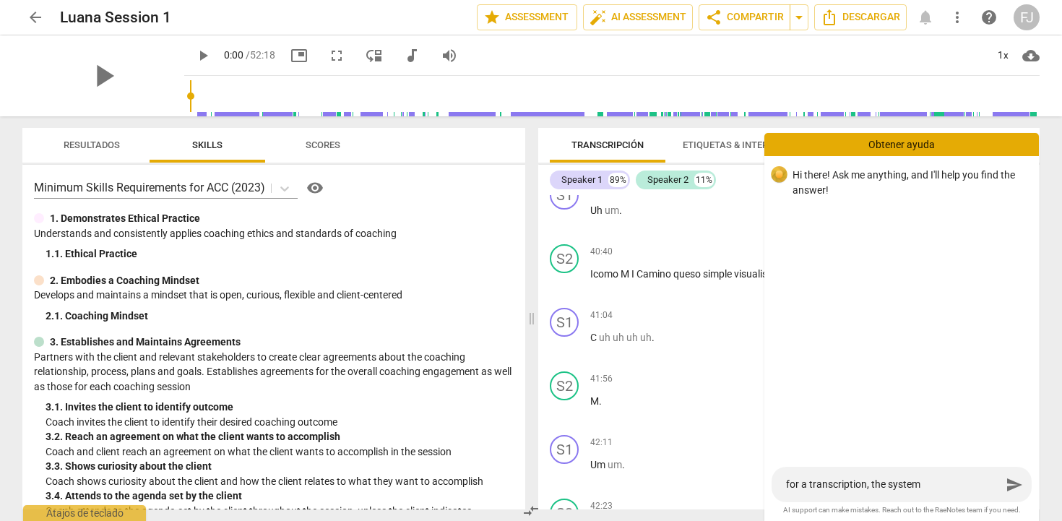
type textarea "for a transcription, the system r"
type textarea "for a transcription, the system re"
type textarea "for a transcription, the system rec"
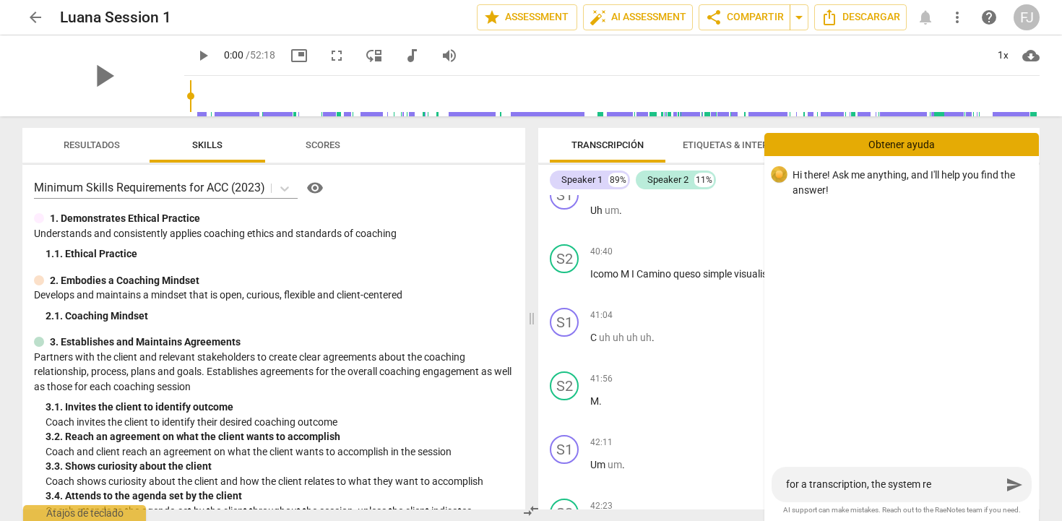
type textarea "for a transcription, the system rec"
type textarea "for a transcription, the system reco"
type textarea "for a transcription, the system recog"
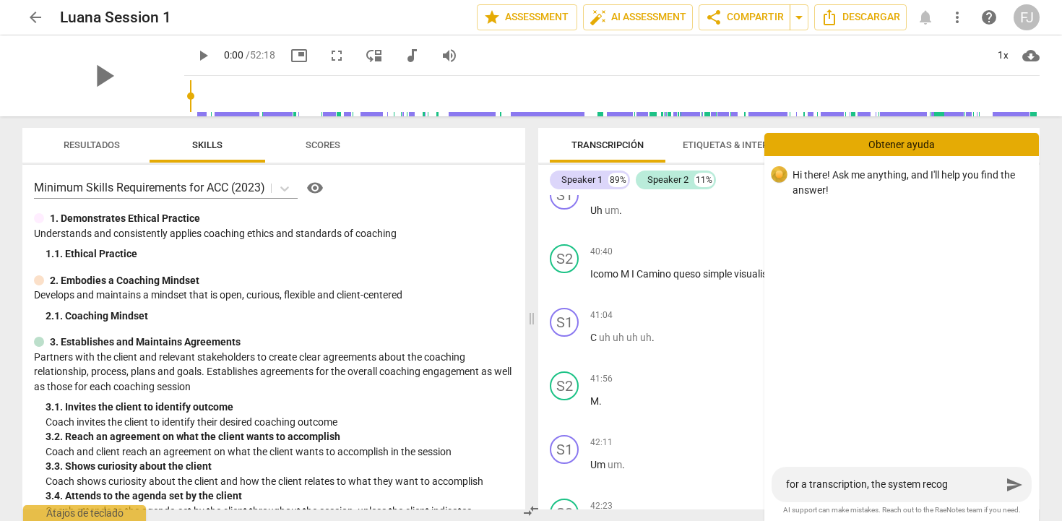
type textarea "for a transcription, the system recogn"
type textarea "for a transcription, the system recogni"
type textarea "for a transcription, the system recogniz"
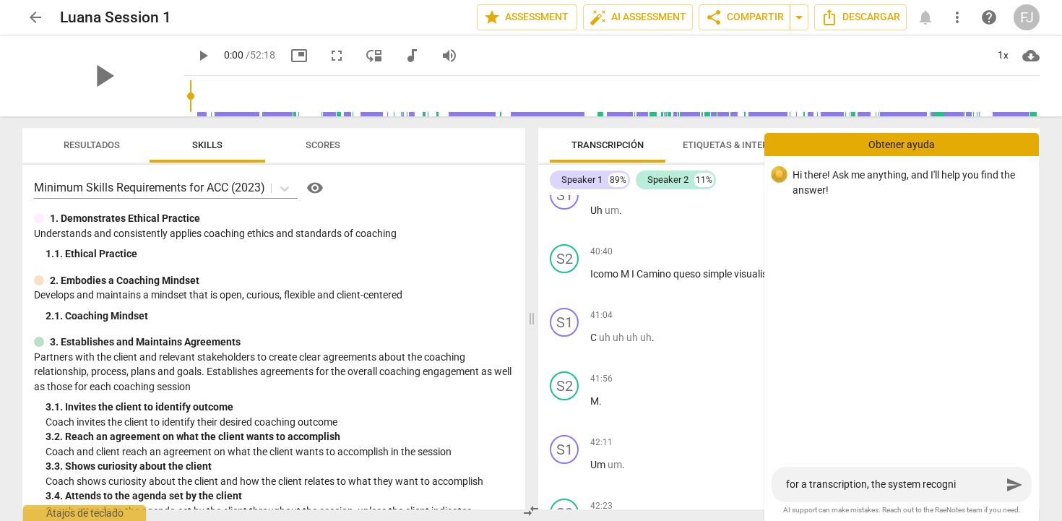
type textarea "for a transcription, the system recogniz"
type textarea "for a transcription, the system recognize"
type textarea "for a transcription, the system recognizes"
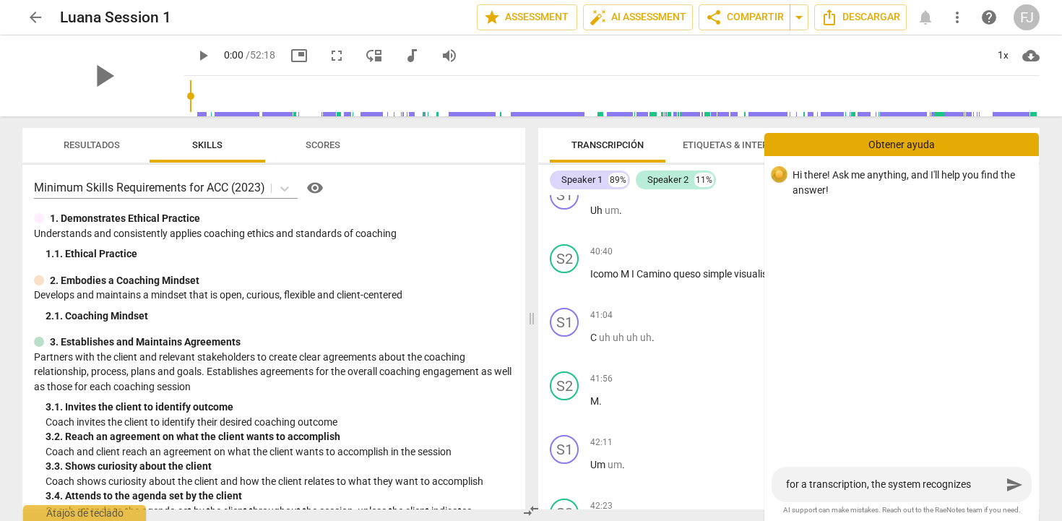
type textarea "for a transcription, the system recognizes"
type textarea "for a transcription, the system recognizes t"
type textarea "for a transcription, the system recognizes th"
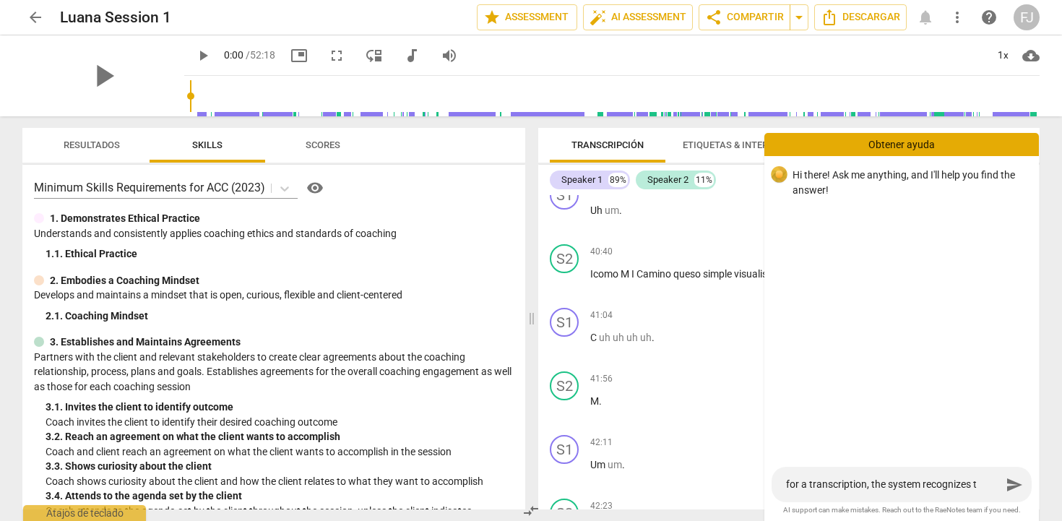
type textarea "for a transcription, the system recognizes th"
type textarea "for a transcription, the system recognizes the"
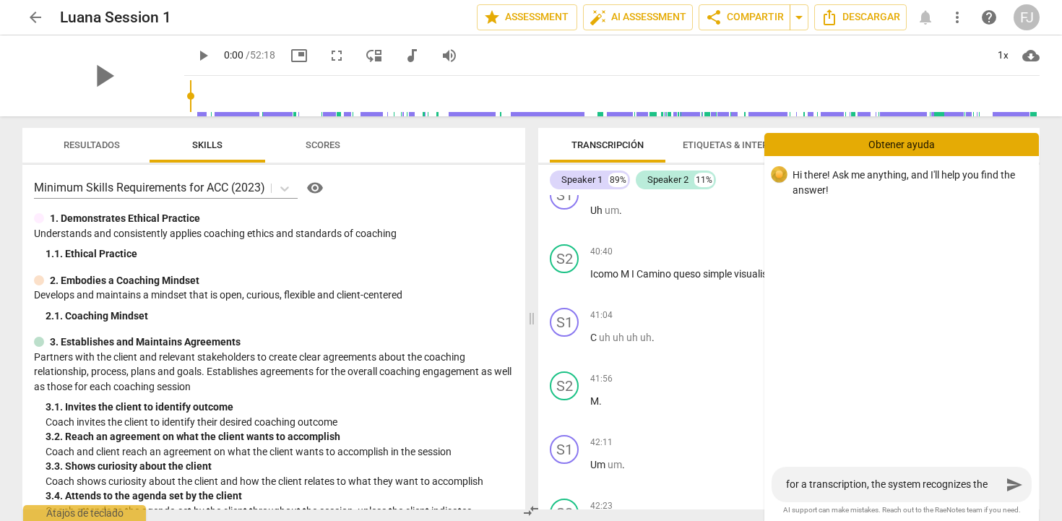
type textarea "for a transcription, the system recognizes the l"
type textarea "for a transcription, the system recognizes the la"
type textarea "for a transcription, the system recognizes the lan"
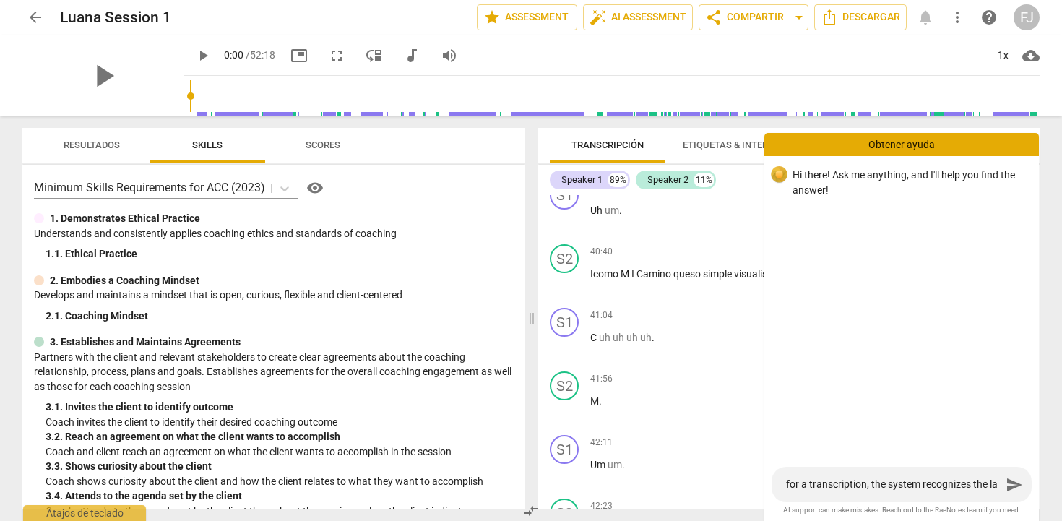
type textarea "for a transcription, the system recognizes the lan"
type textarea "for a transcription, the system recognizes the lang"
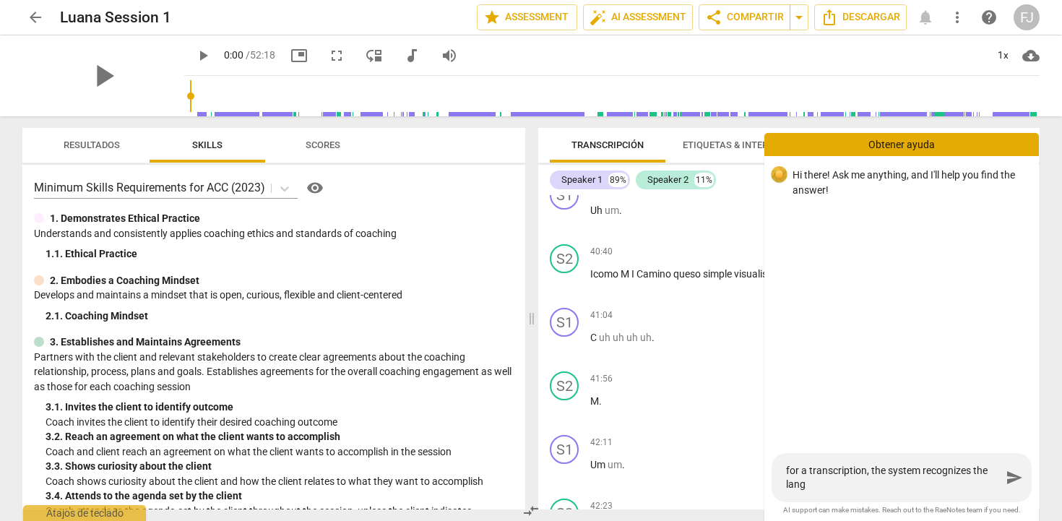
type textarea "for a transcription, the system recognizes the langu"
type textarea "for a transcription, the system recognizes the langua"
type textarea "for a transcription, the system recognizes the languag"
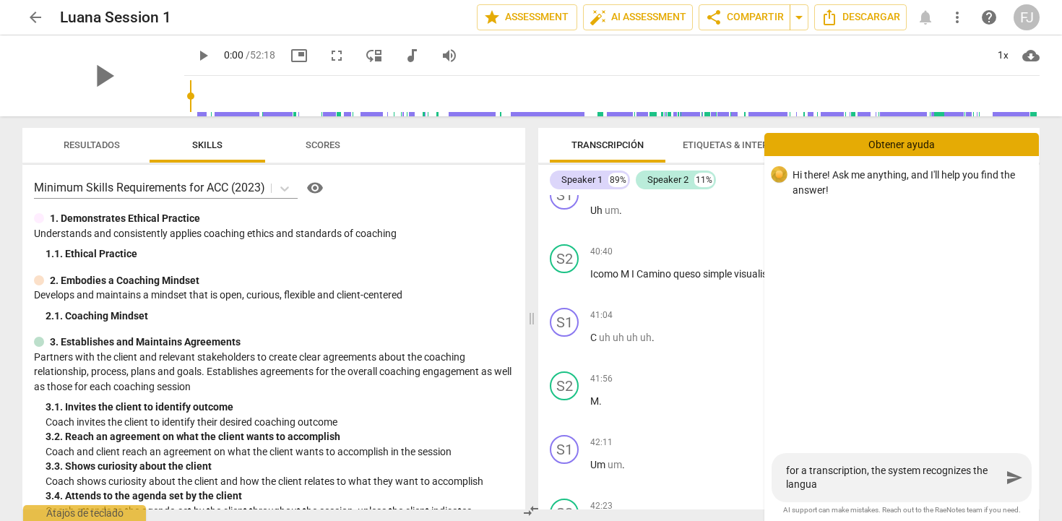
type textarea "for a transcription, the system recognizes the languag"
type textarea "for a transcription, the system recognizes the language"
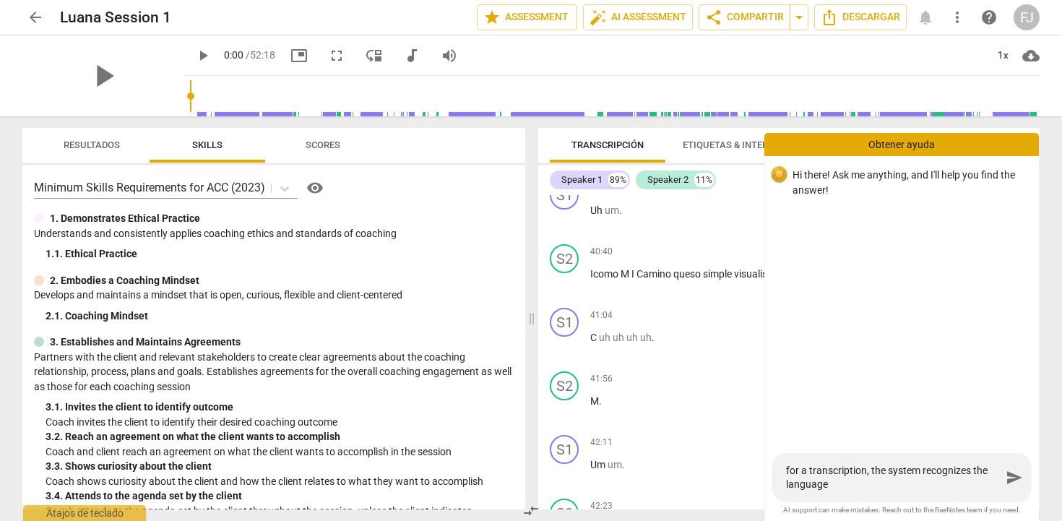
type textarea "for a transcription, the system recognizes the language r"
type textarea "for a transcription, the system recognizes the language ri"
type textarea "for a transcription, the system recognizes the language rio"
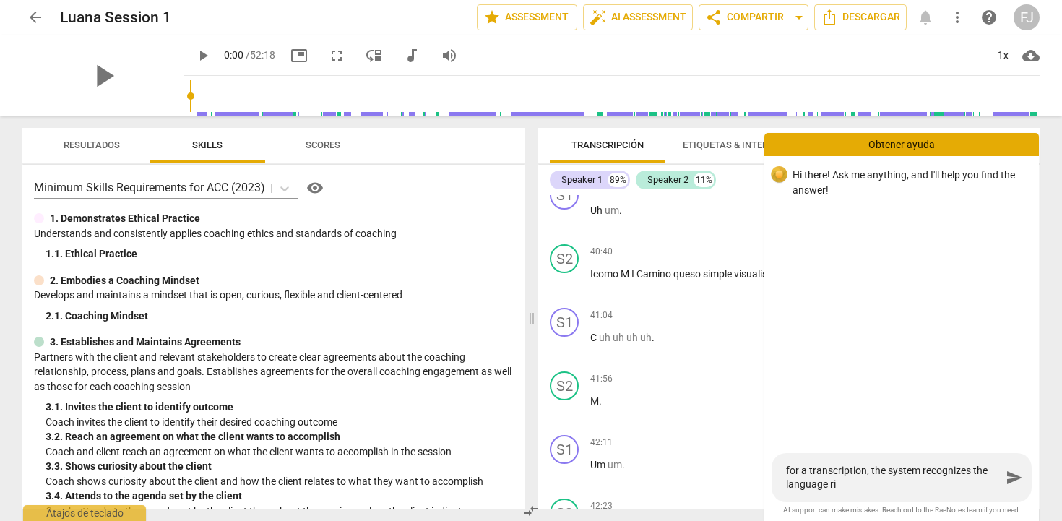
type textarea "for a transcription, the system recognizes the language rio"
type textarea "for a transcription, the system recognizes the language riog"
type textarea "for a transcription, the system recognizes the language riogh"
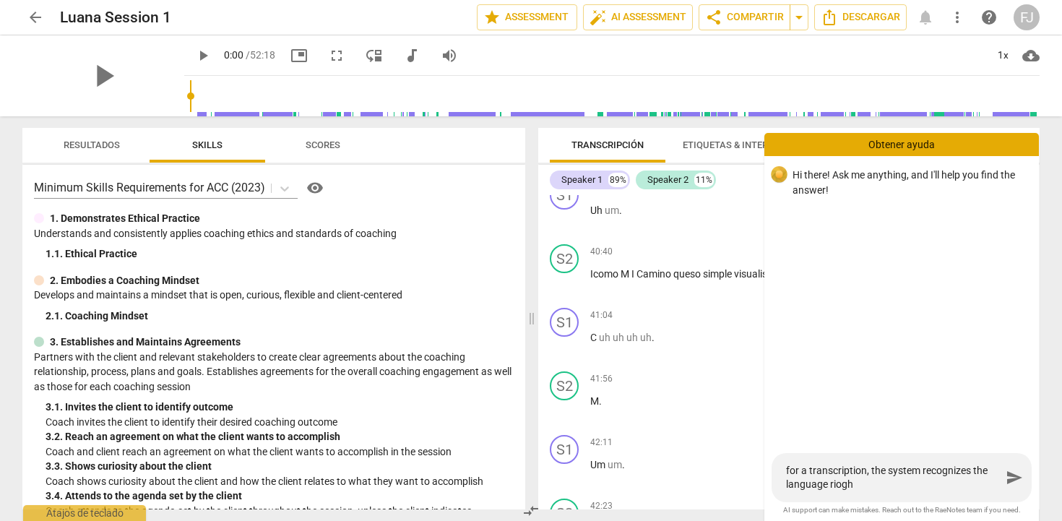
type textarea "for a transcription, the system recognizes the language rioght"
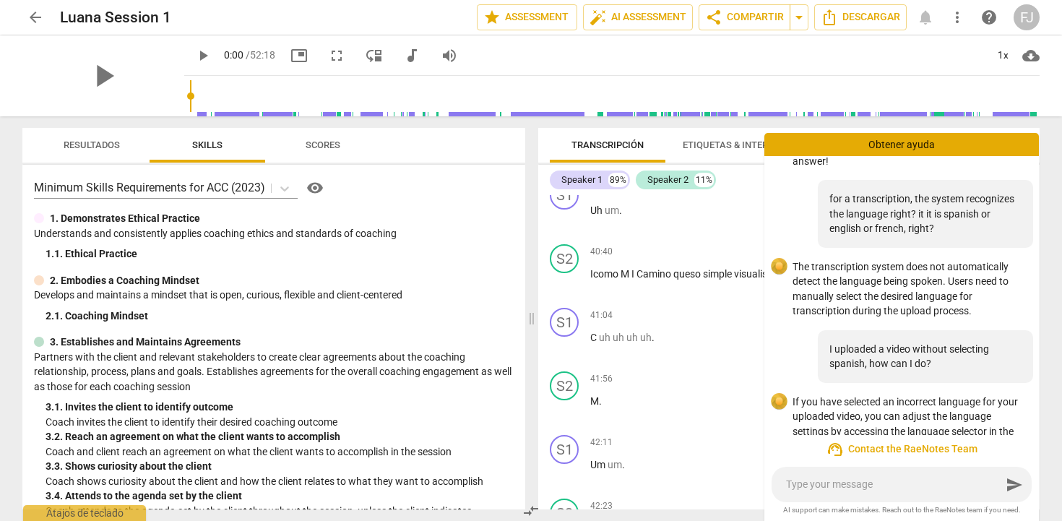
scroll to position [113, 0]
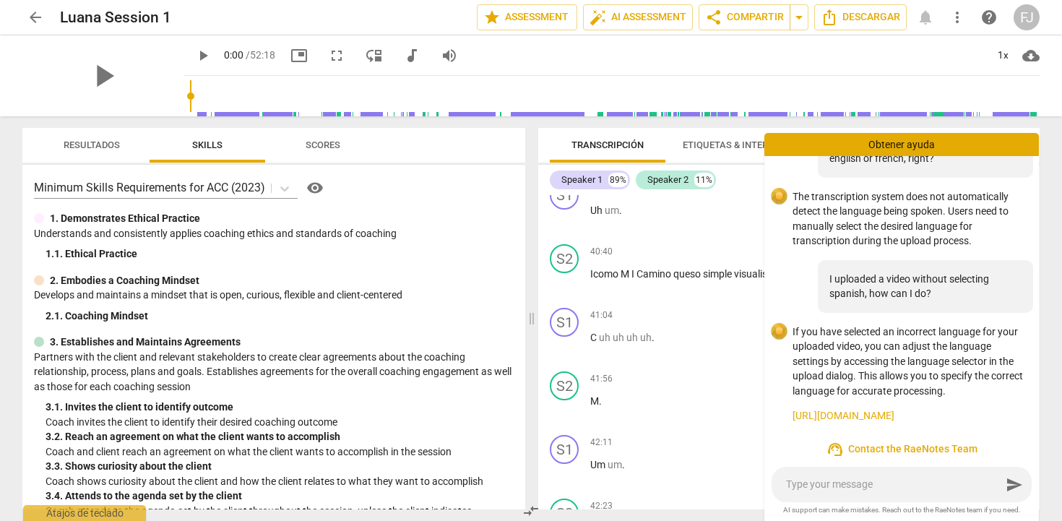
click at [987, 408] on link "https://raenotes.com/help/transcription_upload.html" at bounding box center [909, 415] width 235 height 15
click at [29, 17] on span "arrow_back" at bounding box center [35, 17] width 17 height 17
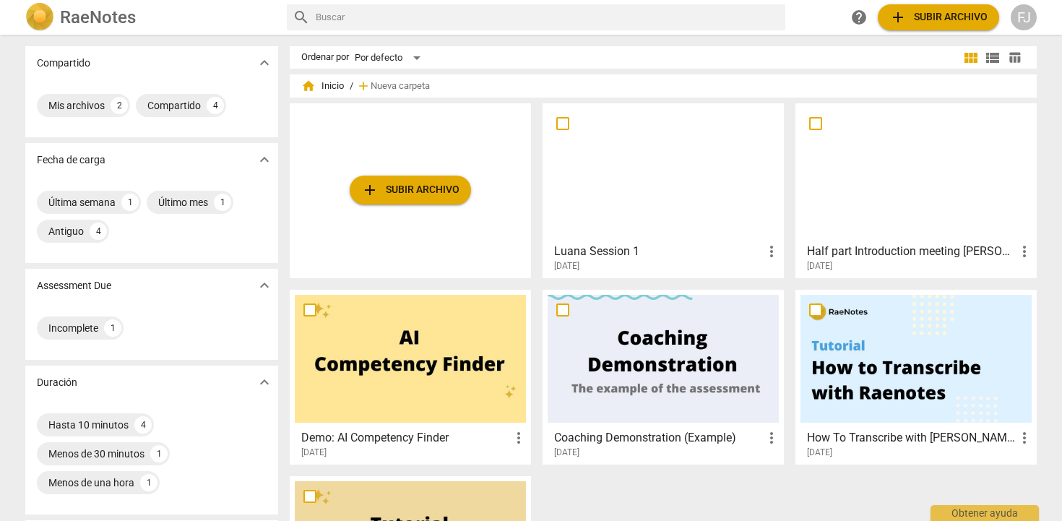
click at [414, 196] on span "add Subir archivo" at bounding box center [410, 189] width 98 height 17
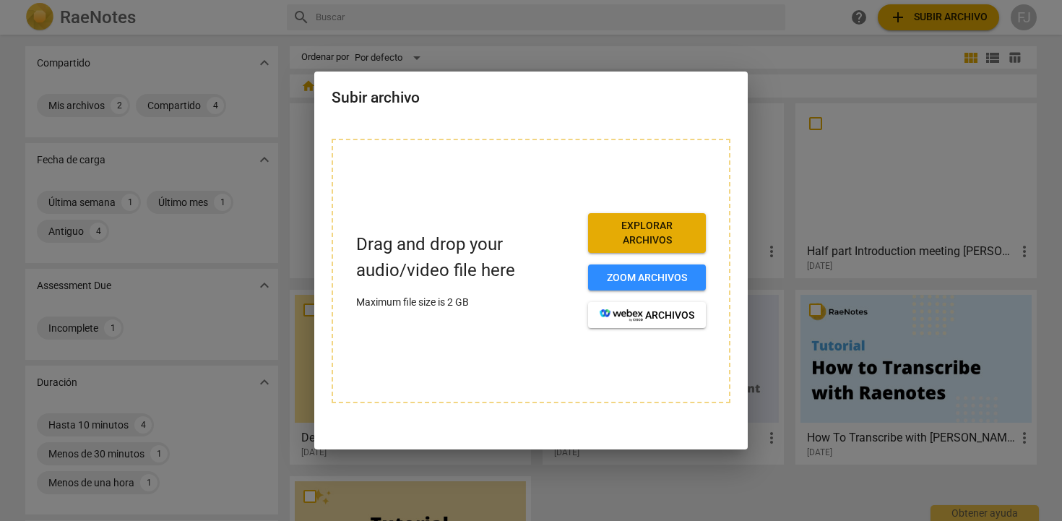
click at [620, 235] on span "Explorar archivos" at bounding box center [646, 233] width 95 height 28
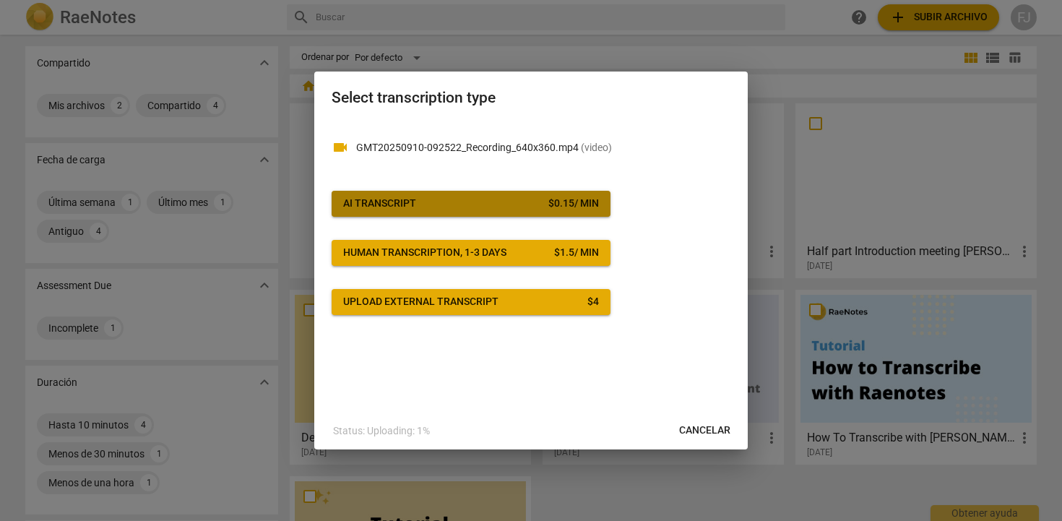
click at [558, 202] on div "$ 0.15 / min" at bounding box center [573, 203] width 51 height 14
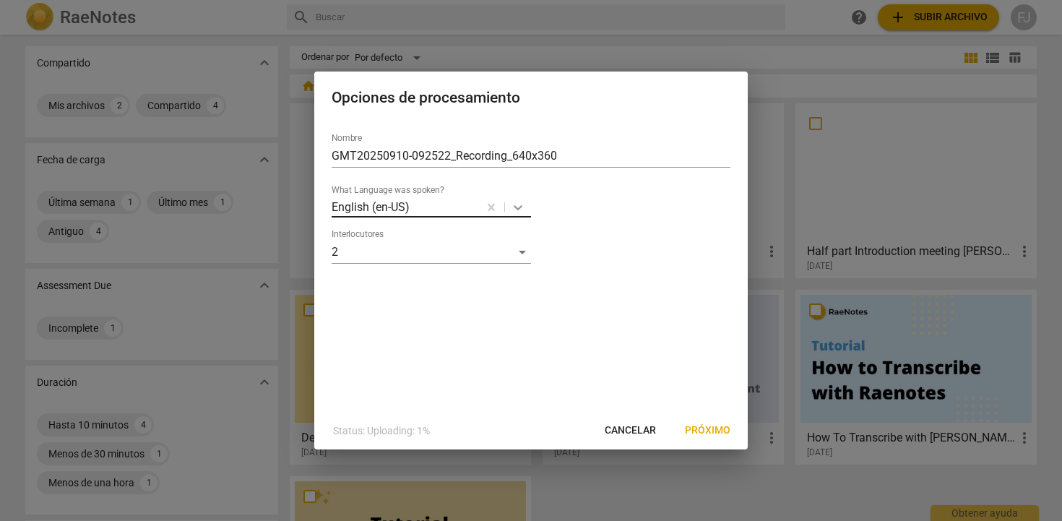
click at [519, 207] on icon at bounding box center [518, 207] width 9 height 5
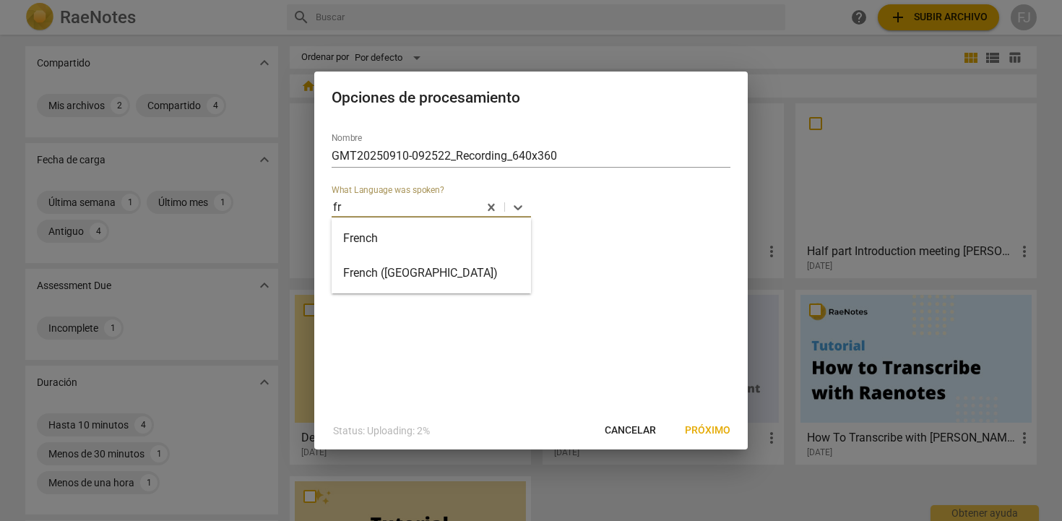
click at [419, 239] on div "French" at bounding box center [431, 238] width 199 height 35
drag, startPoint x: 581, startPoint y: 149, endPoint x: 302, endPoint y: 126, distance: 279.7
click at [302, 126] on div "Opciones de procesamiento Nombre GMT20250910-092522_Recording_640x360 What Lang…" at bounding box center [531, 260] width 1062 height 521
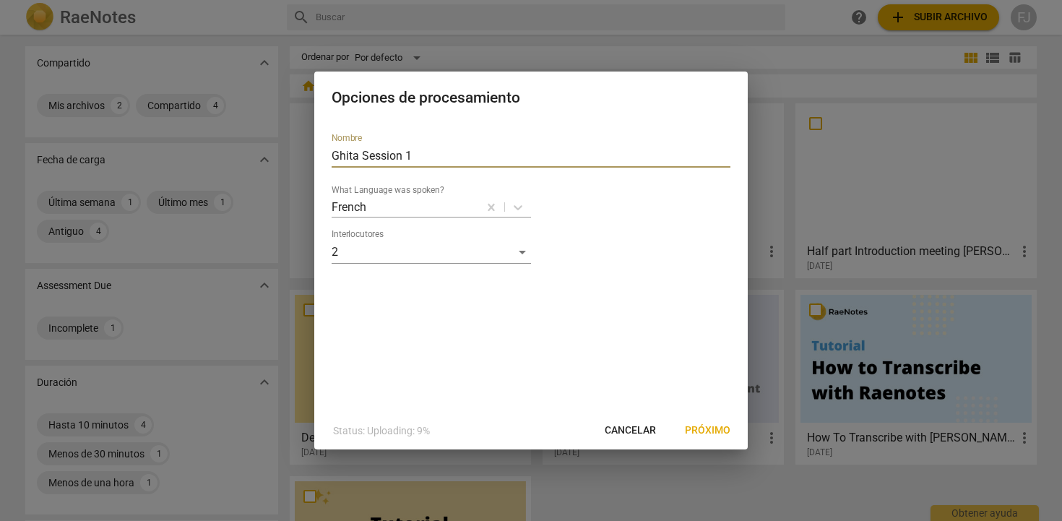
click at [701, 429] on span "Próximo" at bounding box center [708, 430] width 46 height 14
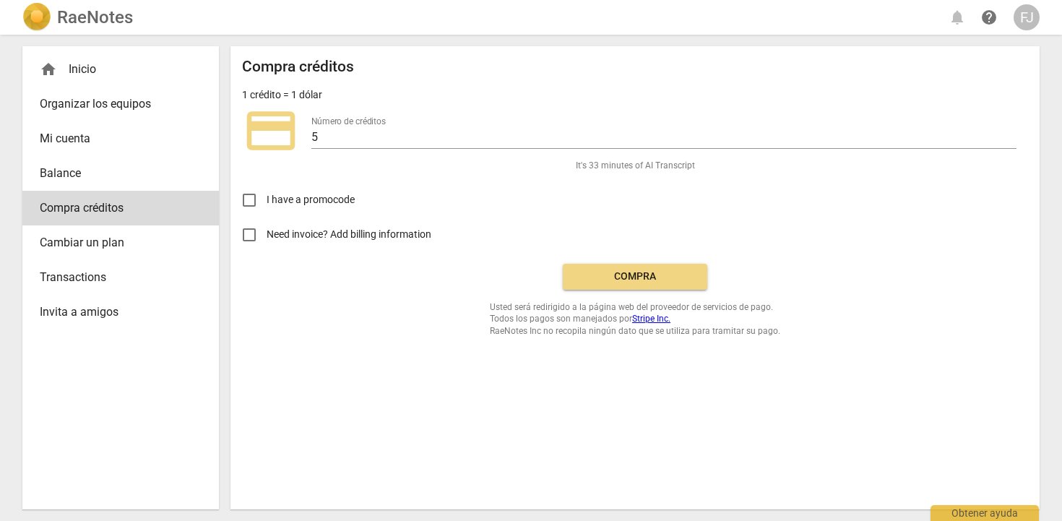
click at [629, 268] on button "Compra" at bounding box center [635, 277] width 144 height 26
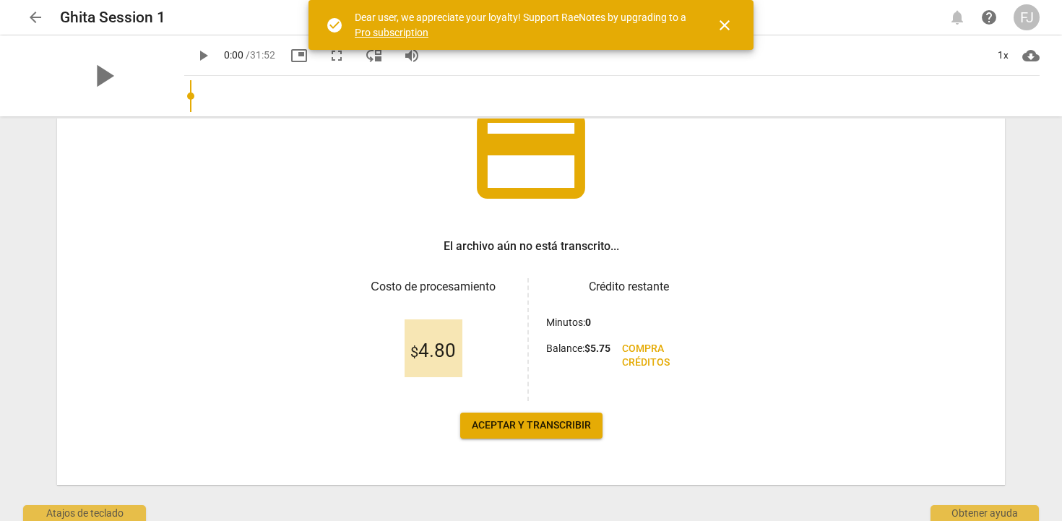
scroll to position [123, 0]
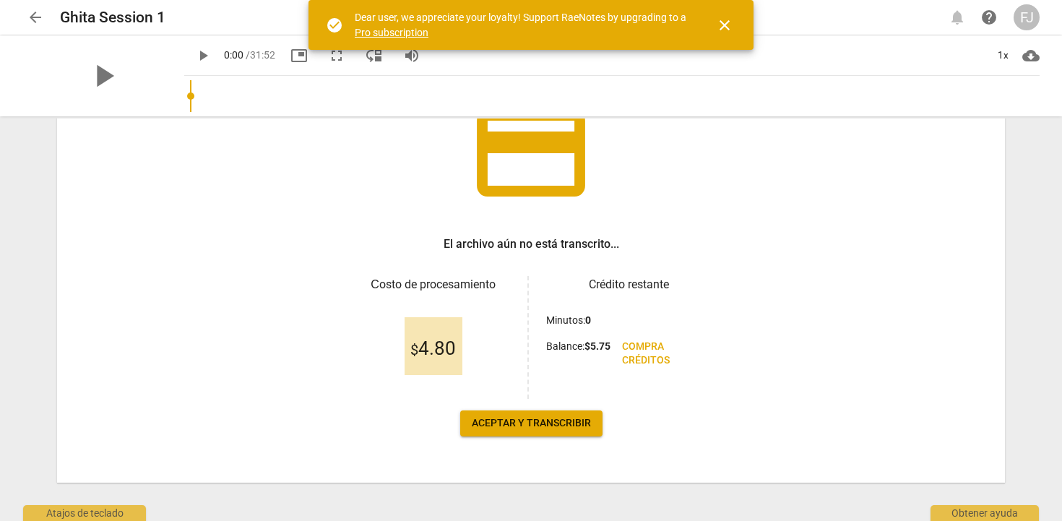
click at [559, 421] on span "Aceptar y transcribir" at bounding box center [531, 423] width 119 height 14
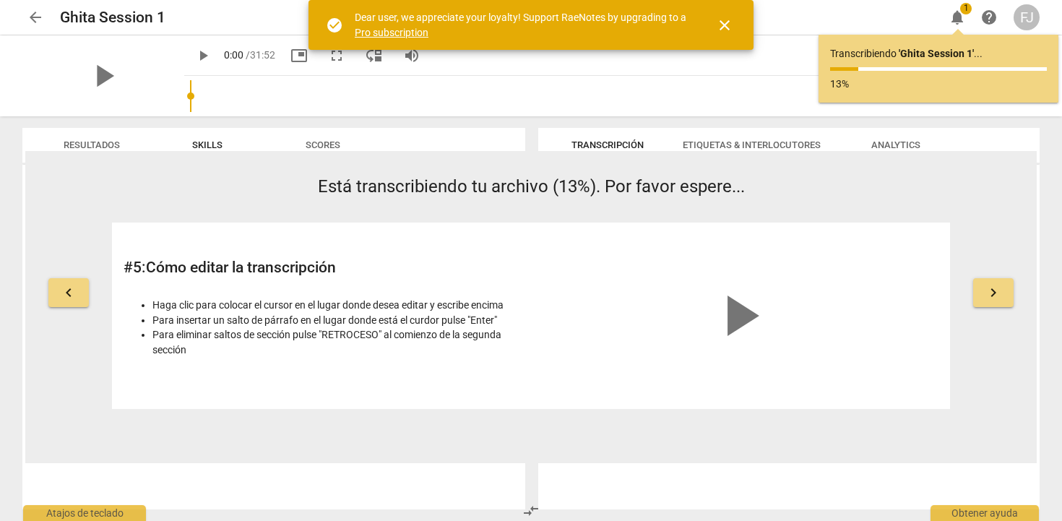
click at [729, 26] on span "close" at bounding box center [724, 25] width 17 height 17
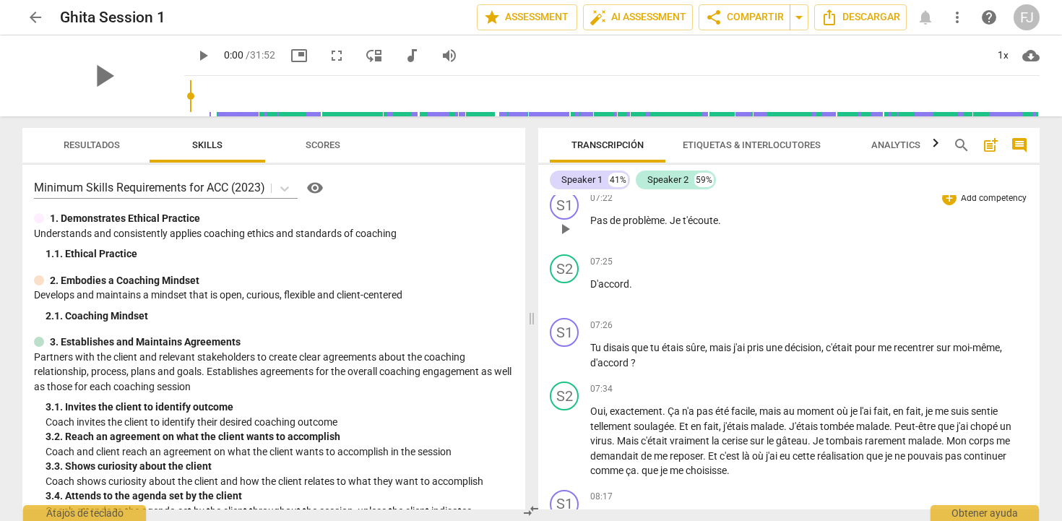
scroll to position [1921, 0]
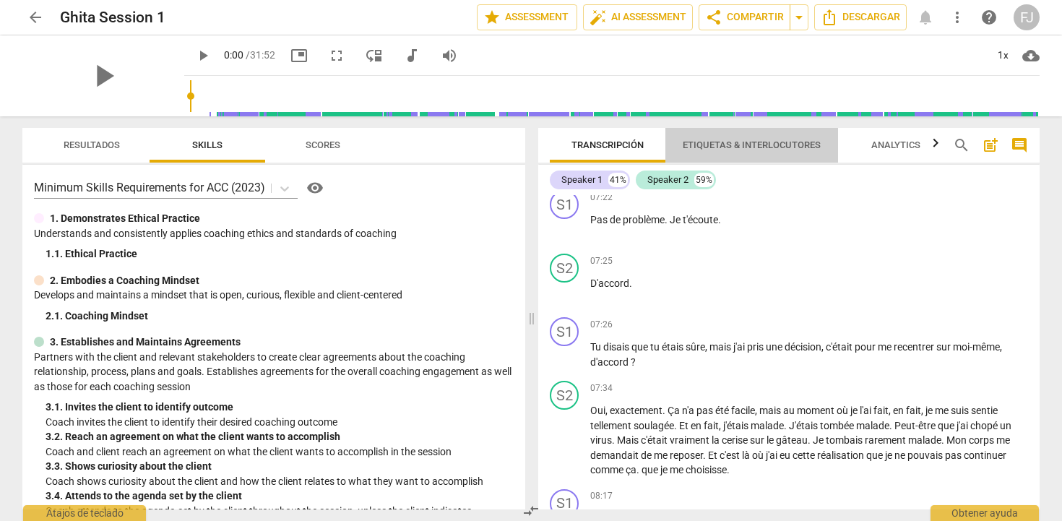
click at [735, 151] on span "Etiquetas & Interlocutores" at bounding box center [751, 146] width 173 height 20
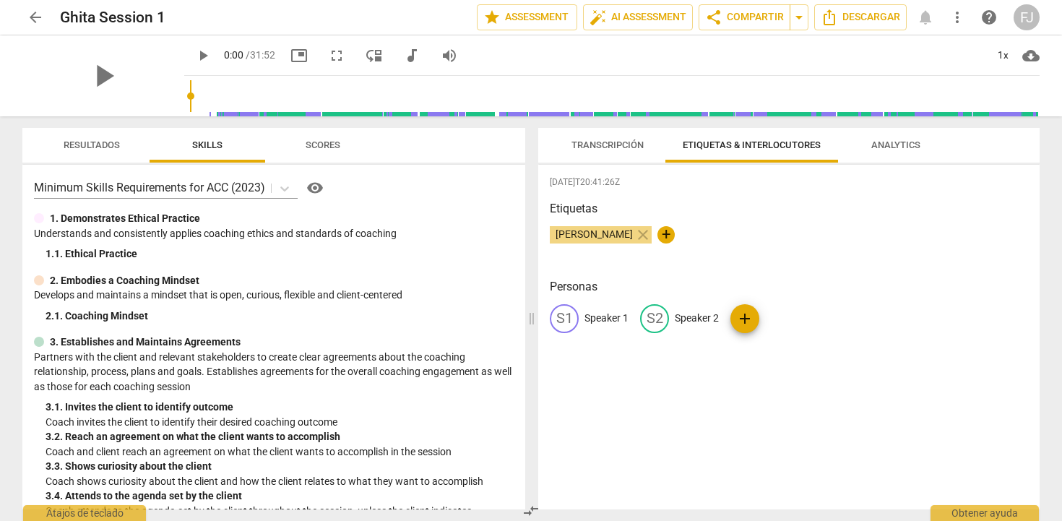
click at [594, 317] on p "Speaker 1" at bounding box center [606, 318] width 44 height 15
type input "f"
type input "[PERSON_NAME] [PERSON_NAME]"
click at [772, 321] on p "Speaker 2" at bounding box center [790, 318] width 44 height 15
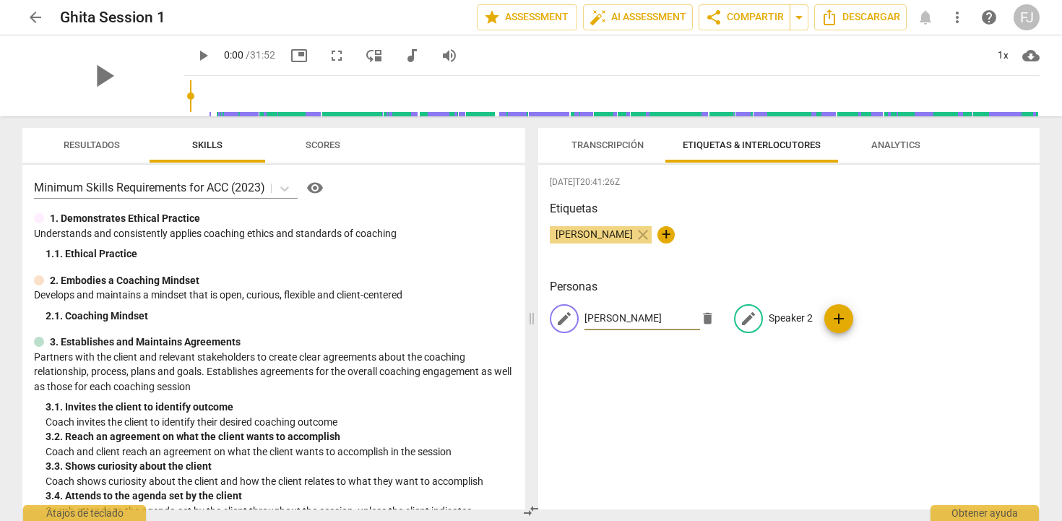
scroll to position [0, 0]
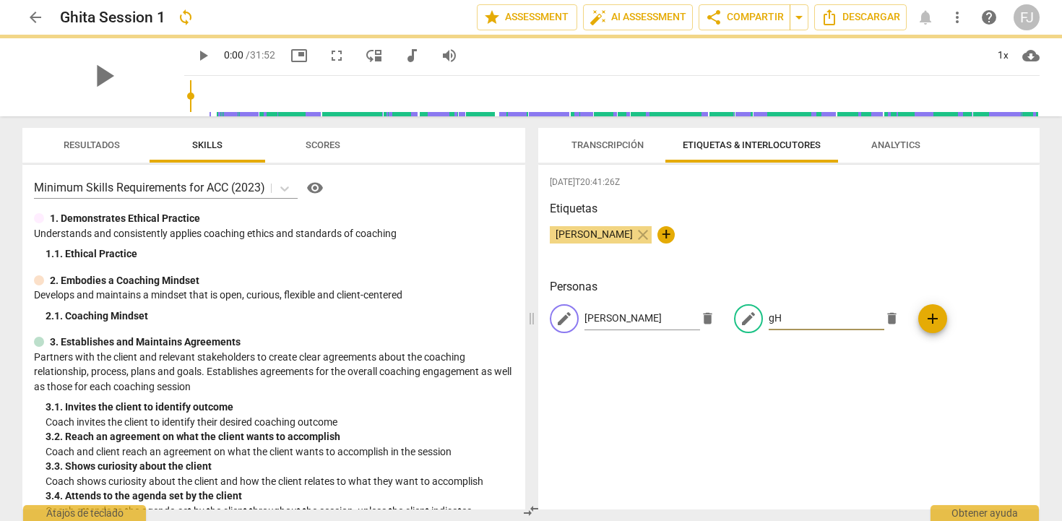
type input "g"
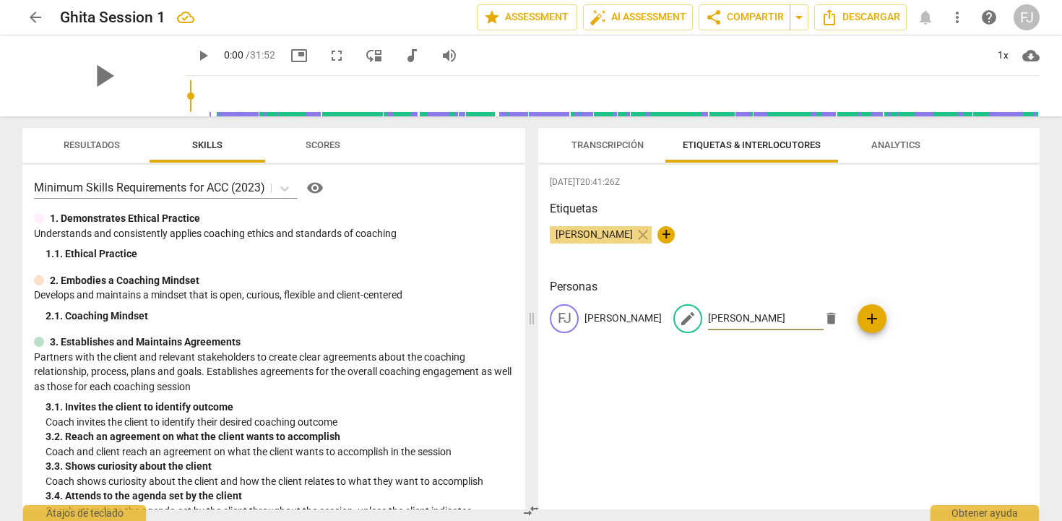
type input "[PERSON_NAME]"
click at [873, 368] on div "2025-09-10T20:41:26Z Etiquetas Fanny Jeanne BERNADET close + Personas FJ Fanny …" at bounding box center [788, 337] width 501 height 345
click at [891, 145] on span "Analytics" at bounding box center [895, 144] width 49 height 11
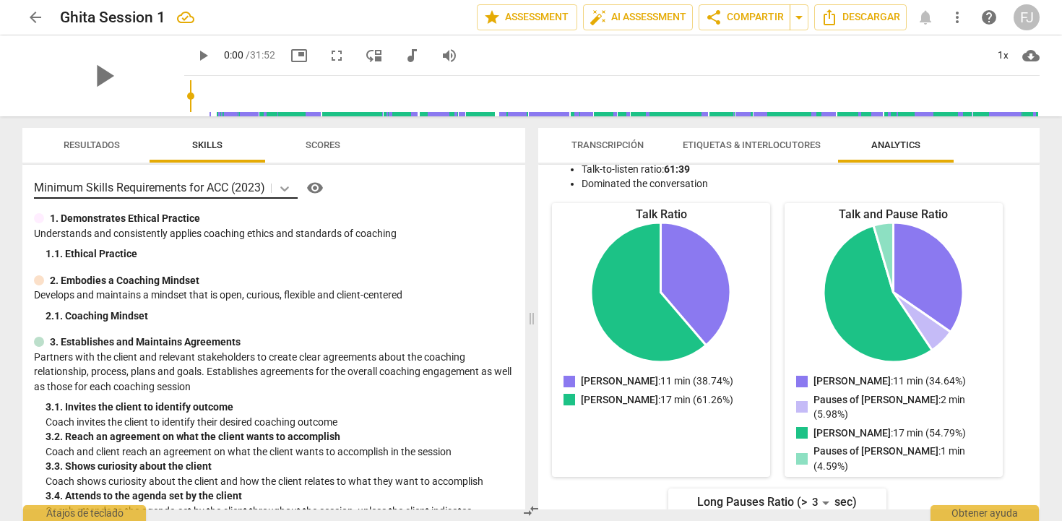
click at [290, 185] on icon at bounding box center [284, 188] width 14 height 14
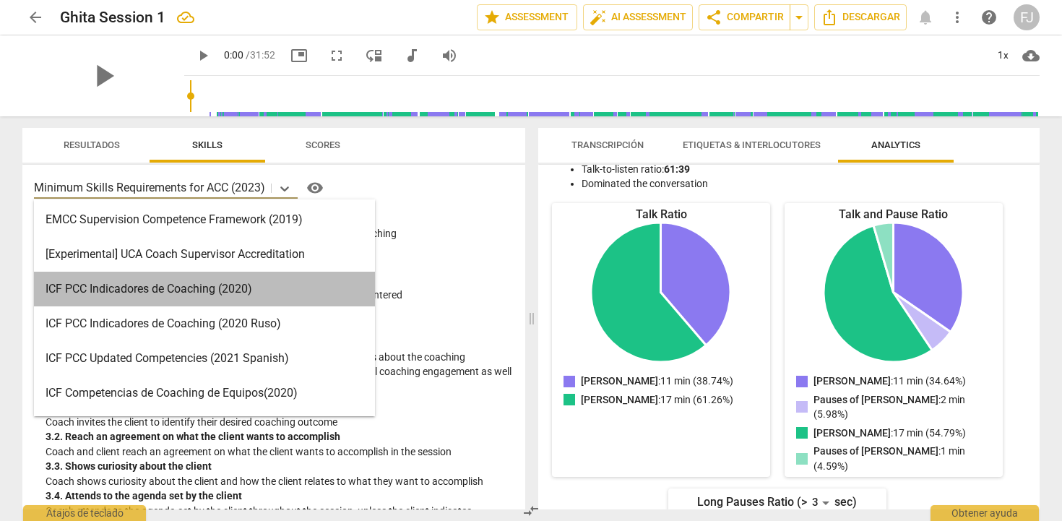
click at [295, 299] on div "ICF PCC Indicadores de Coaching (2020)" at bounding box center [204, 289] width 341 height 35
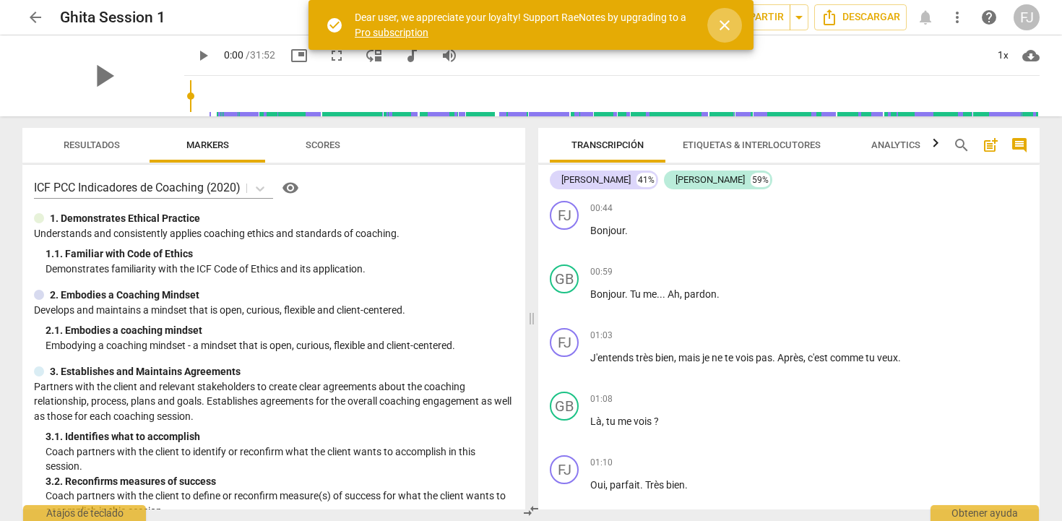
click at [719, 26] on span "close" at bounding box center [724, 25] width 17 height 17
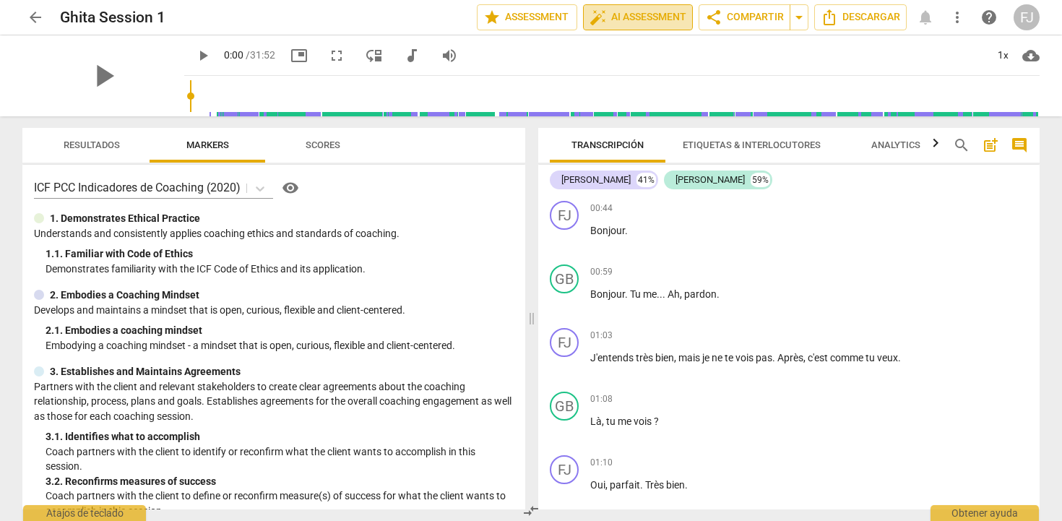
click at [633, 19] on span "auto_fix_high AI Assessment" at bounding box center [637, 17] width 97 height 17
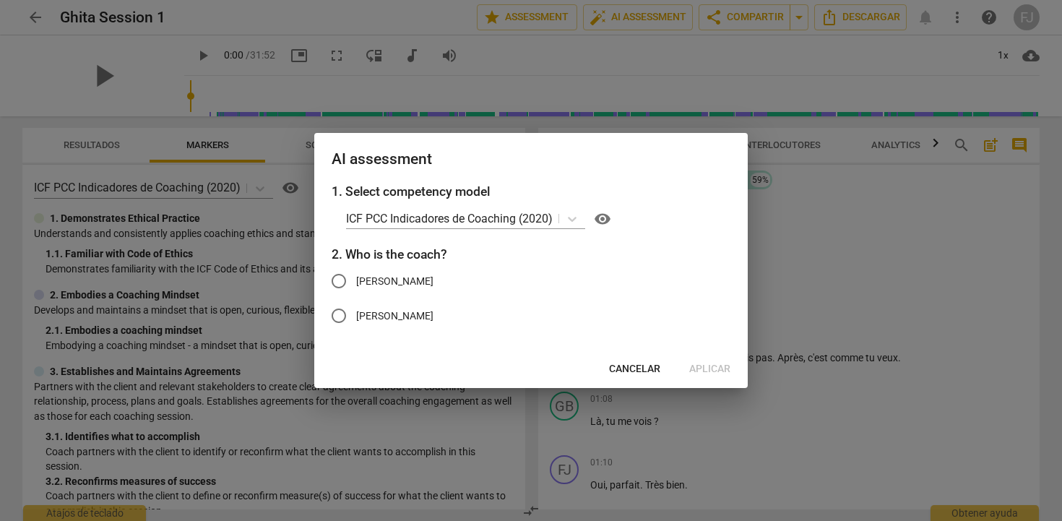
click at [433, 278] on span "[PERSON_NAME]" at bounding box center [394, 281] width 77 height 15
click at [356, 278] on input "[PERSON_NAME]" at bounding box center [338, 281] width 35 height 35
radio input "true"
click at [703, 371] on span "Aplicar" at bounding box center [709, 369] width 41 height 14
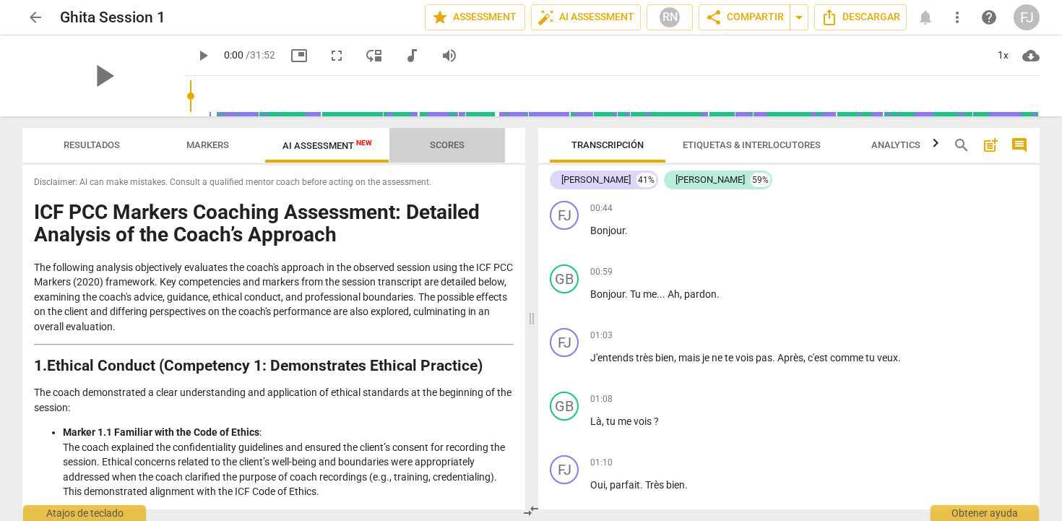
click at [443, 142] on span "Scores" at bounding box center [447, 144] width 35 height 11
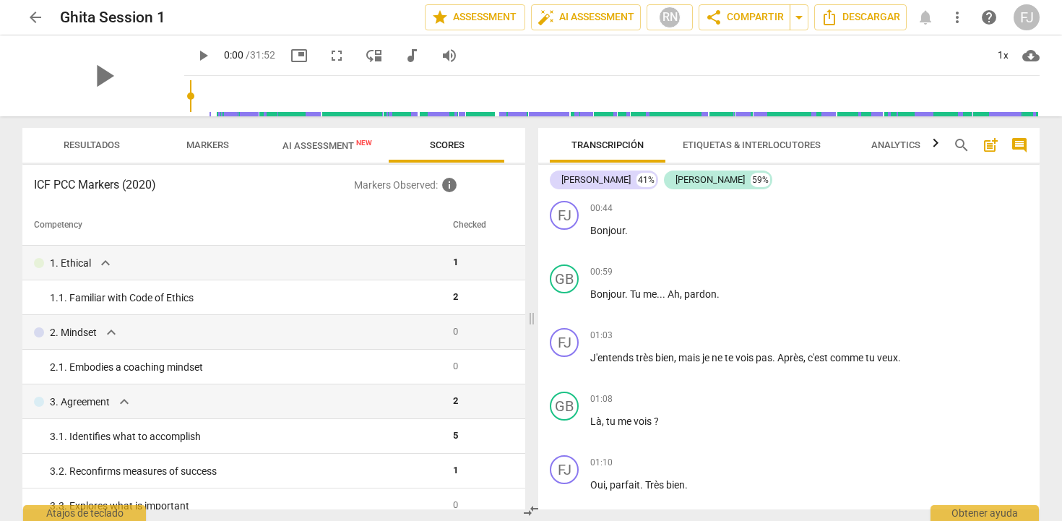
click at [102, 145] on span "Resultados" at bounding box center [92, 144] width 56 height 11
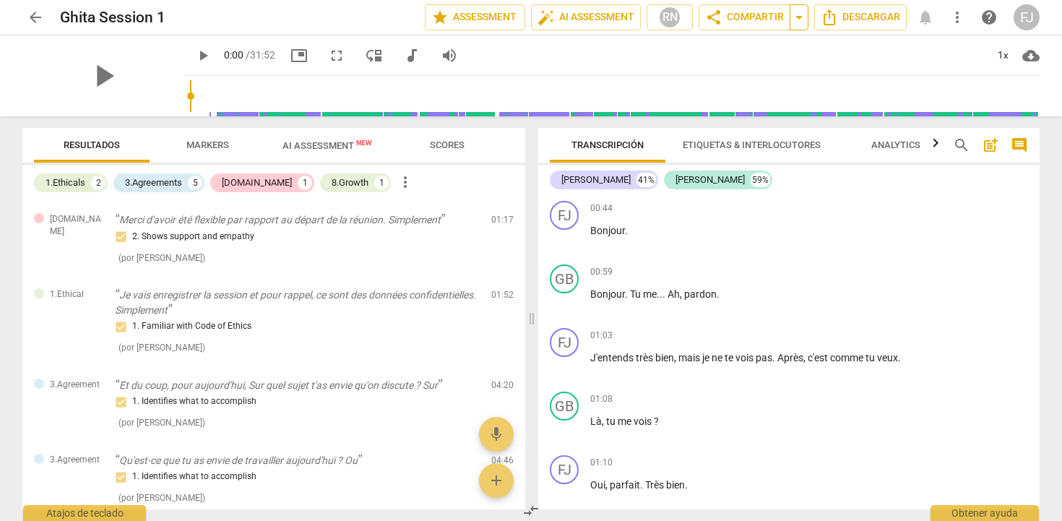
click at [795, 19] on span "arrow_drop_down" at bounding box center [798, 17] width 17 height 17
click at [592, 56] on div "play_arrow 0:00 / 31:52 picture_in_picture fullscreen move_down audiotrack volu…" at bounding box center [611, 55] width 855 height 40
click at [31, 17] on span "arrow_back" at bounding box center [35, 17] width 17 height 17
